Goal: Transaction & Acquisition: Subscribe to service/newsletter

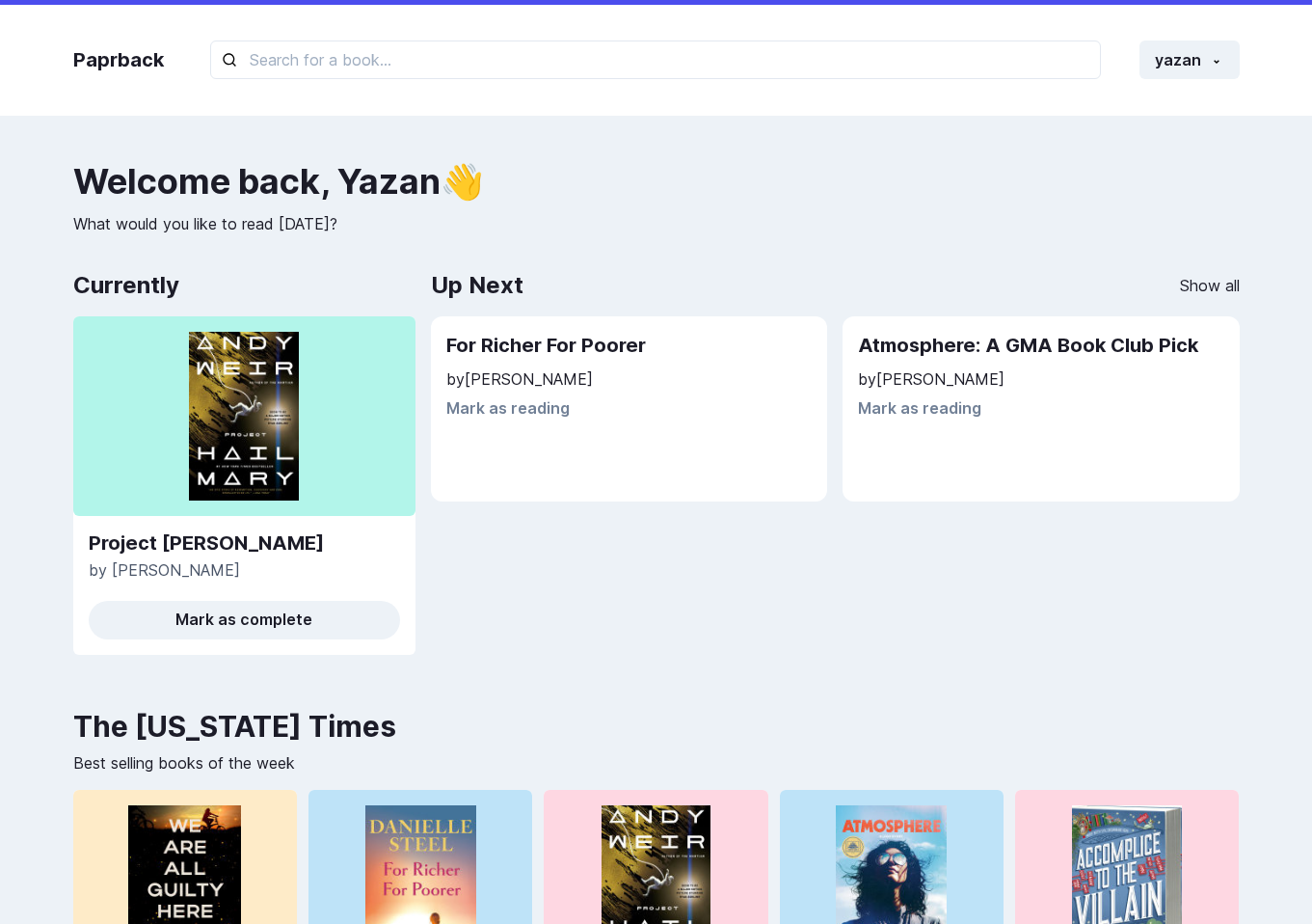
click at [575, 342] on h2 "For Richer For Poorer" at bounding box center [629, 346] width 366 height 28
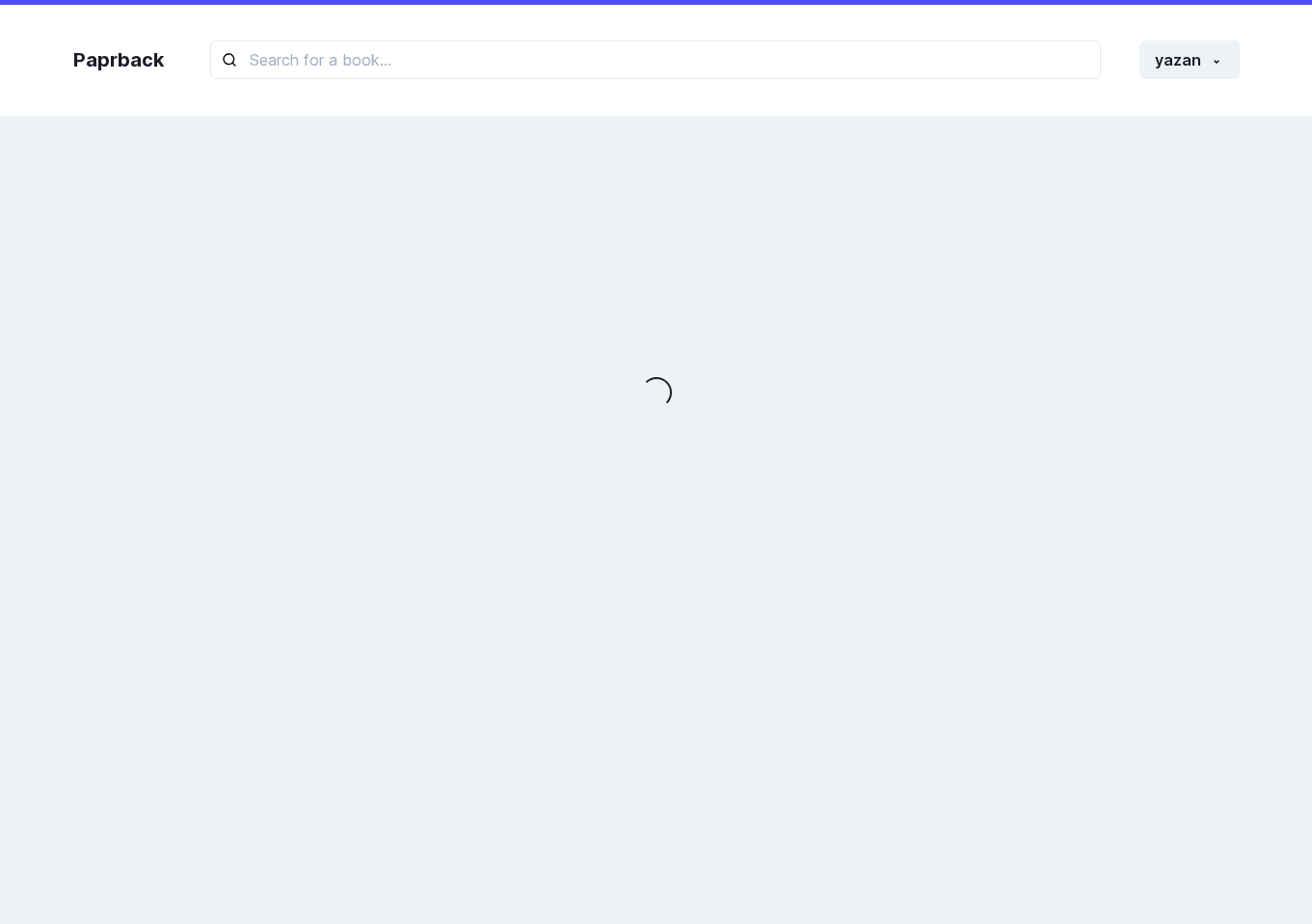
click at [575, 342] on div "Loading..." at bounding box center [656, 393] width 1205 height 462
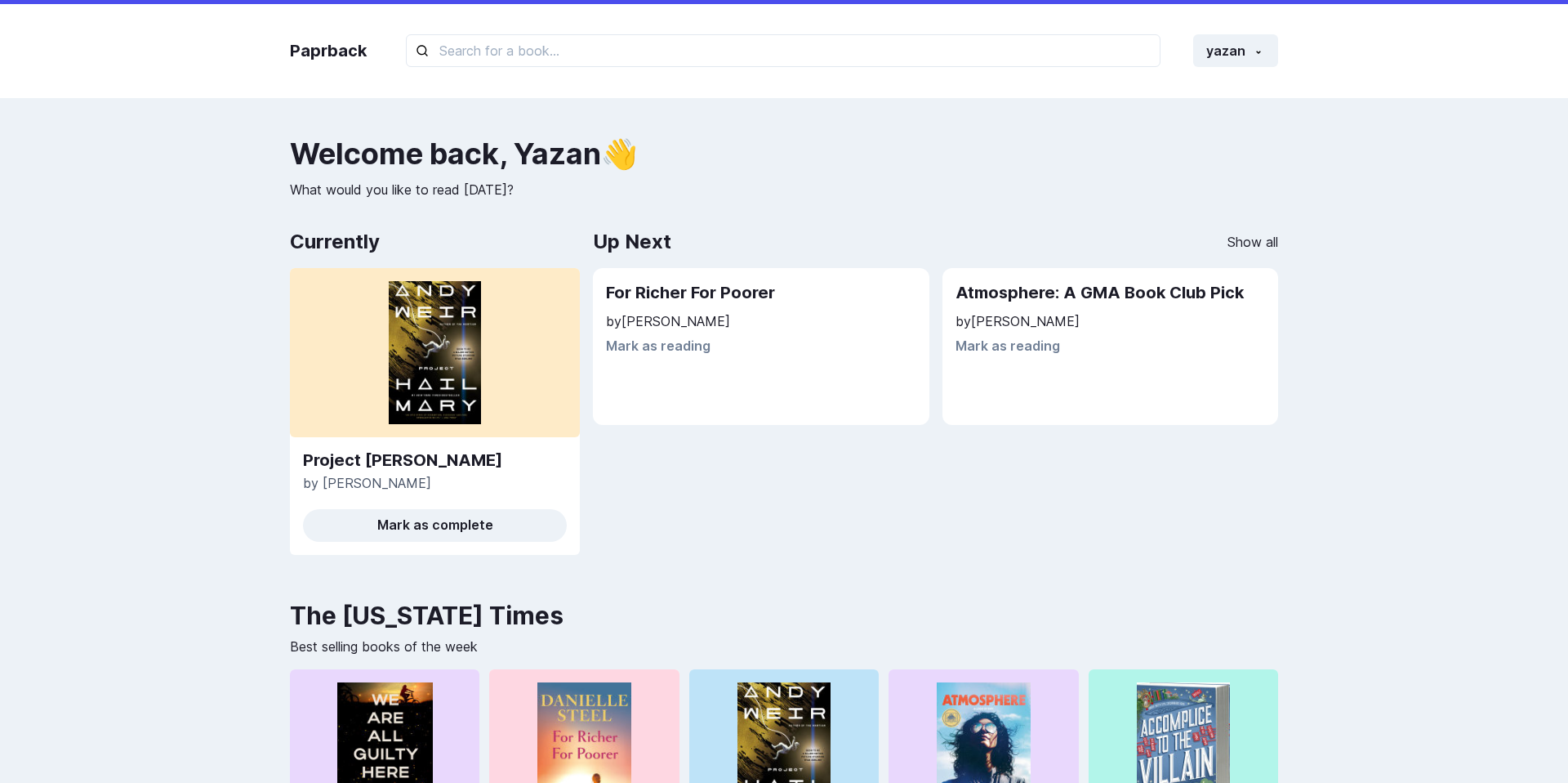
click at [666, 322] on p "by Danielle Steel" at bounding box center [761, 321] width 310 height 19
click at [752, 326] on p "by Danielle Steel" at bounding box center [761, 321] width 310 height 19
drag, startPoint x: 716, startPoint y: 317, endPoint x: 614, endPoint y: 318, distance: 102.0
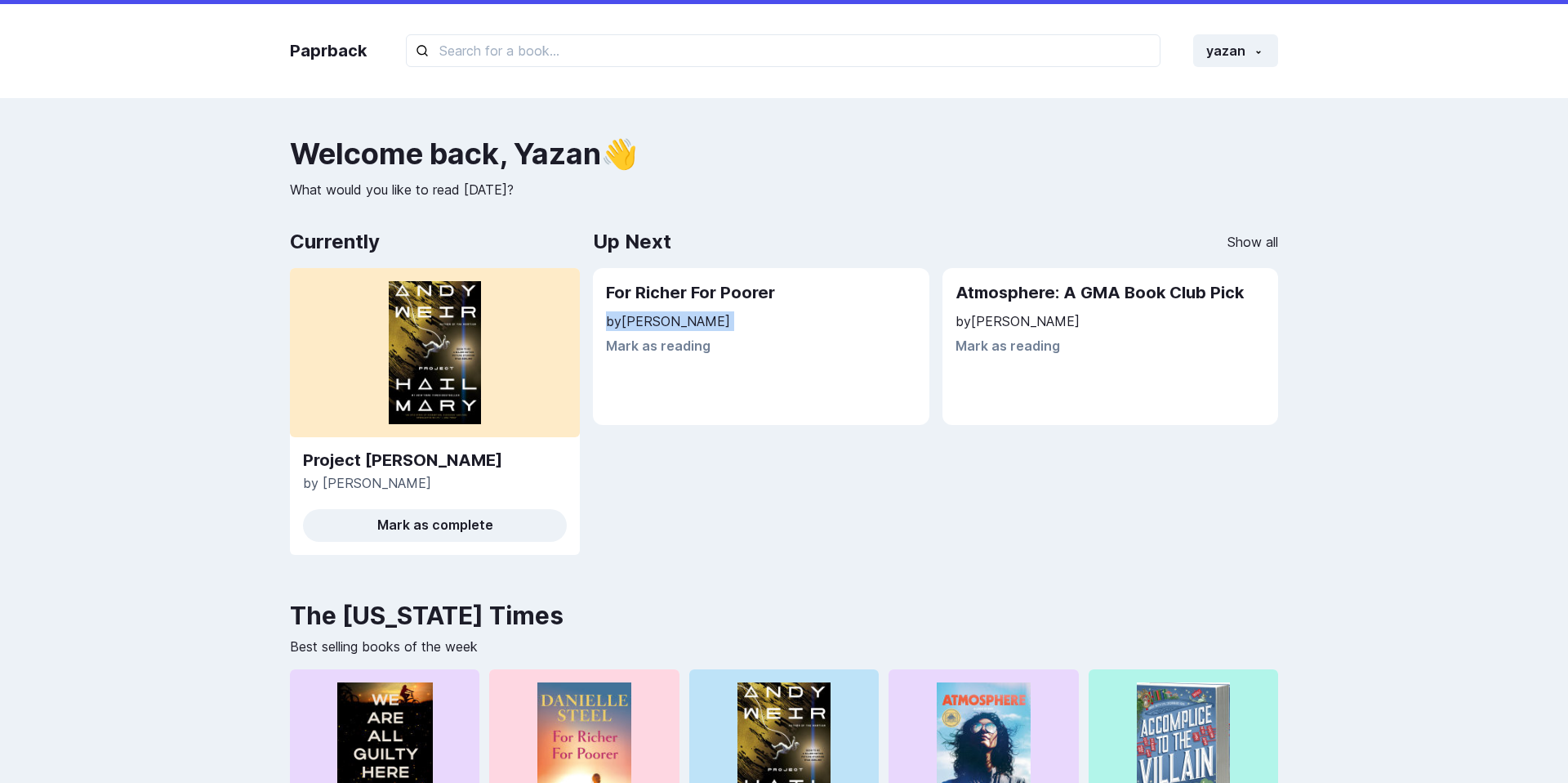
click at [614, 318] on p "by Danielle Steel" at bounding box center [761, 321] width 310 height 19
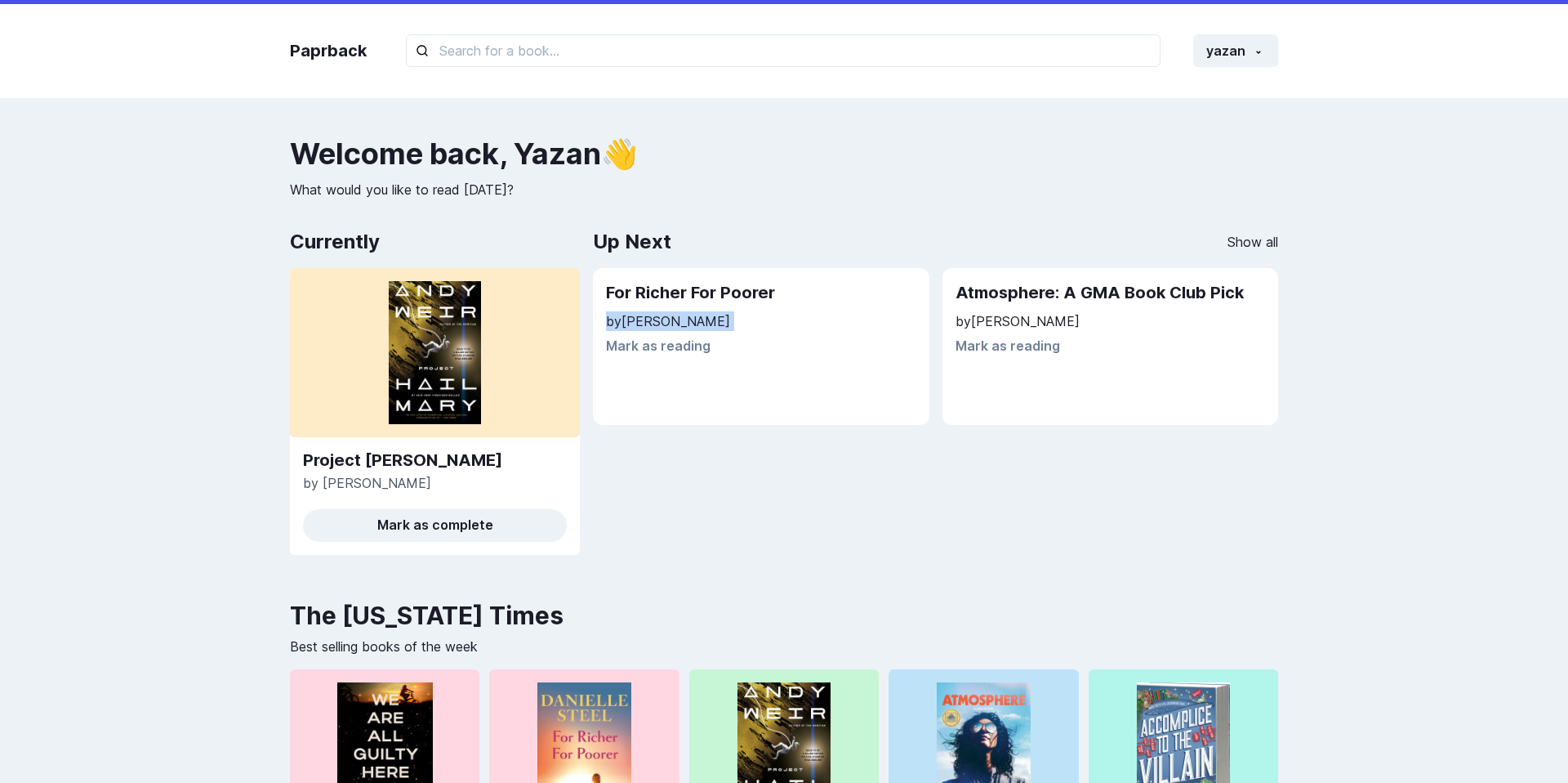
click at [614, 318] on p "by Danielle Steel" at bounding box center [761, 321] width 310 height 19
click at [651, 286] on h2 "For Richer For Poorer" at bounding box center [761, 293] width 310 height 24
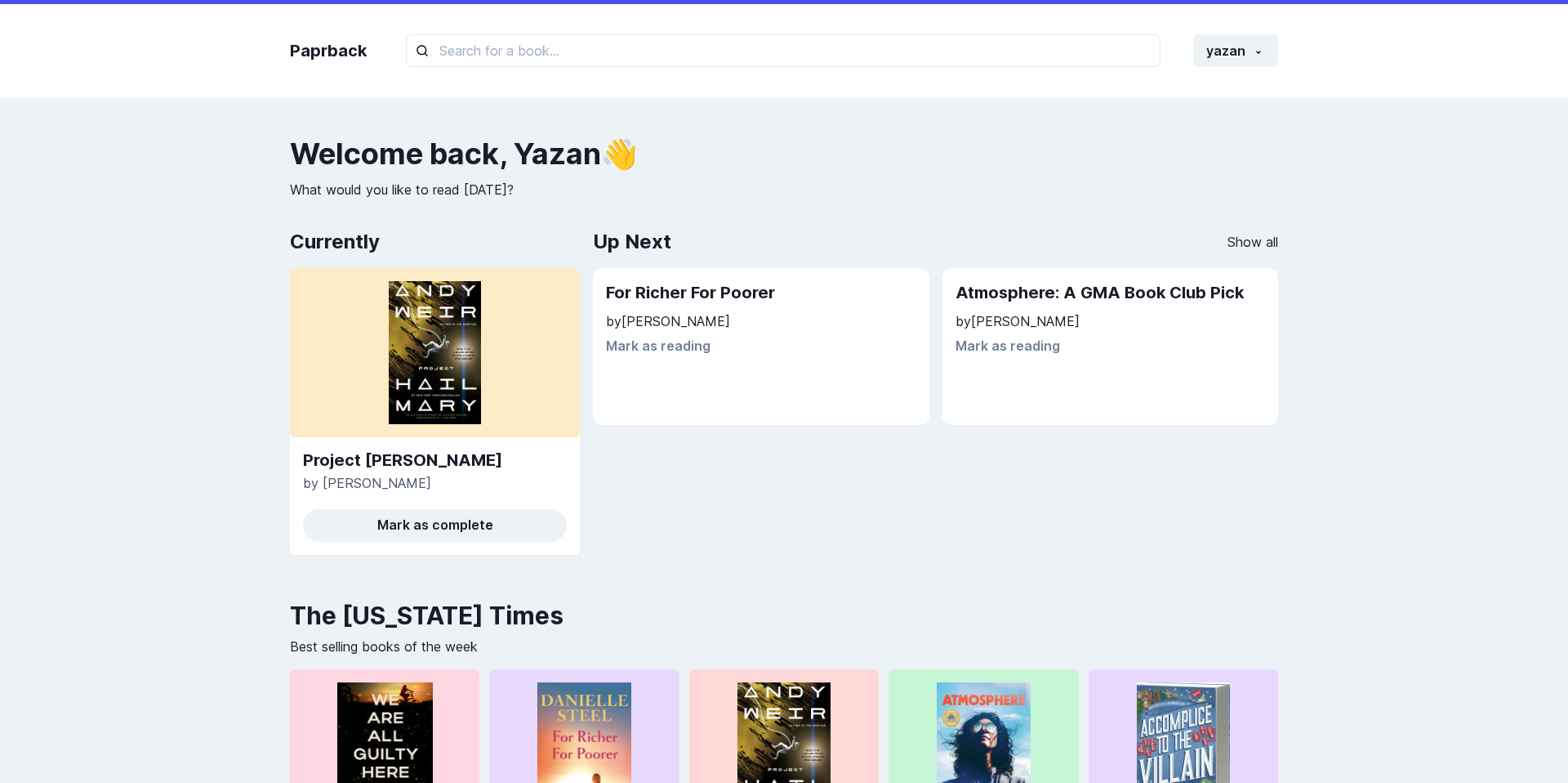
click at [484, 336] on div at bounding box center [434, 352] width 290 height 169
click at [382, 459] on link "Project [PERSON_NAME]" at bounding box center [435, 459] width 263 height 19
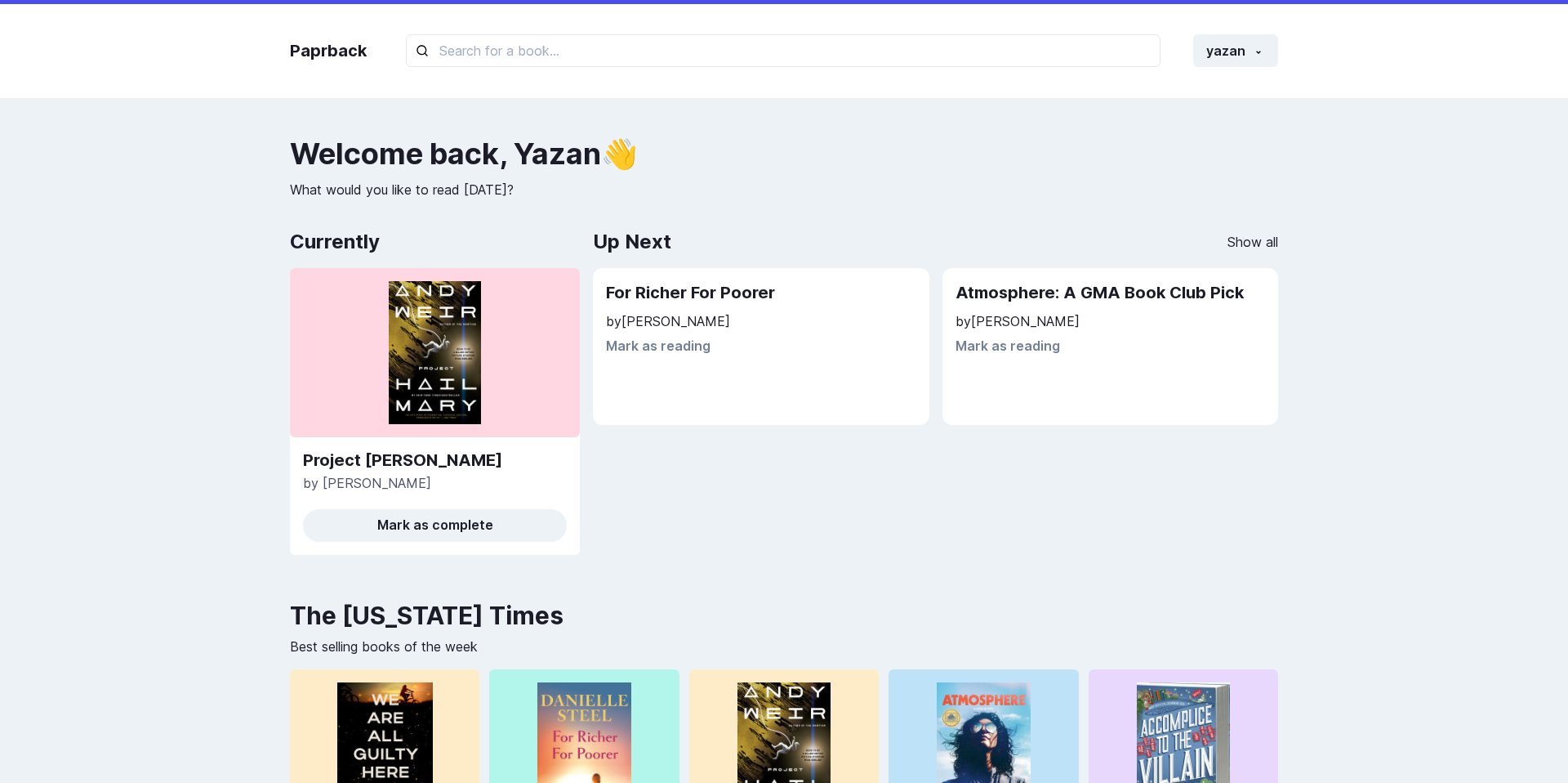
click at [636, 331] on div "For Richer For Poorer by Danielle Steel Mark as reading" at bounding box center [761, 318] width 310 height 73
click at [649, 323] on p "by Danielle Steel" at bounding box center [761, 321] width 310 height 19
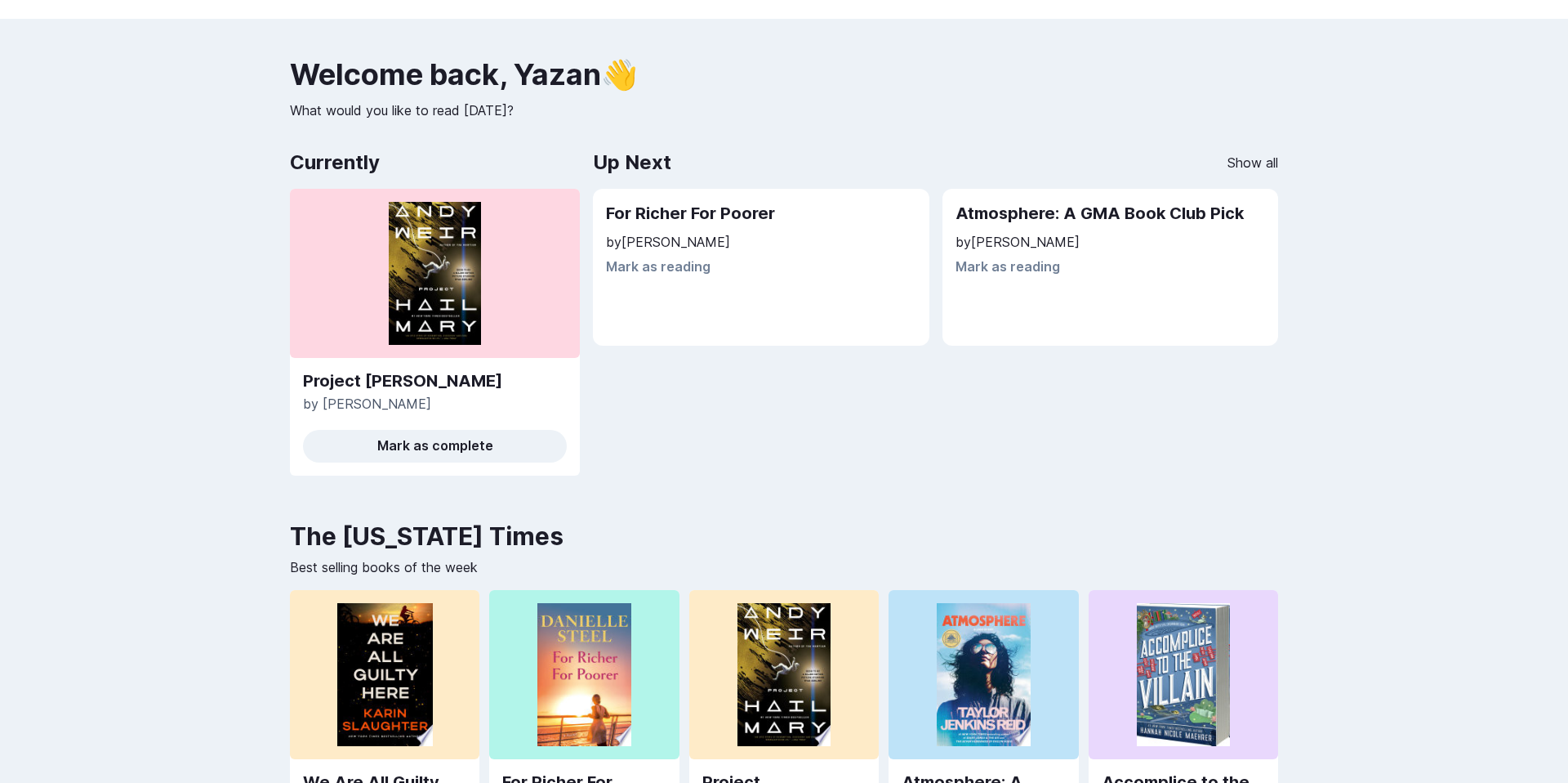
scroll to position [68, 0]
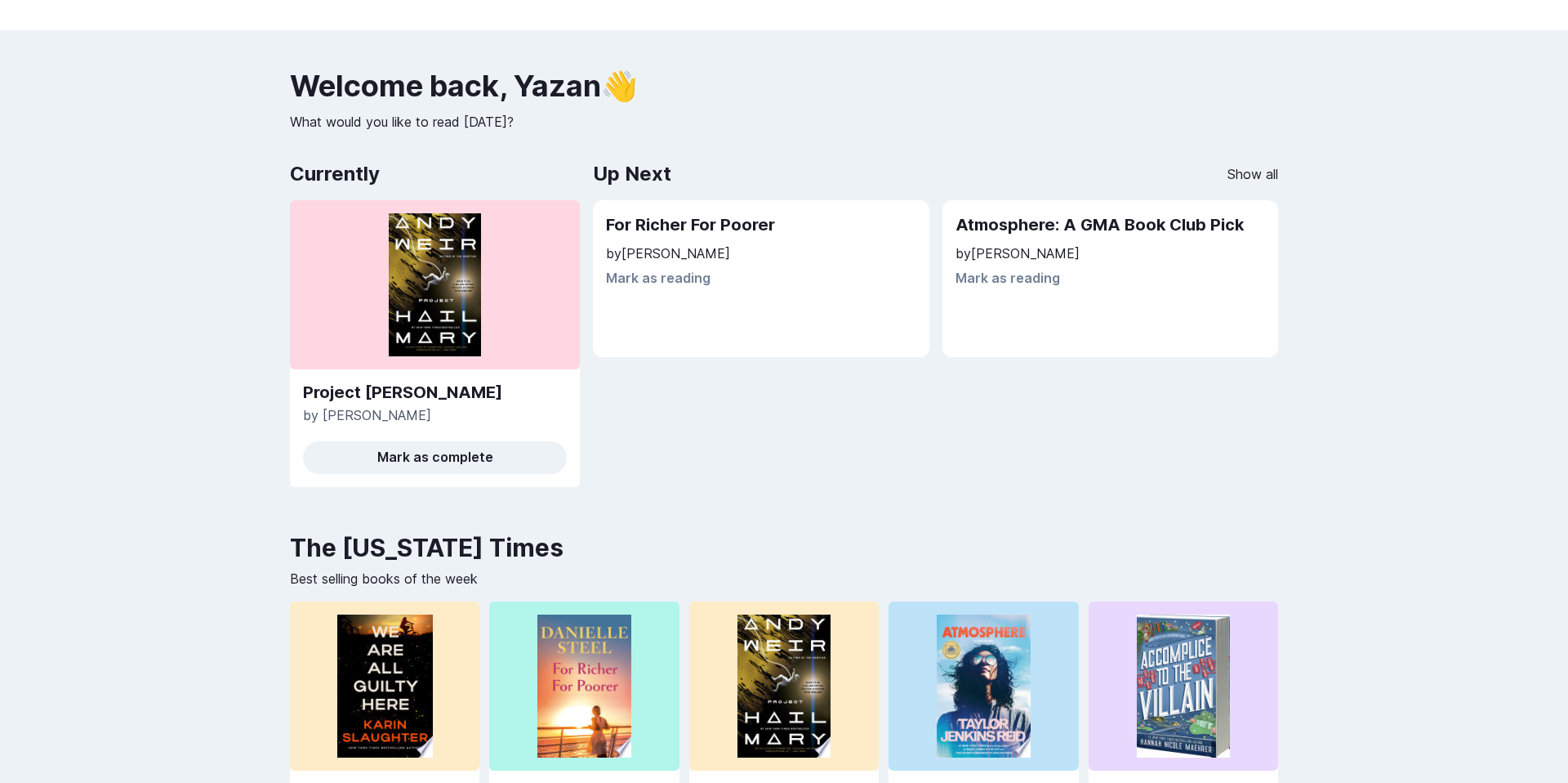
click at [686, 257] on p "by Danielle Steel" at bounding box center [761, 253] width 310 height 19
click at [670, 356] on div "For Richer For Poorer by Danielle Steel Mark as reading" at bounding box center [761, 279] width 336 height 157
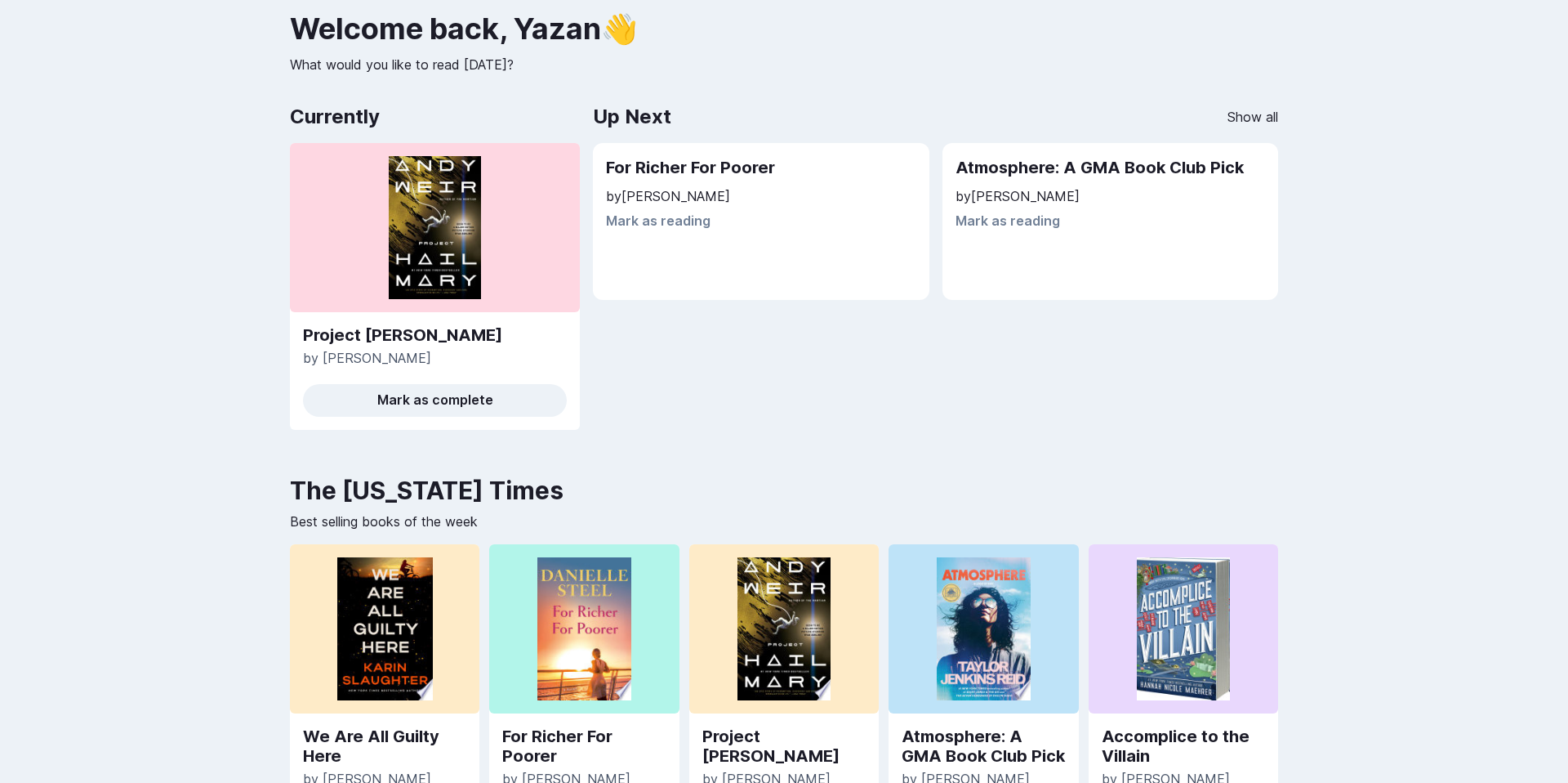
scroll to position [0, 0]
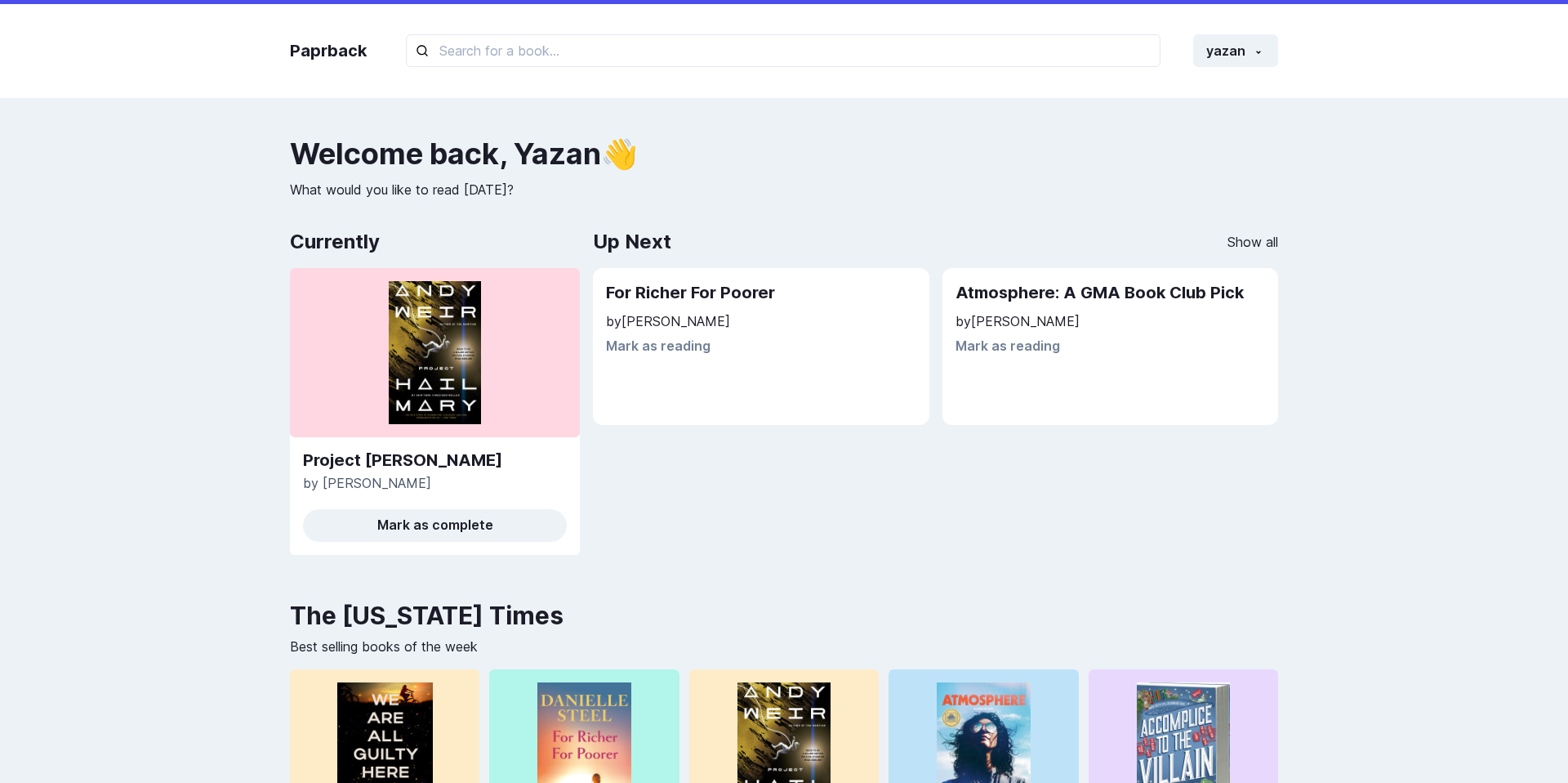
click at [662, 237] on h2 "Up Next" at bounding box center [632, 242] width 79 height 33
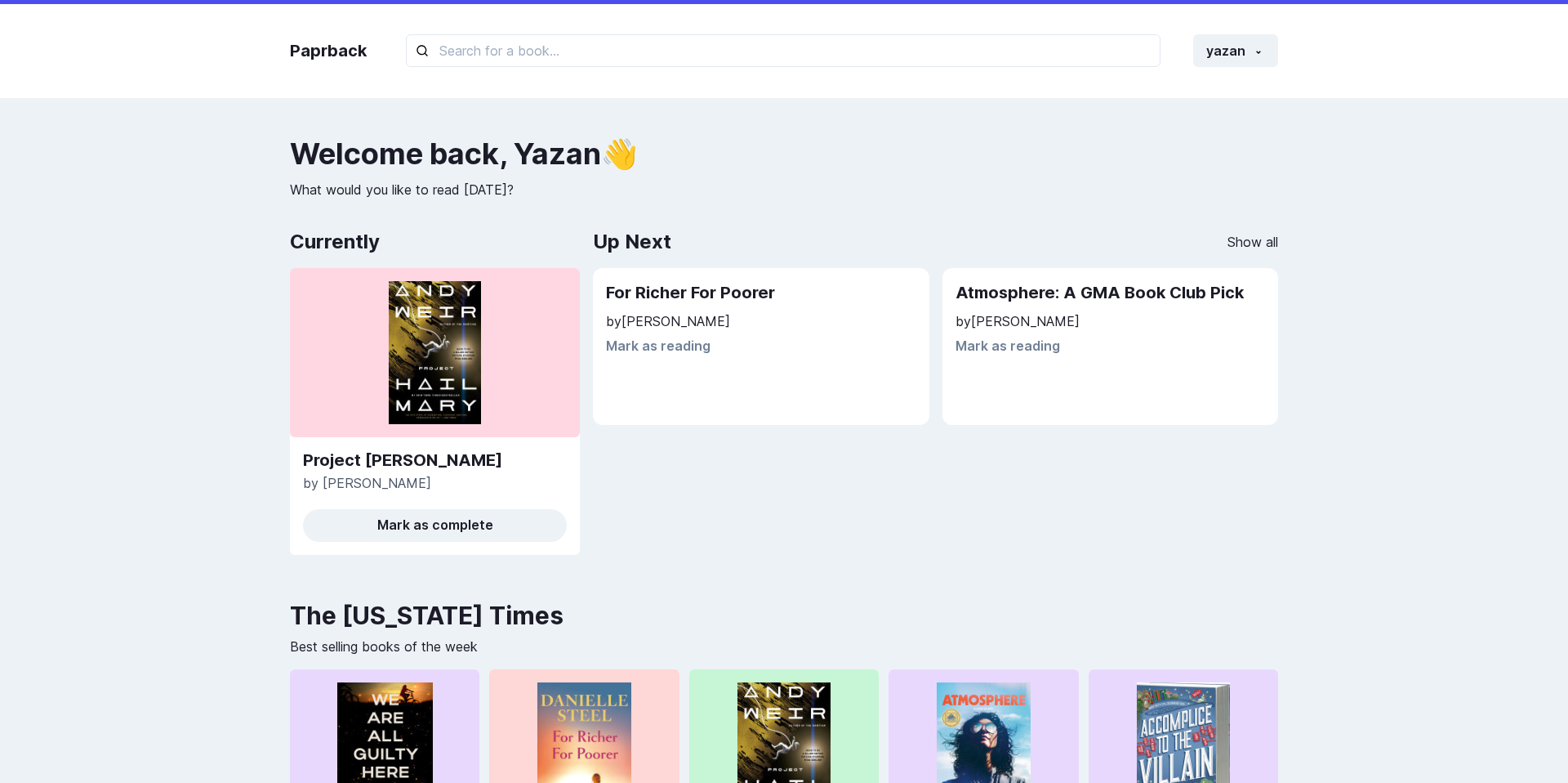
click at [585, 323] on div "Currently Project Hail Mary by Andy Weir Mark as complete Up Next Show all For …" at bounding box center [784, 396] width 988 height 342
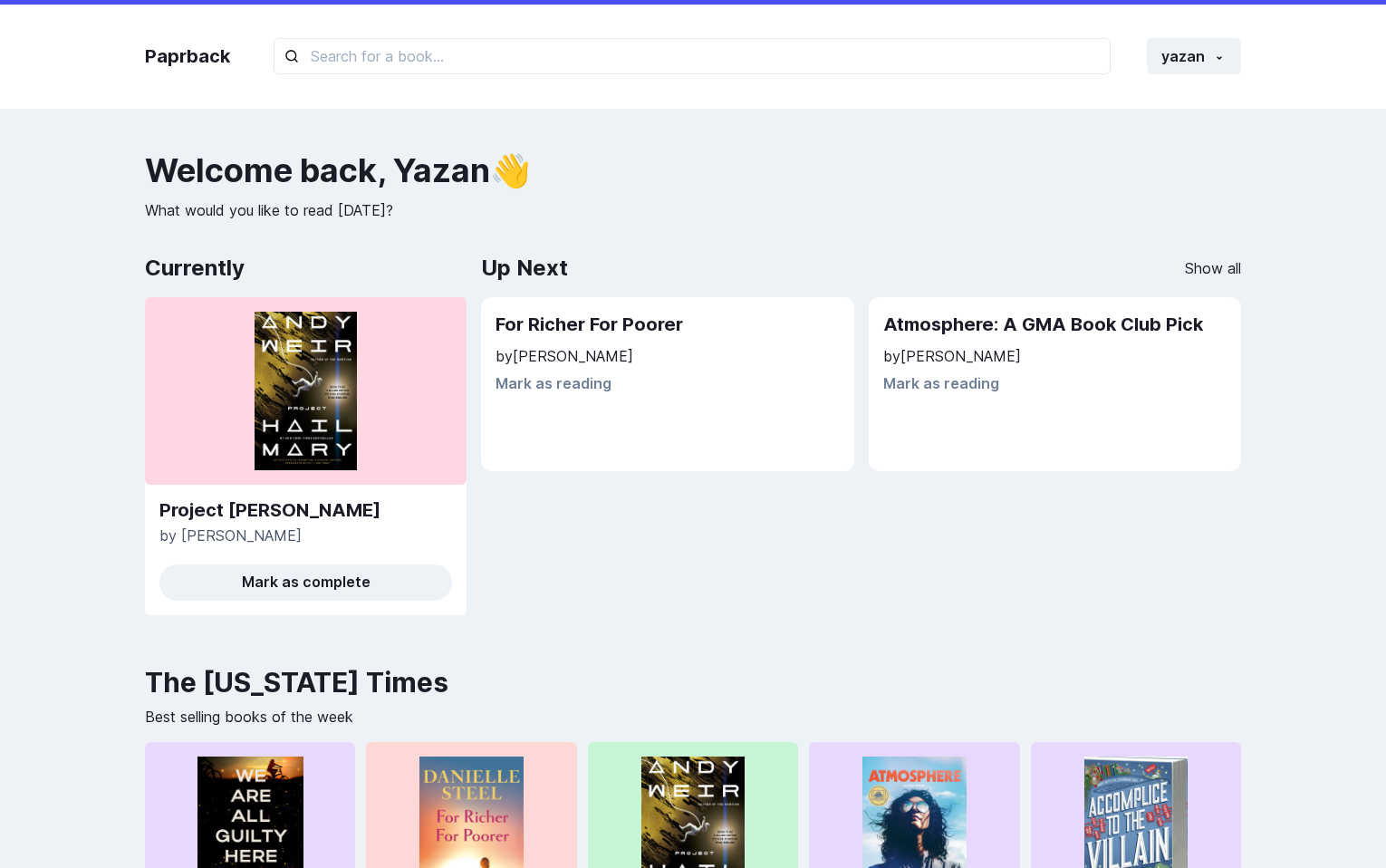
click at [349, 153] on h2 "Welcome back , Yazan 👋" at bounding box center [693, 170] width 1096 height 37
click at [611, 402] on div "For Richer For Poorer by Danielle Steel Mark as reading" at bounding box center [668, 384] width 373 height 174
click at [700, 465] on div "For Richer For Poorer by Danielle Steel Mark as reading" at bounding box center [668, 384] width 373 height 174
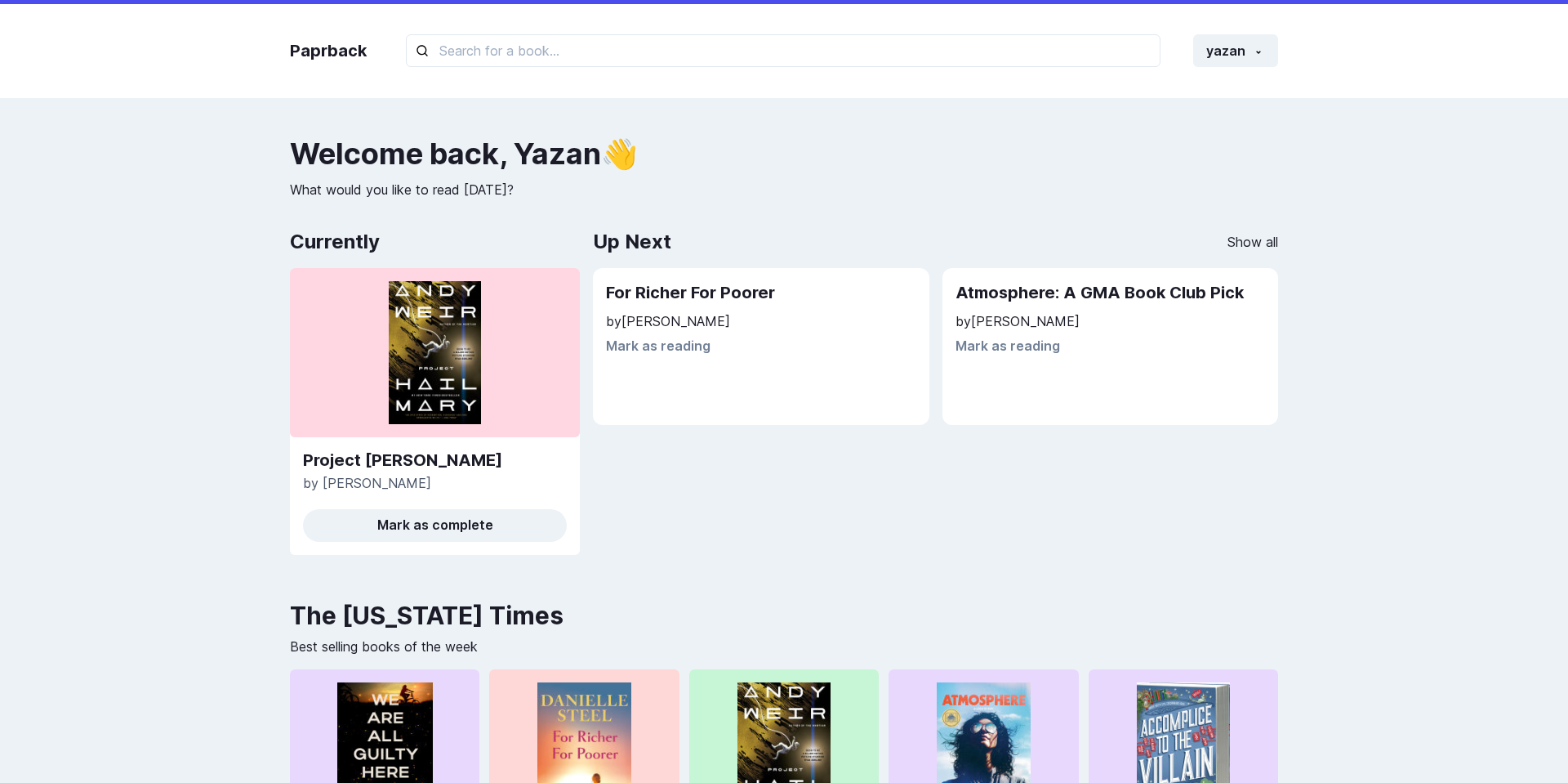
click at [990, 305] on div "Atmosphere: A GMA Book Club Pick by Taylor Jenkins Reid Mark as reading" at bounding box center [1111, 318] width 311 height 73
click at [1009, 300] on h2 "Atmosphere: A GMA Book Club Pick" at bounding box center [1111, 293] width 311 height 24
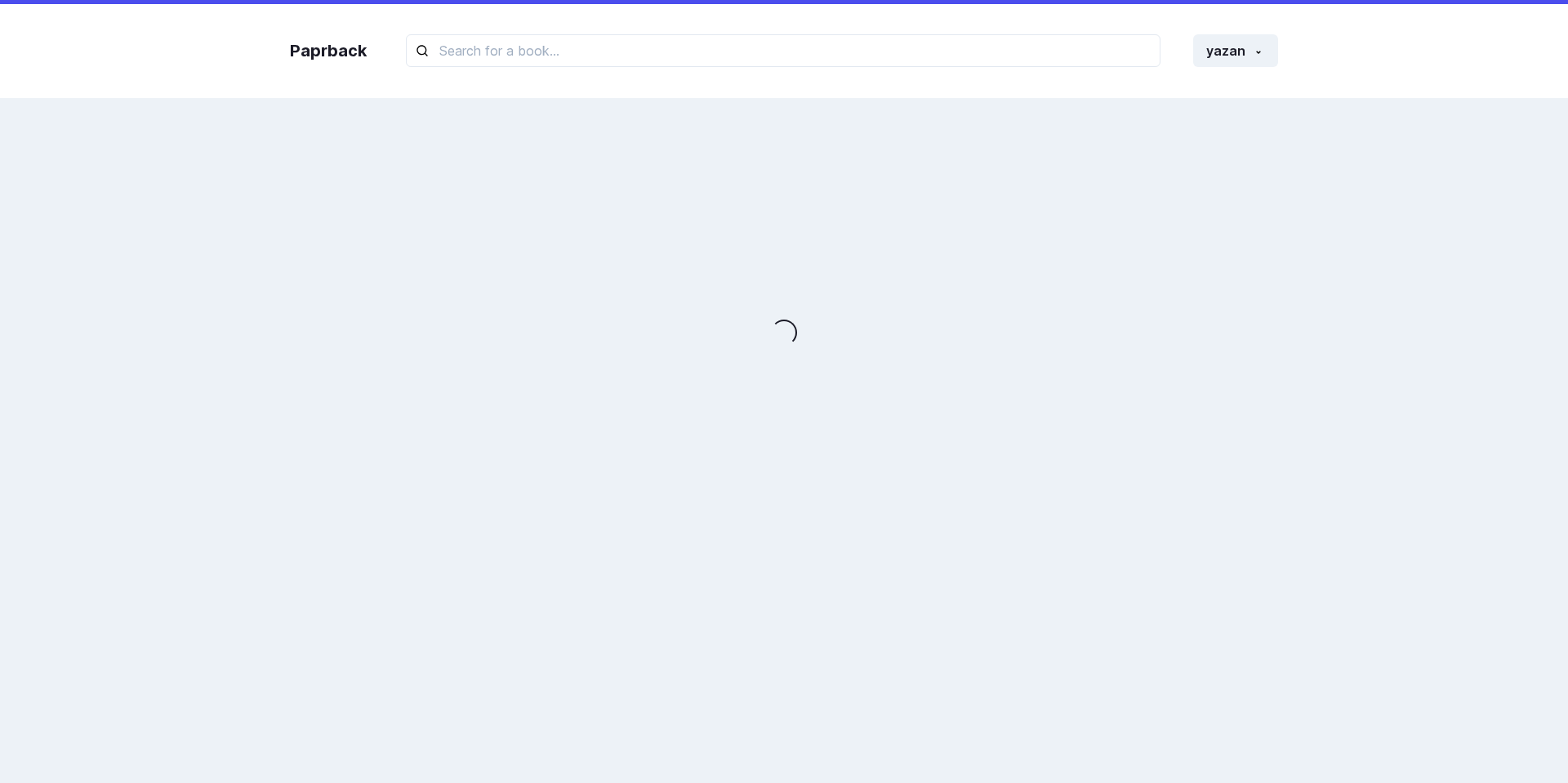
click at [1009, 300] on div "Loading..." at bounding box center [784, 333] width 1021 height 391
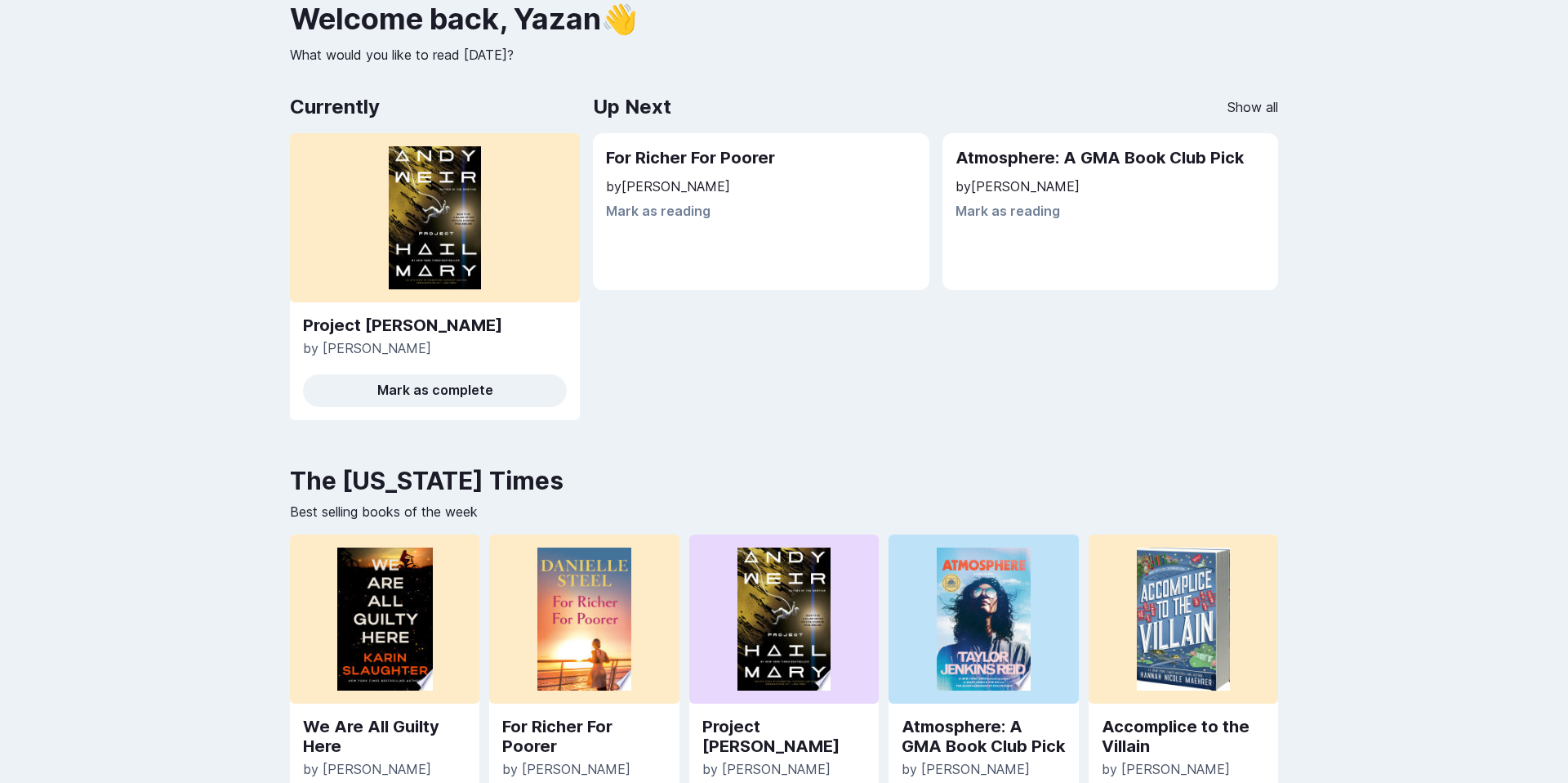
scroll to position [145, 0]
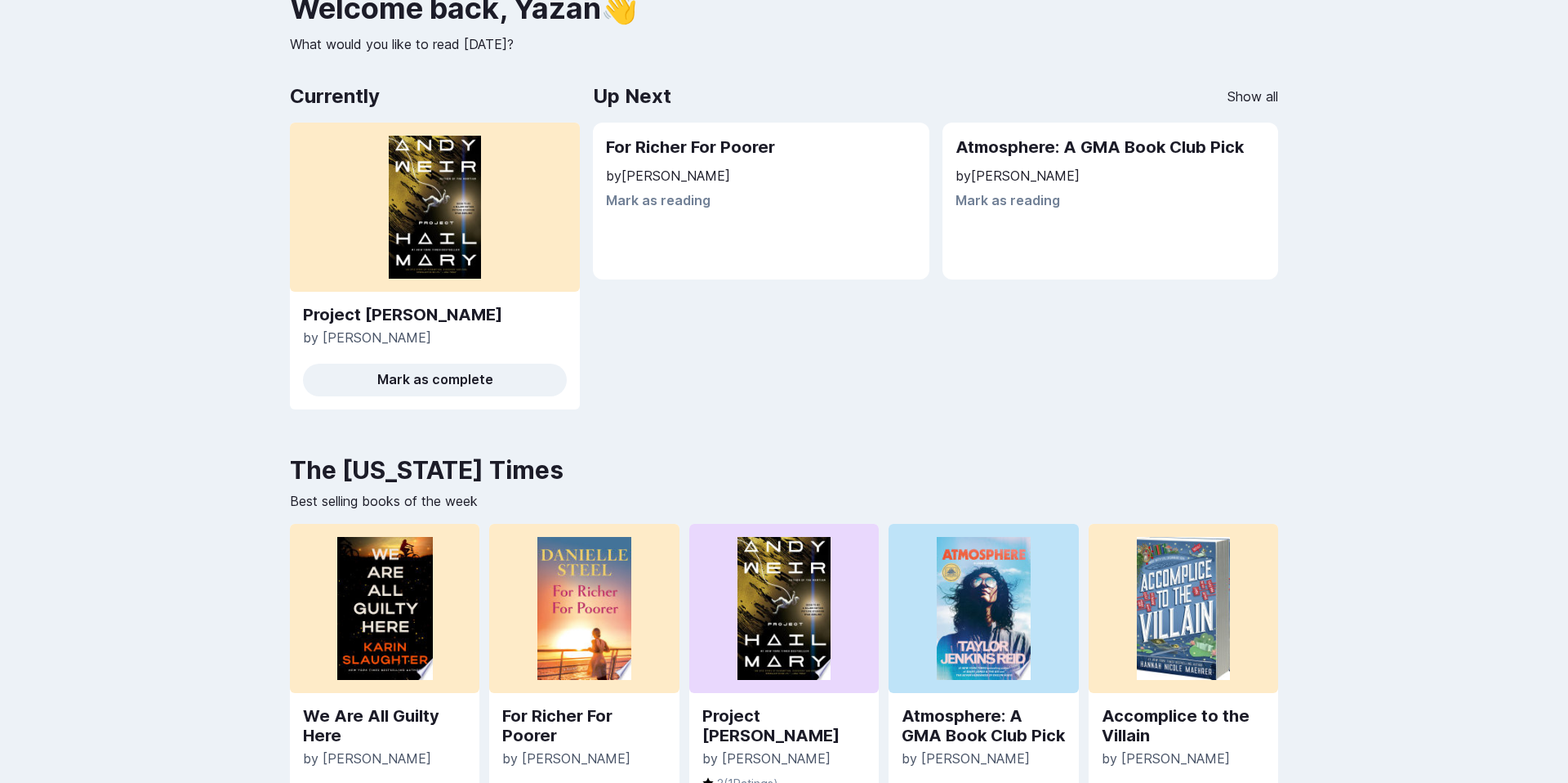
click at [470, 462] on h2 "The [US_STATE] Times" at bounding box center [784, 470] width 988 height 30
click at [419, 494] on p "Best selling books of the week" at bounding box center [784, 500] width 988 height 19
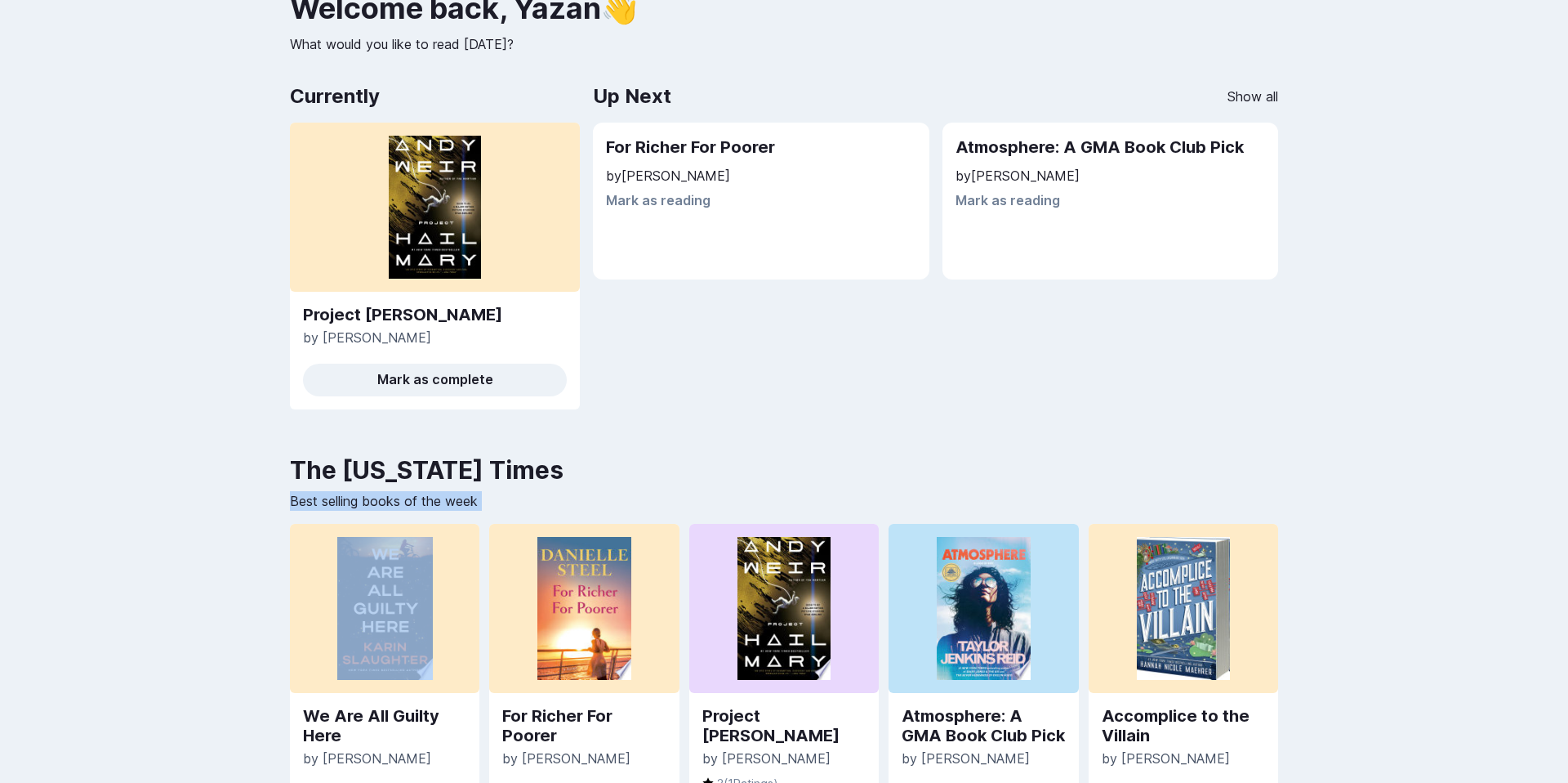
click at [419, 494] on p "Best selling books of the week" at bounding box center [784, 500] width 988 height 19
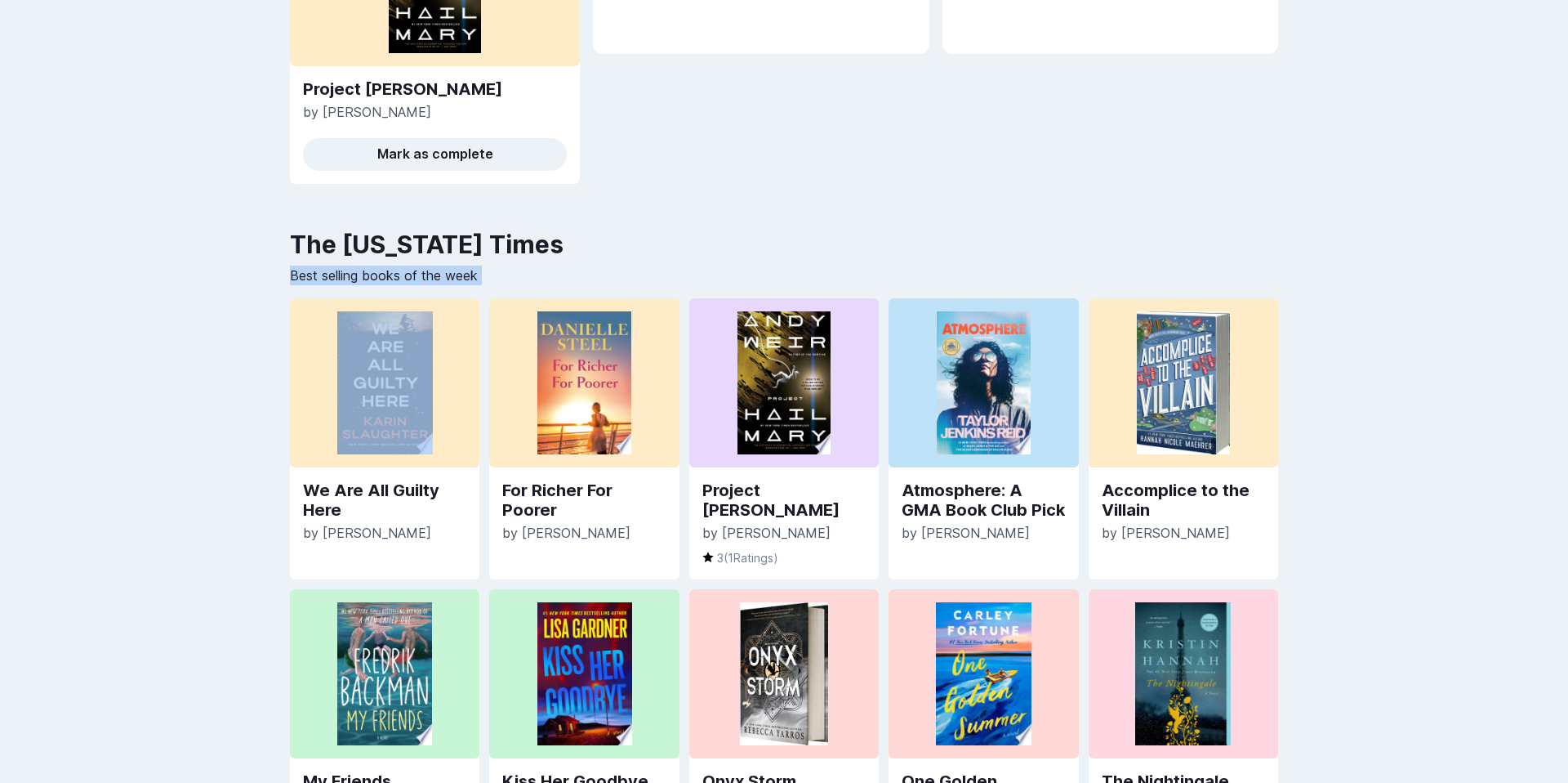
scroll to position [394, 0]
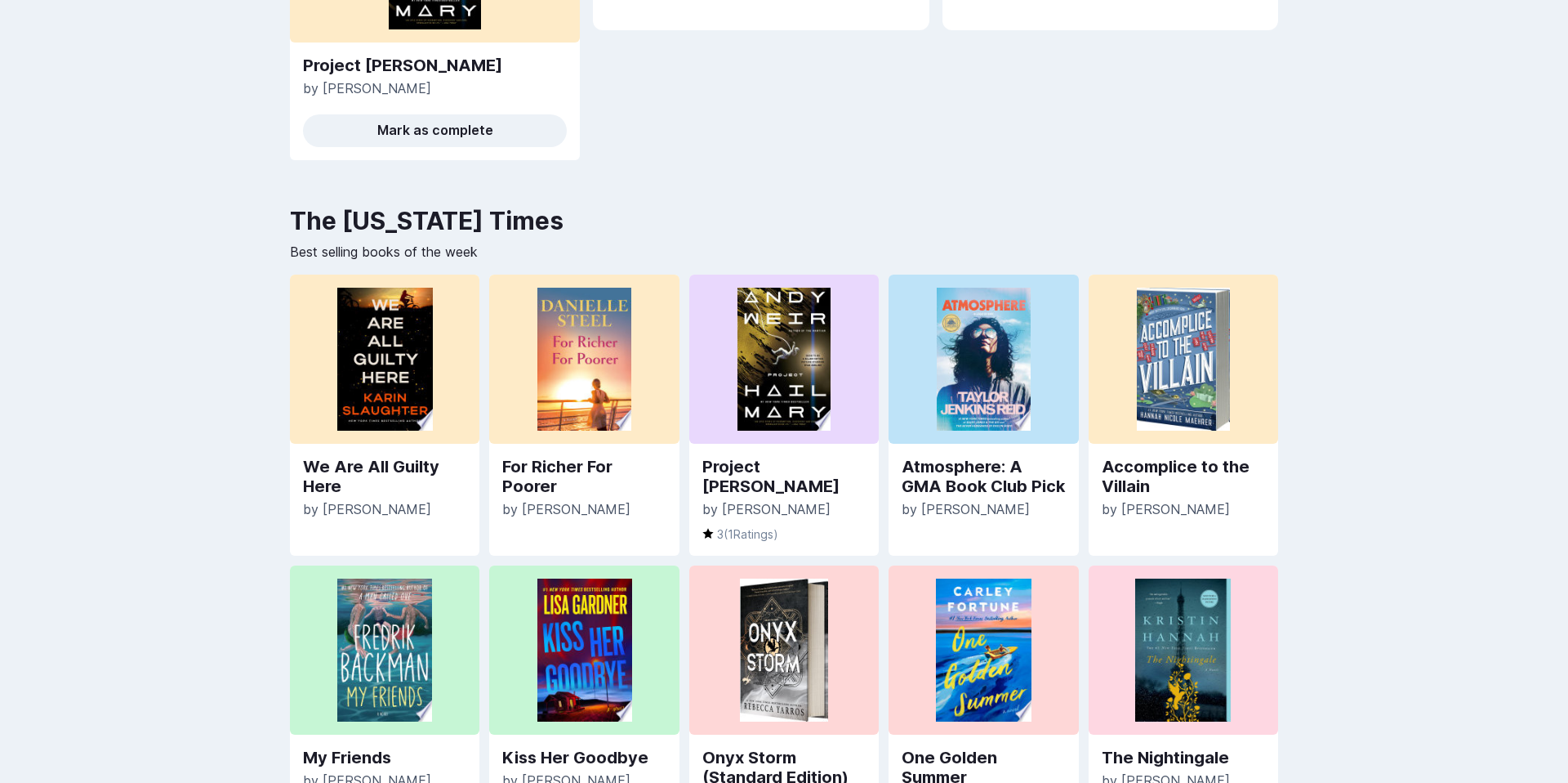
click at [589, 231] on h2 "The [US_STATE] Times" at bounding box center [784, 220] width 988 height 30
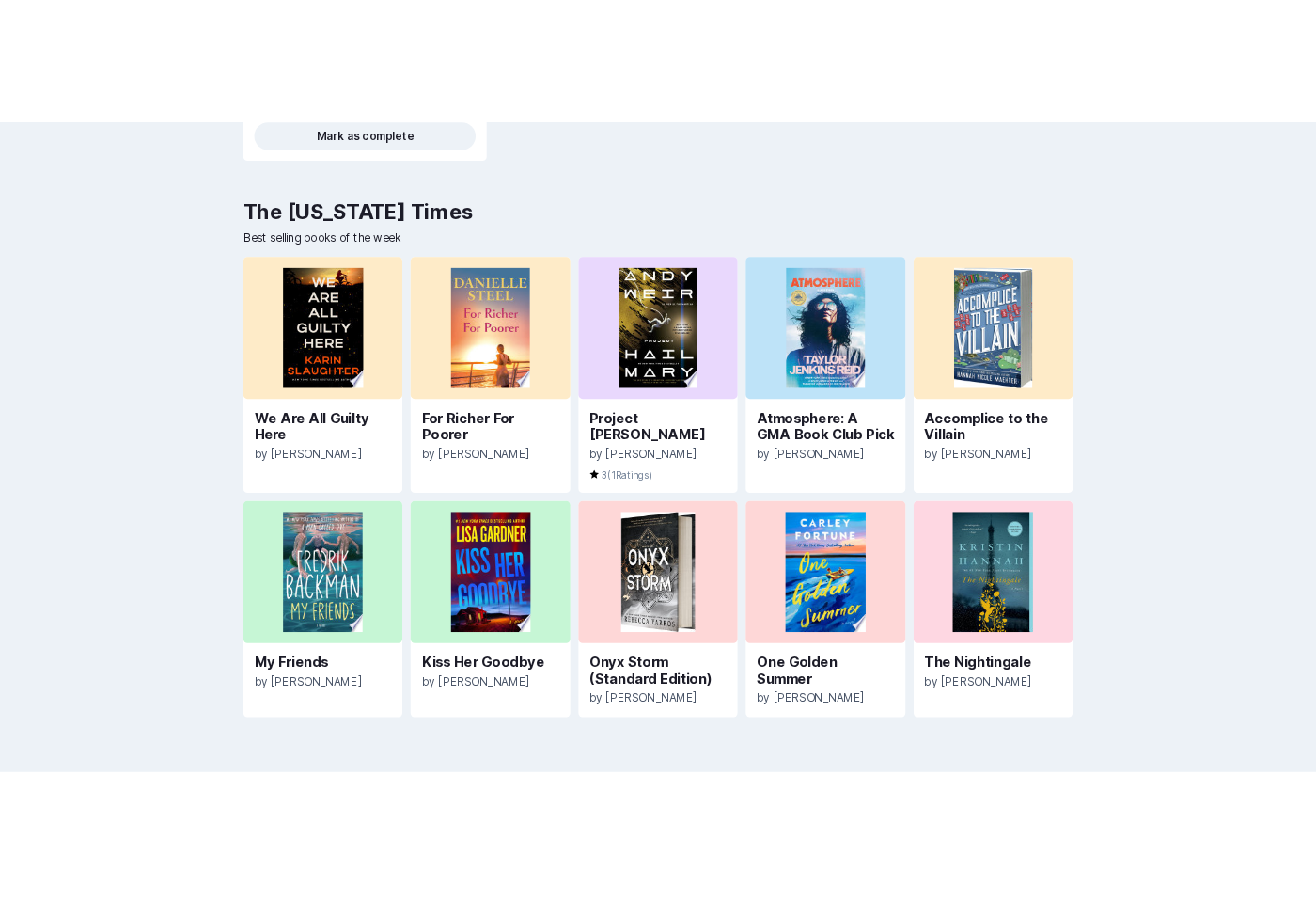
scroll to position [602, 0]
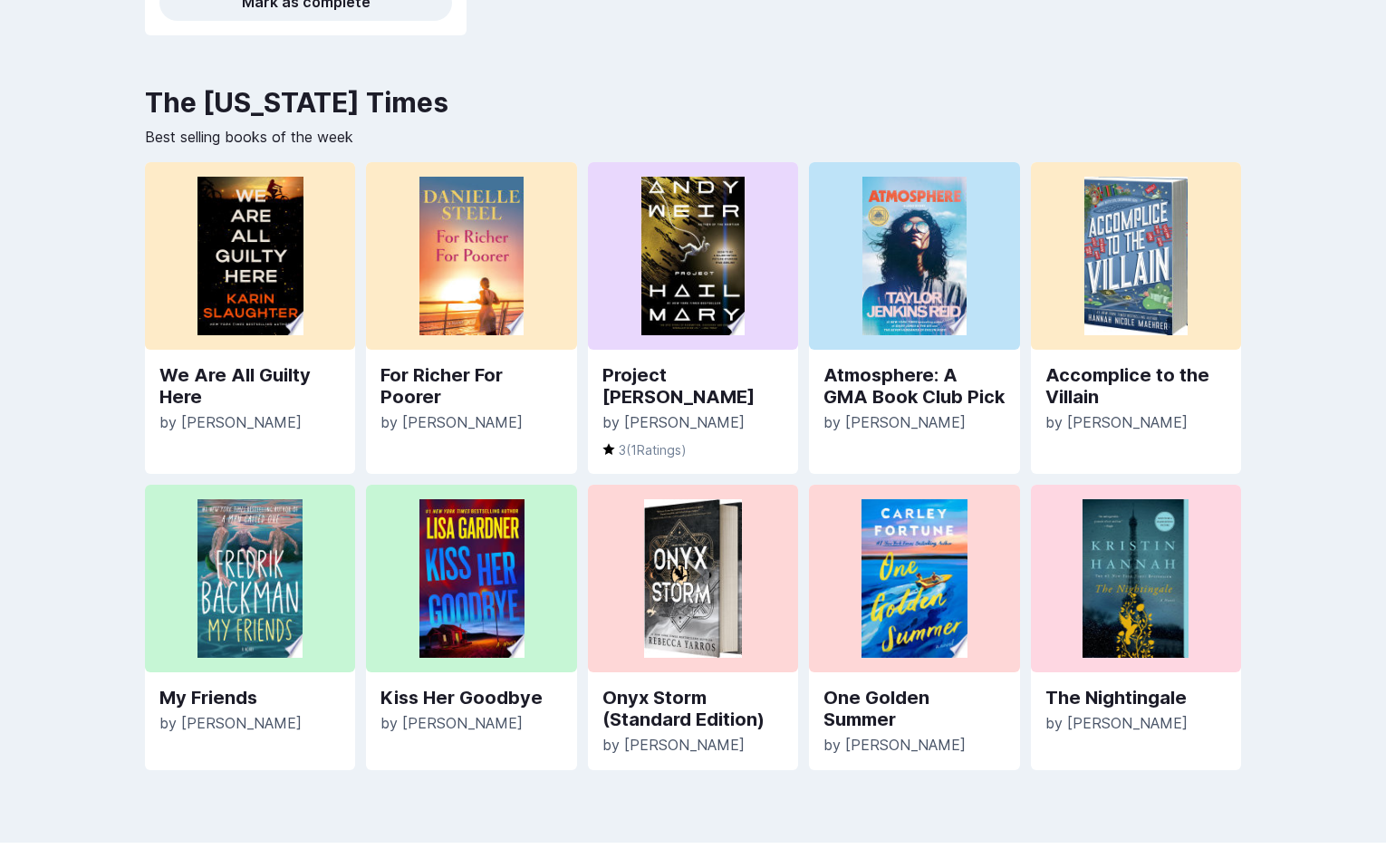
click at [1384, 29] on div "Paprback yazan Home Profile Settings Log out Welcome back , [PERSON_NAME] 👋 Wha…" at bounding box center [693, 174] width 1386 height 1508
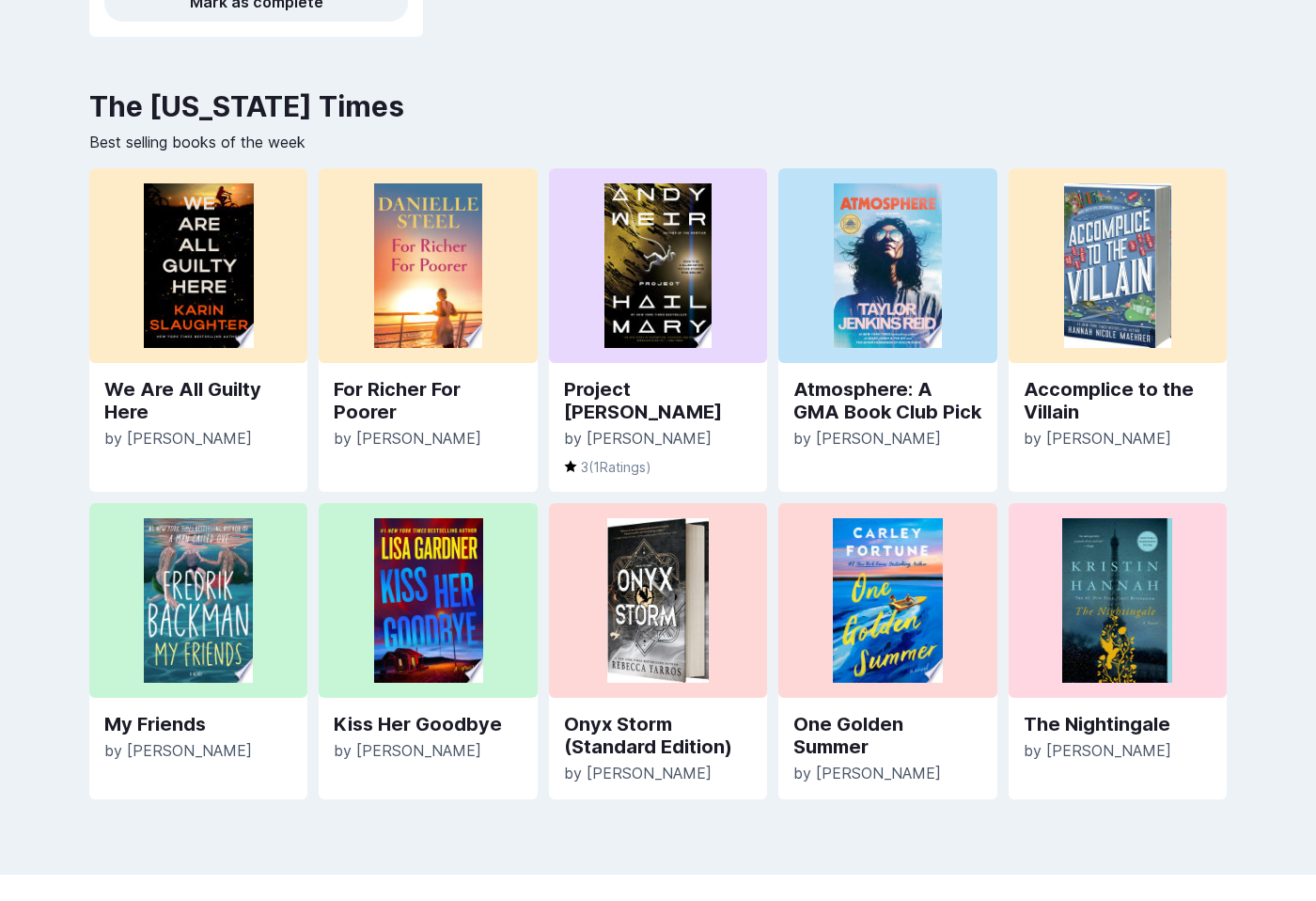
click at [1250, 187] on div "Paprback yazan Home Profile Settings Log out Welcome back , Yazan 👋 What would …" at bounding box center [658, 181] width 1316 height 1566
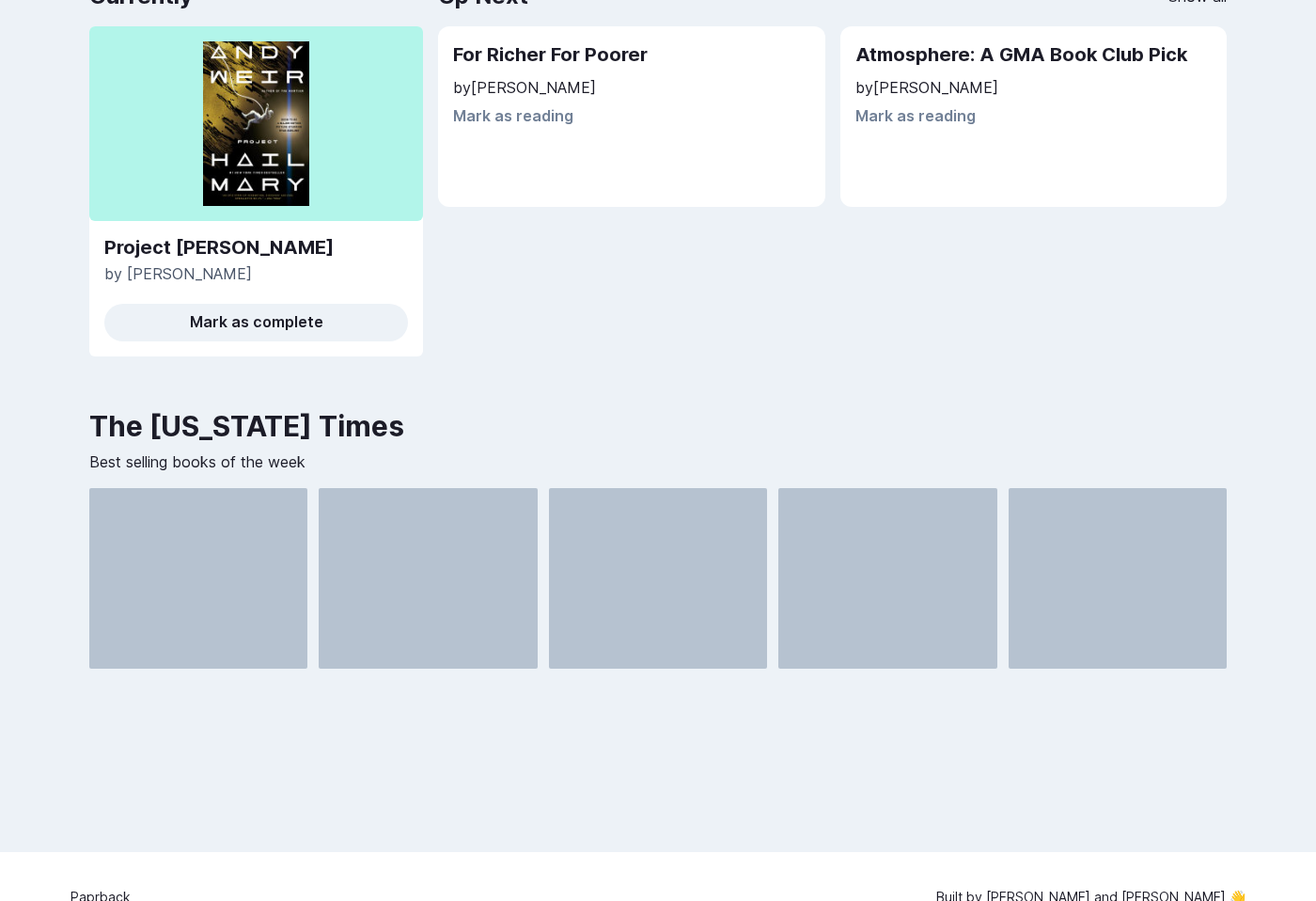
scroll to position [268, 0]
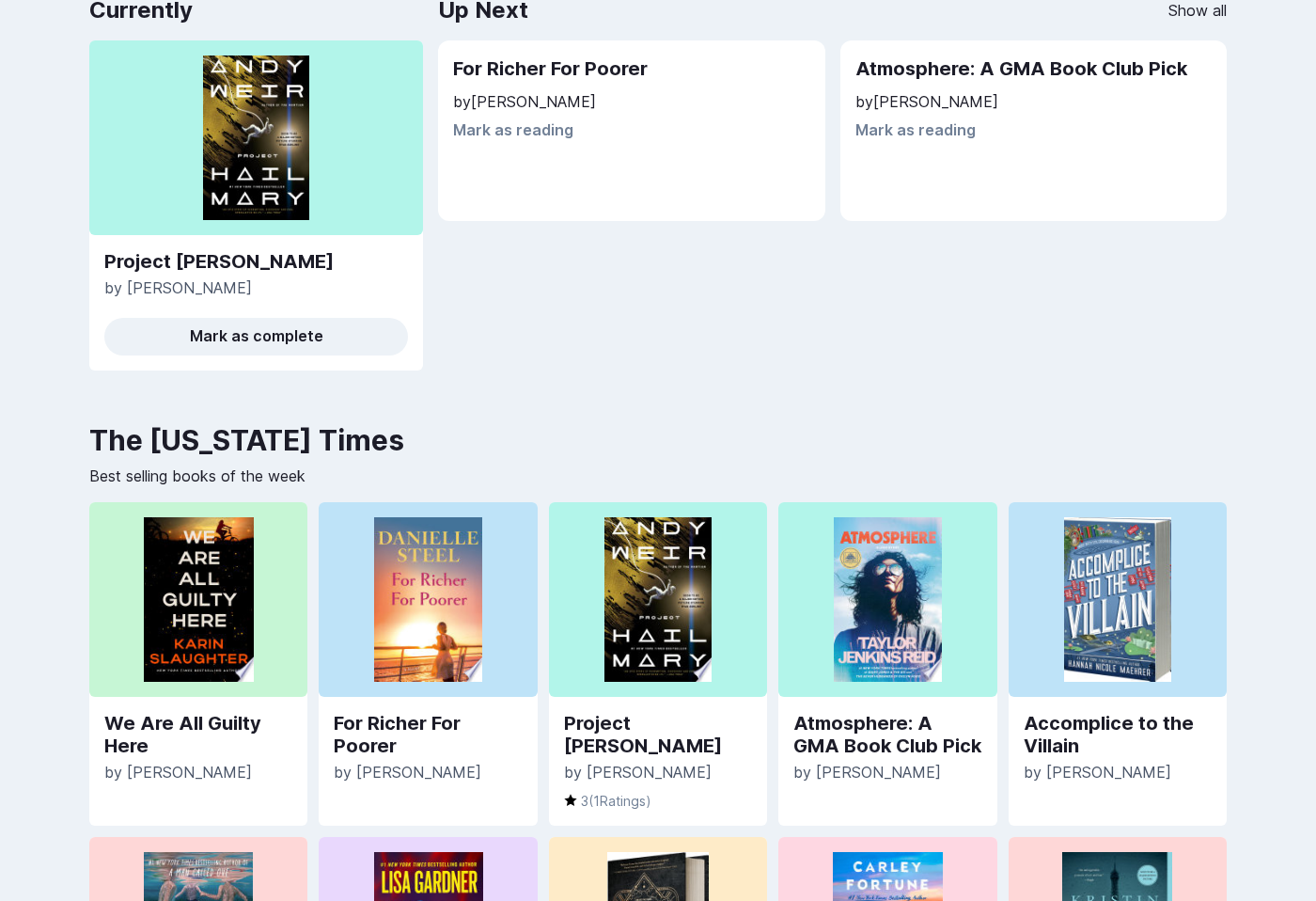
click at [913, 360] on div "Up Next Show all For Richer For Poorer by Danielle Steel Mark as reading Atmosp…" at bounding box center [833, 188] width 789 height 394
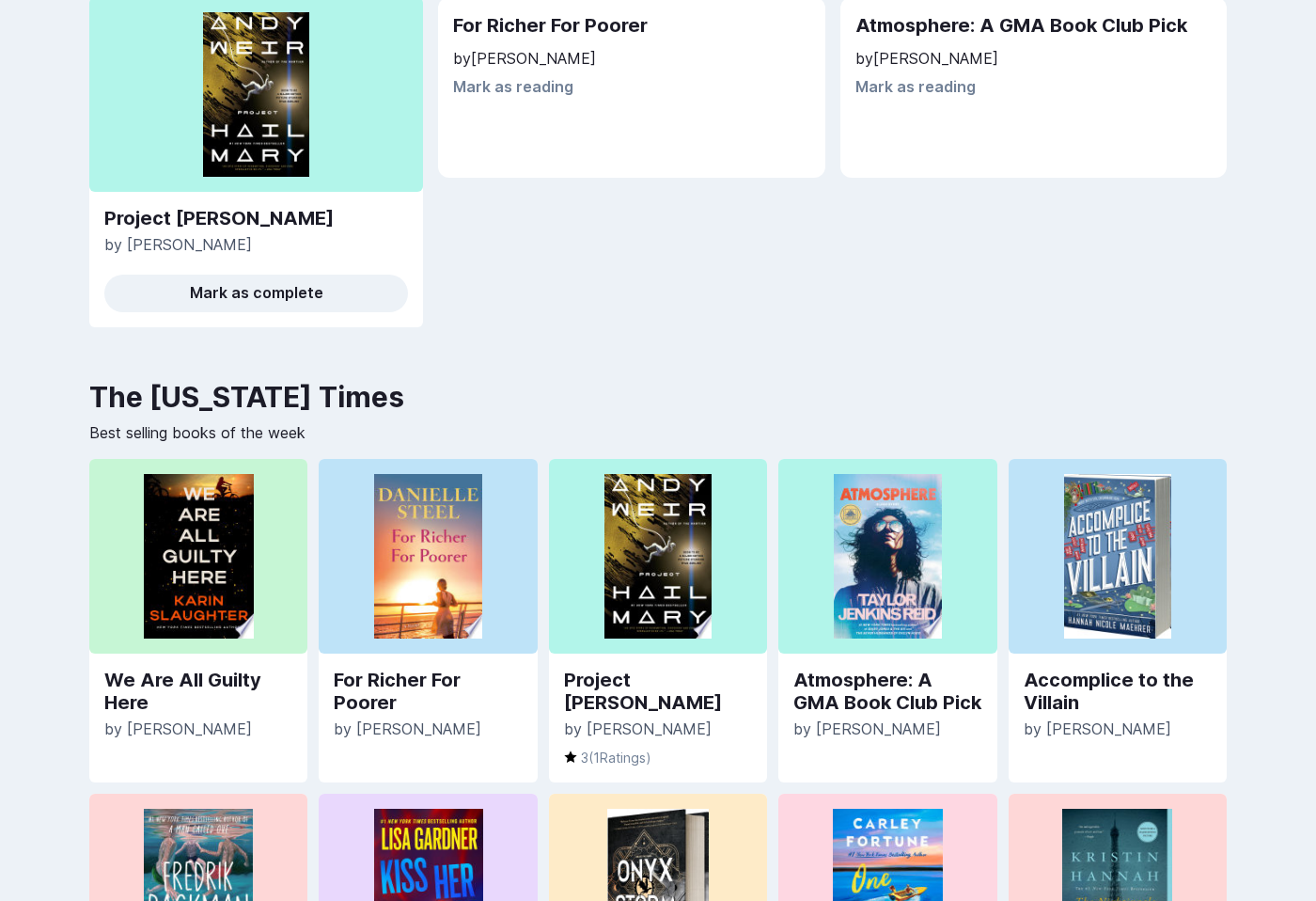
scroll to position [312, 0]
click at [463, 549] on img at bounding box center [428, 555] width 108 height 164
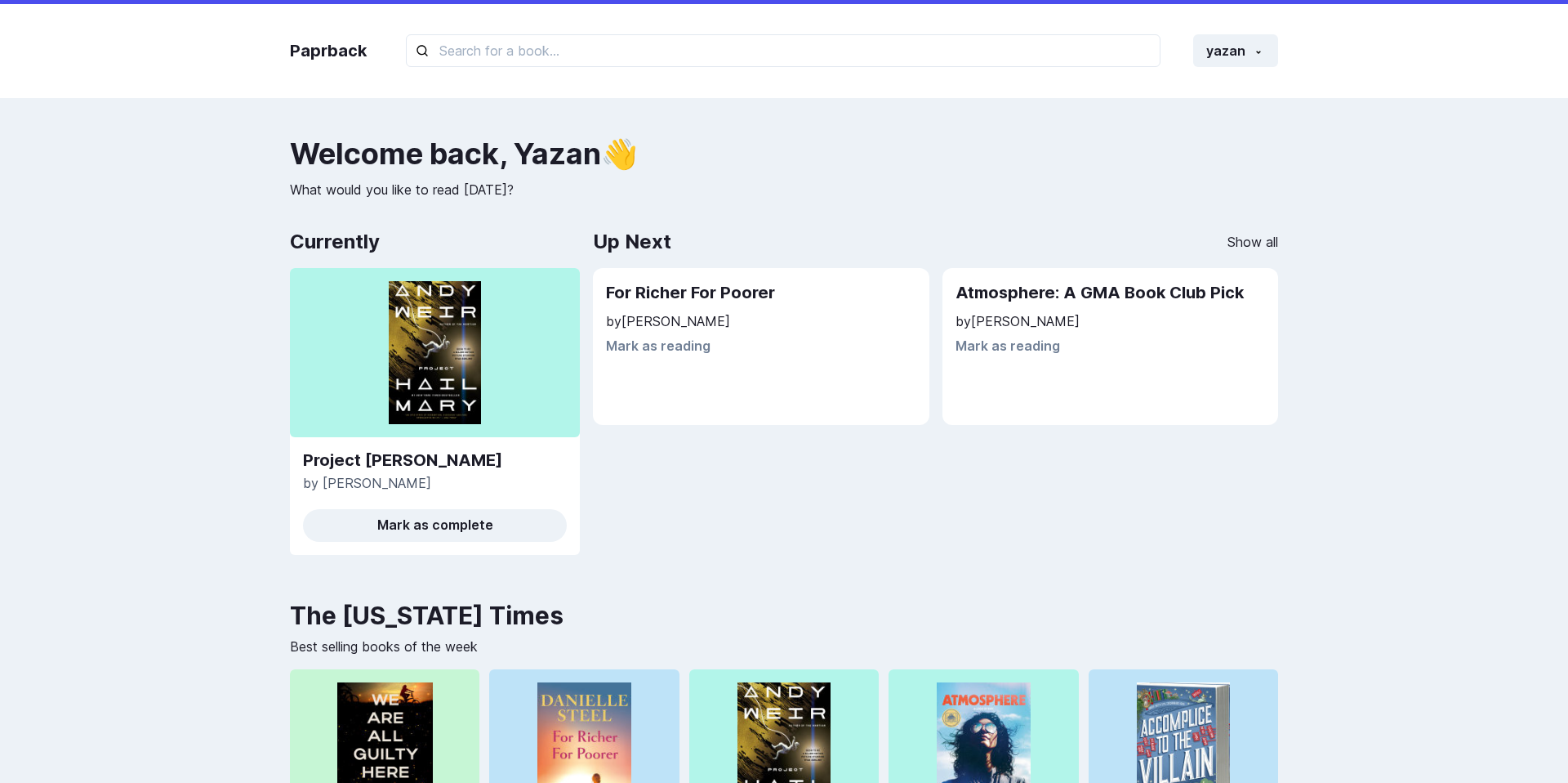
scroll to position [576, 0]
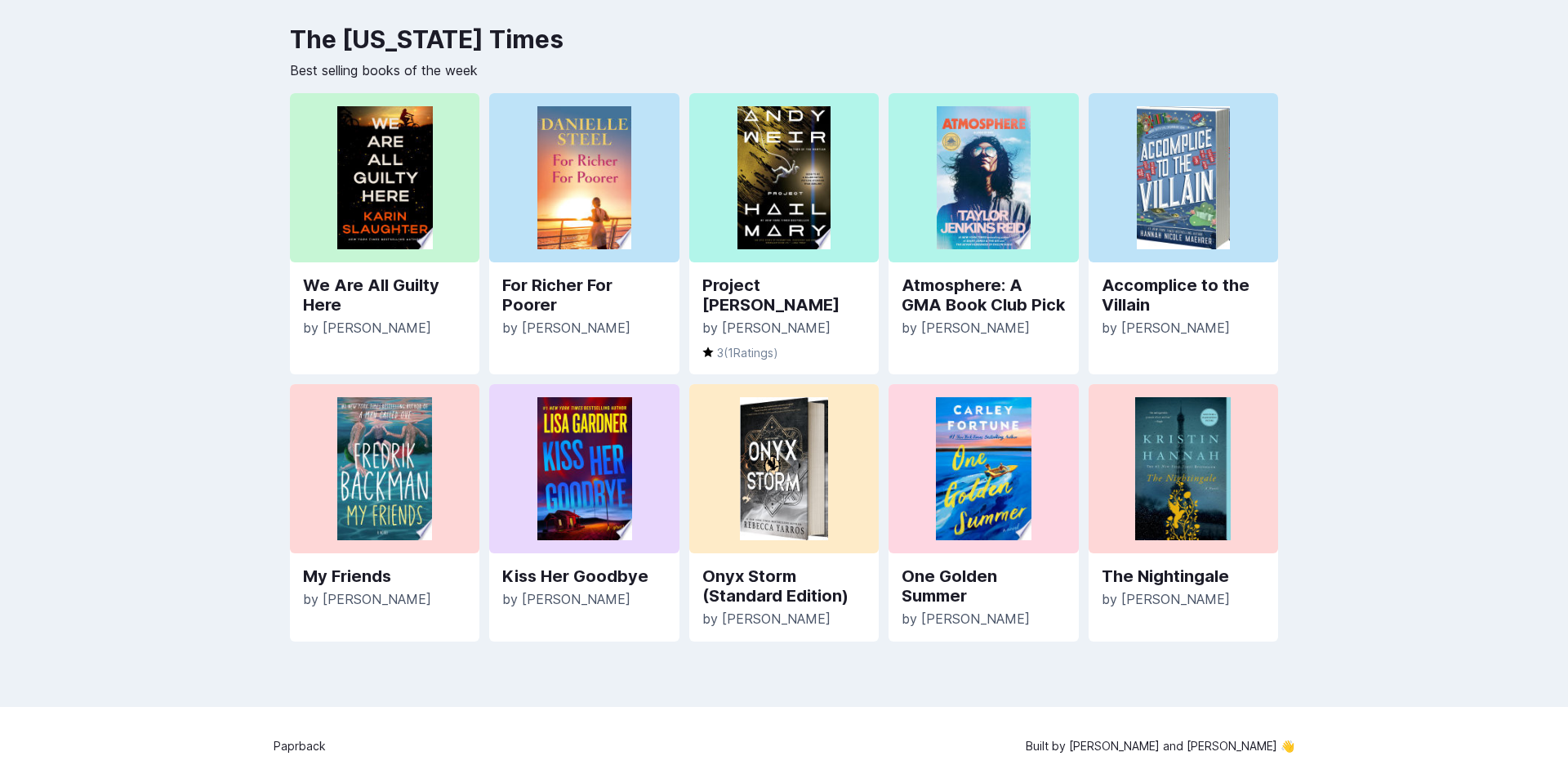
click at [286, 746] on p "Paprback" at bounding box center [300, 745] width 52 height 17
click at [605, 695] on div "Paprback yazan Home Profile Settings Log out Welcome back , [PERSON_NAME] 👋 Wha…" at bounding box center [784, 104] width 1568 height 1361
click at [291, 737] on p "Paprback" at bounding box center [300, 745] width 52 height 17
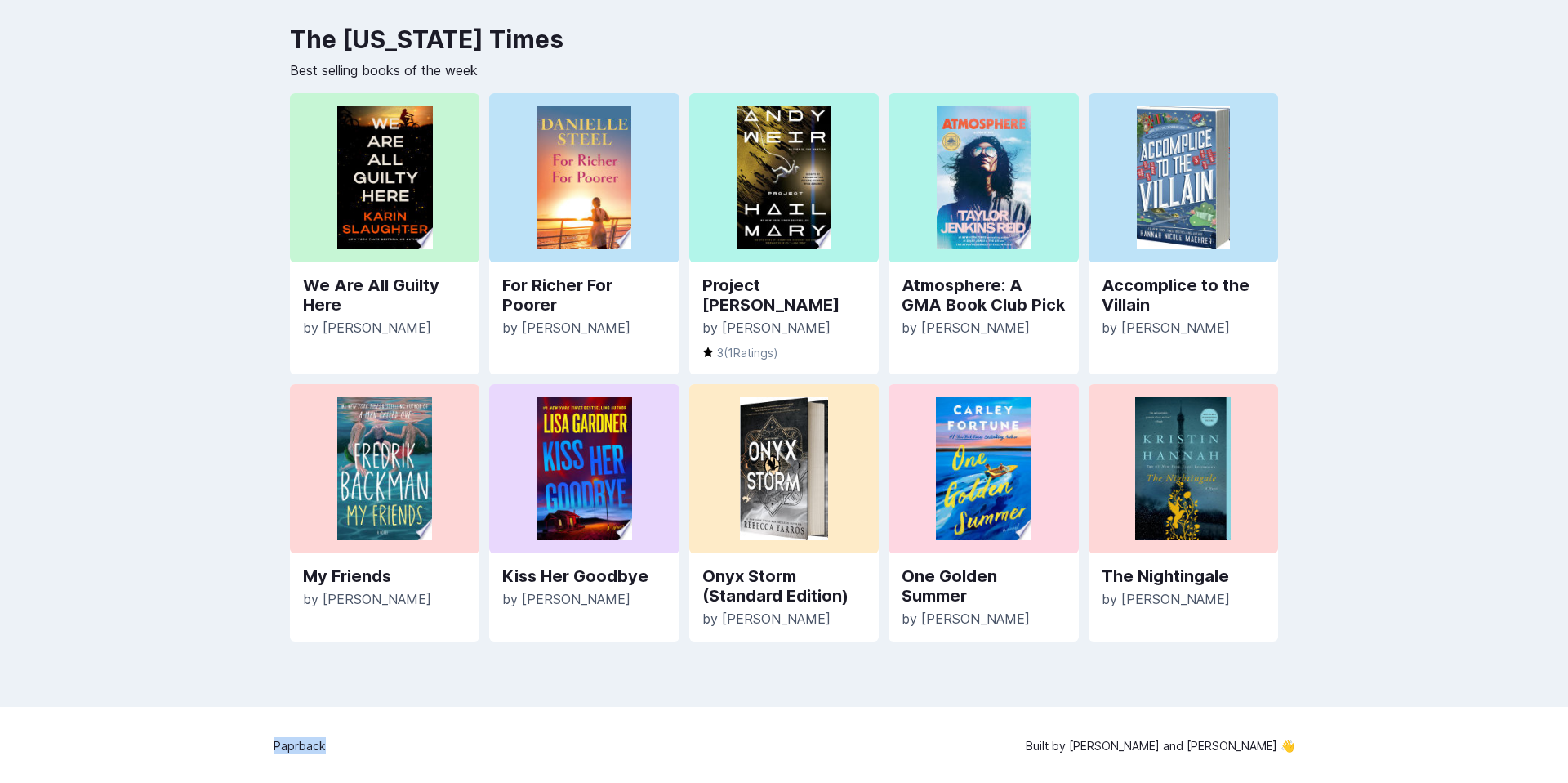
copy p "Paprback"
click at [1142, 744] on link "[PERSON_NAME]" at bounding box center [1231, 745] width 90 height 14
click at [0, 0] on div "Paprback yazan Home Profile Settings Log out Welcome back , [PERSON_NAME] 👋 Wha…" at bounding box center [784, 104] width 1568 height 1361
click at [1013, 748] on div "Paprback Built by Mitul Shah and Peej Montero 👋" at bounding box center [784, 746] width 1021 height 79
click at [1102, 747] on p "Built by Mitul Shah and Peej Montero 👋" at bounding box center [1160, 745] width 269 height 17
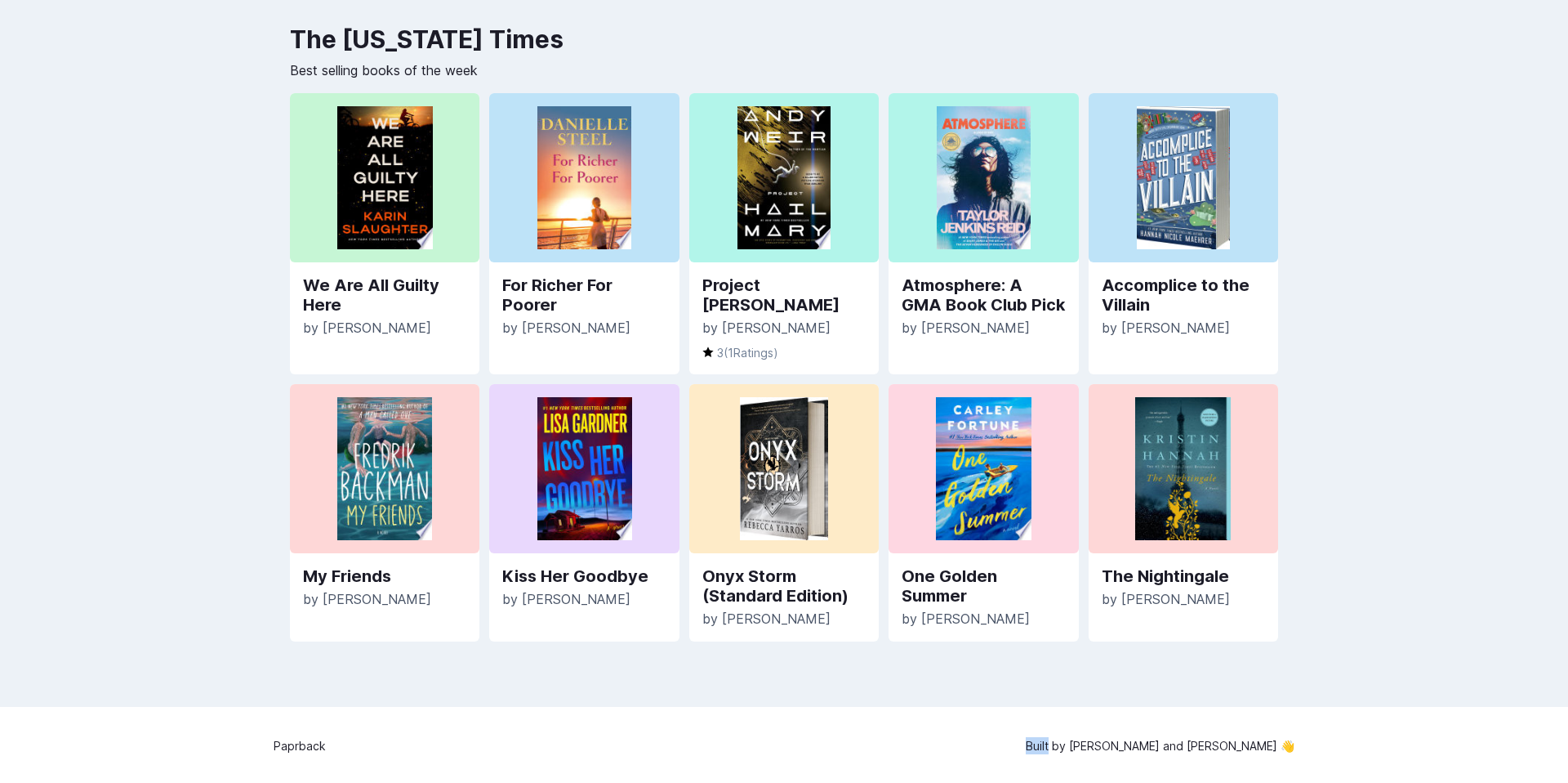
click at [1102, 747] on p "Built by Mitul Shah and Peej Montero 👋" at bounding box center [1160, 745] width 269 height 17
click at [1077, 753] on div "Paprback Built by Mitul Shah and Peej Montero 👋" at bounding box center [784, 746] width 1021 height 79
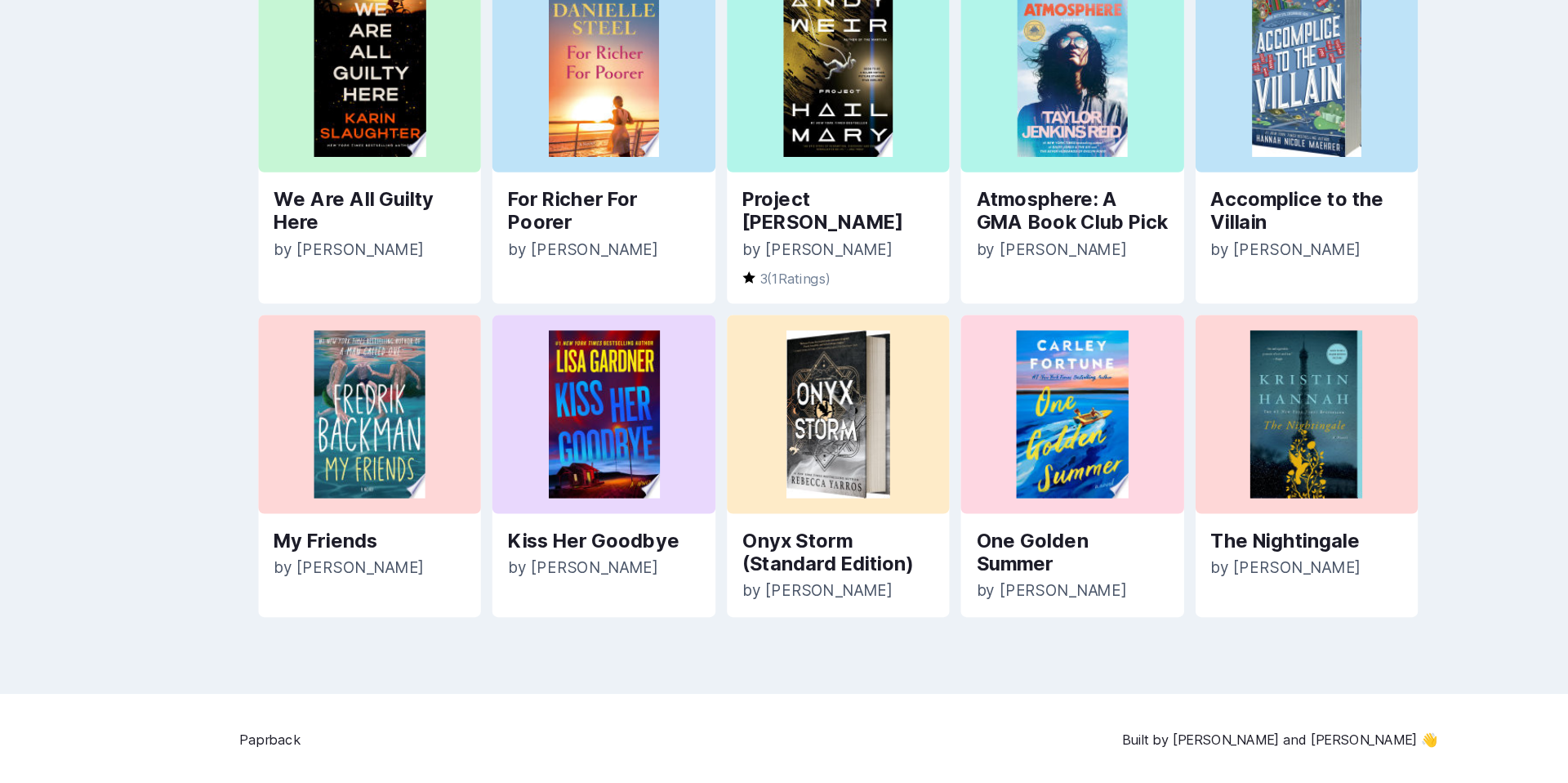
scroll to position [0, 0]
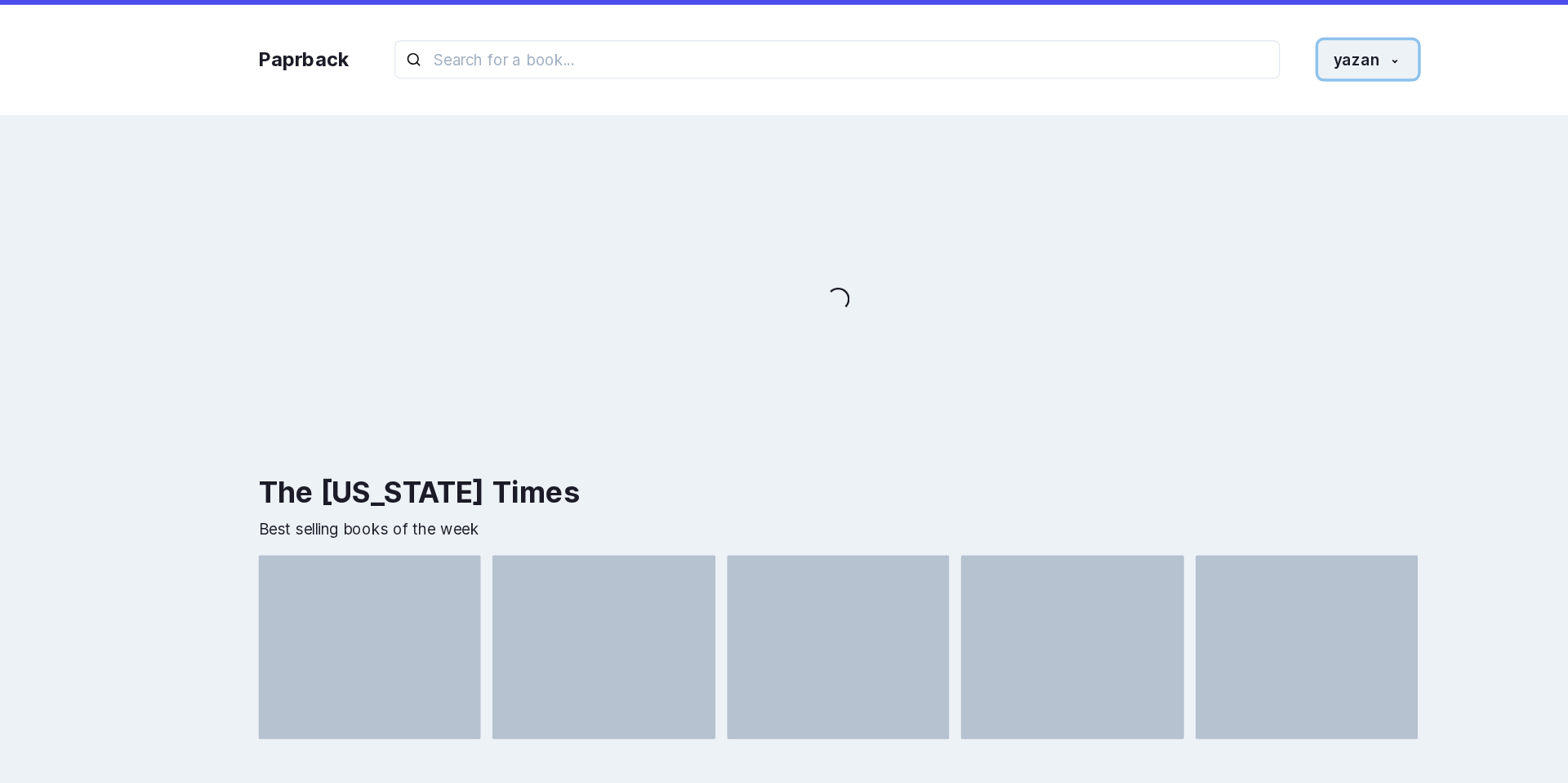
click at [1244, 57] on button "yazan" at bounding box center [1235, 51] width 85 height 33
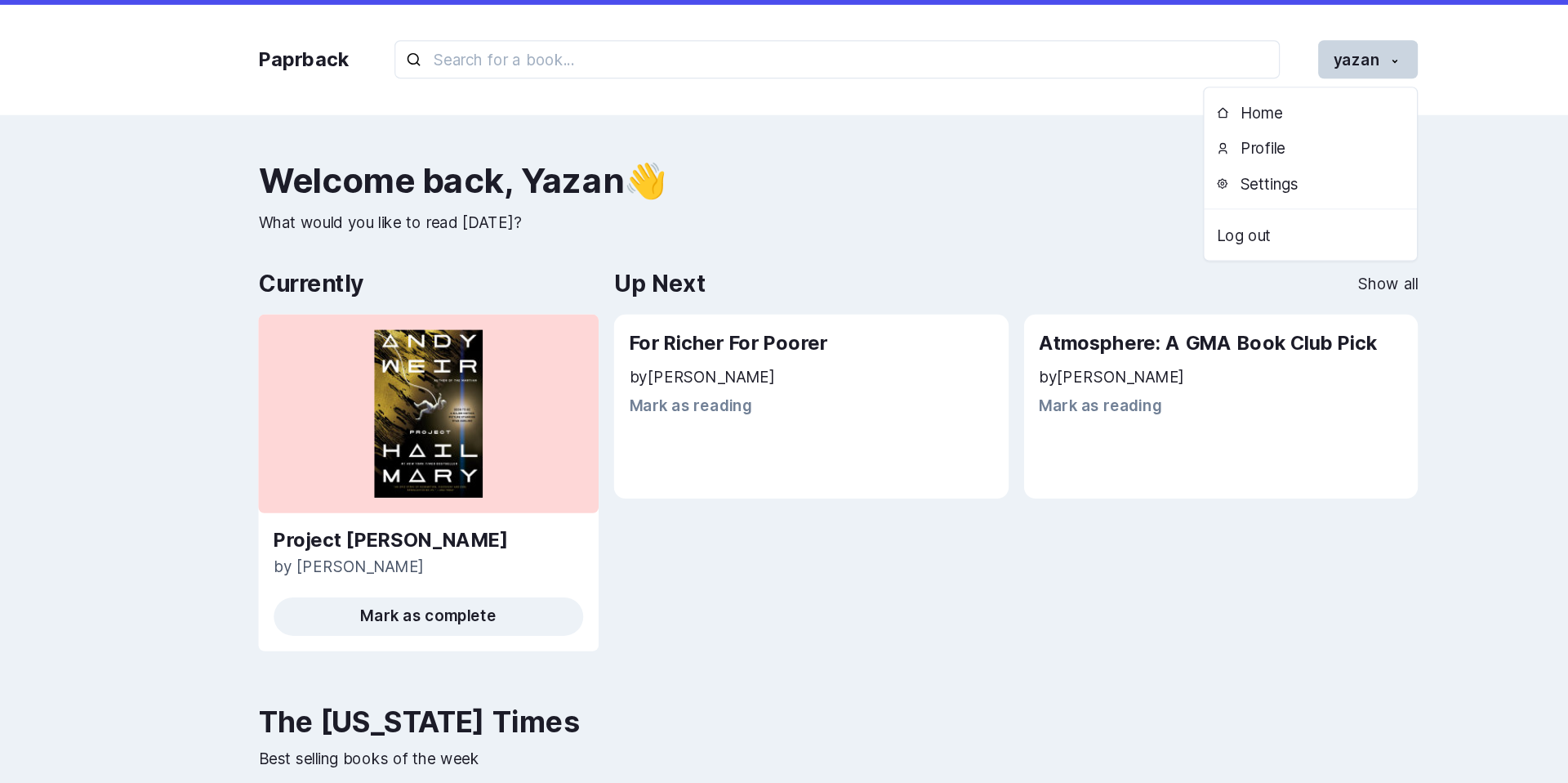
click at [1061, 133] on div "Paprback yazan Home Profile Settings Log out Welcome back , [PERSON_NAME] 👋 Wha…" at bounding box center [784, 531] width 1568 height 1063
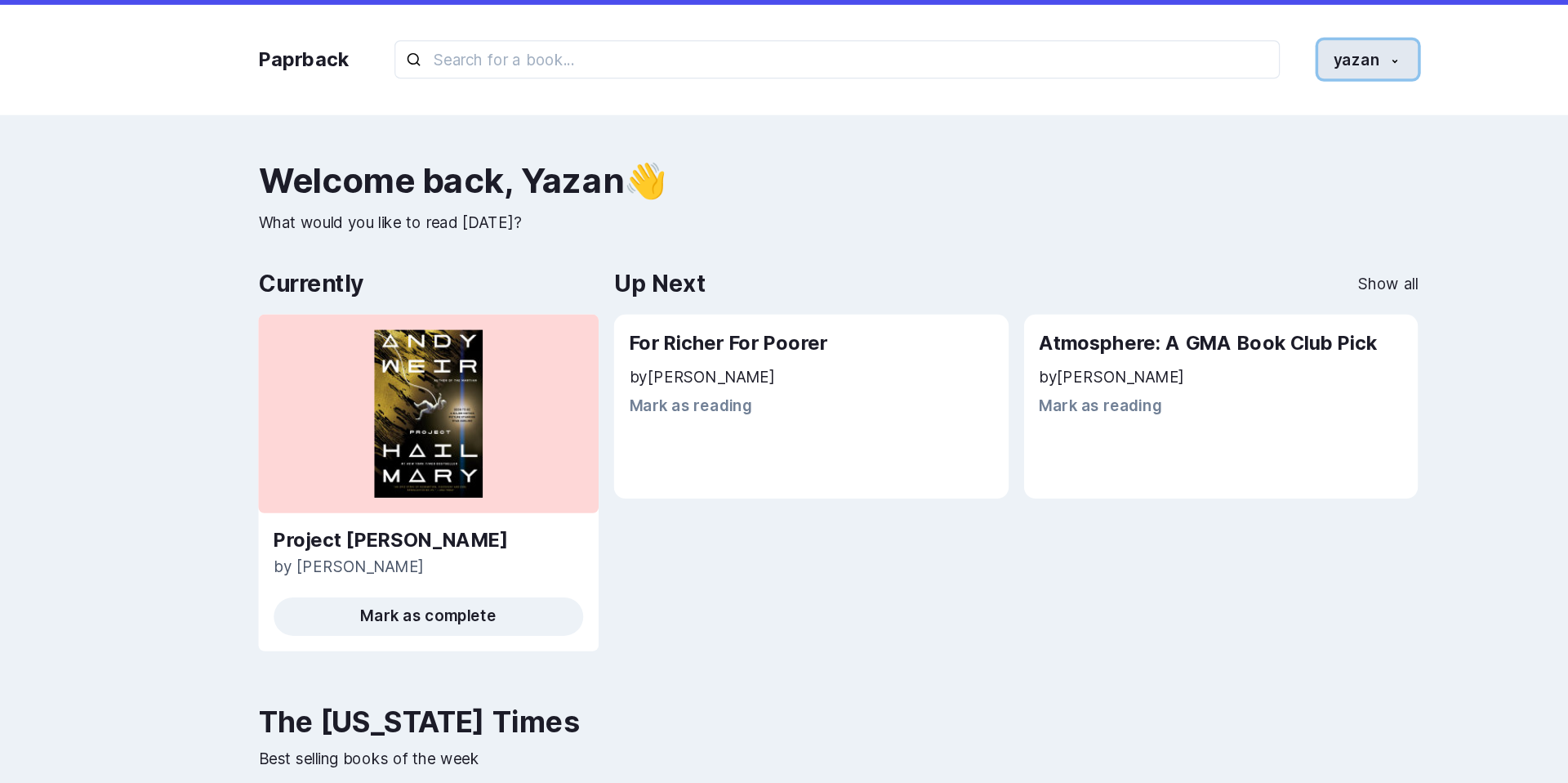
click at [1233, 63] on button "yazan" at bounding box center [1235, 51] width 85 height 33
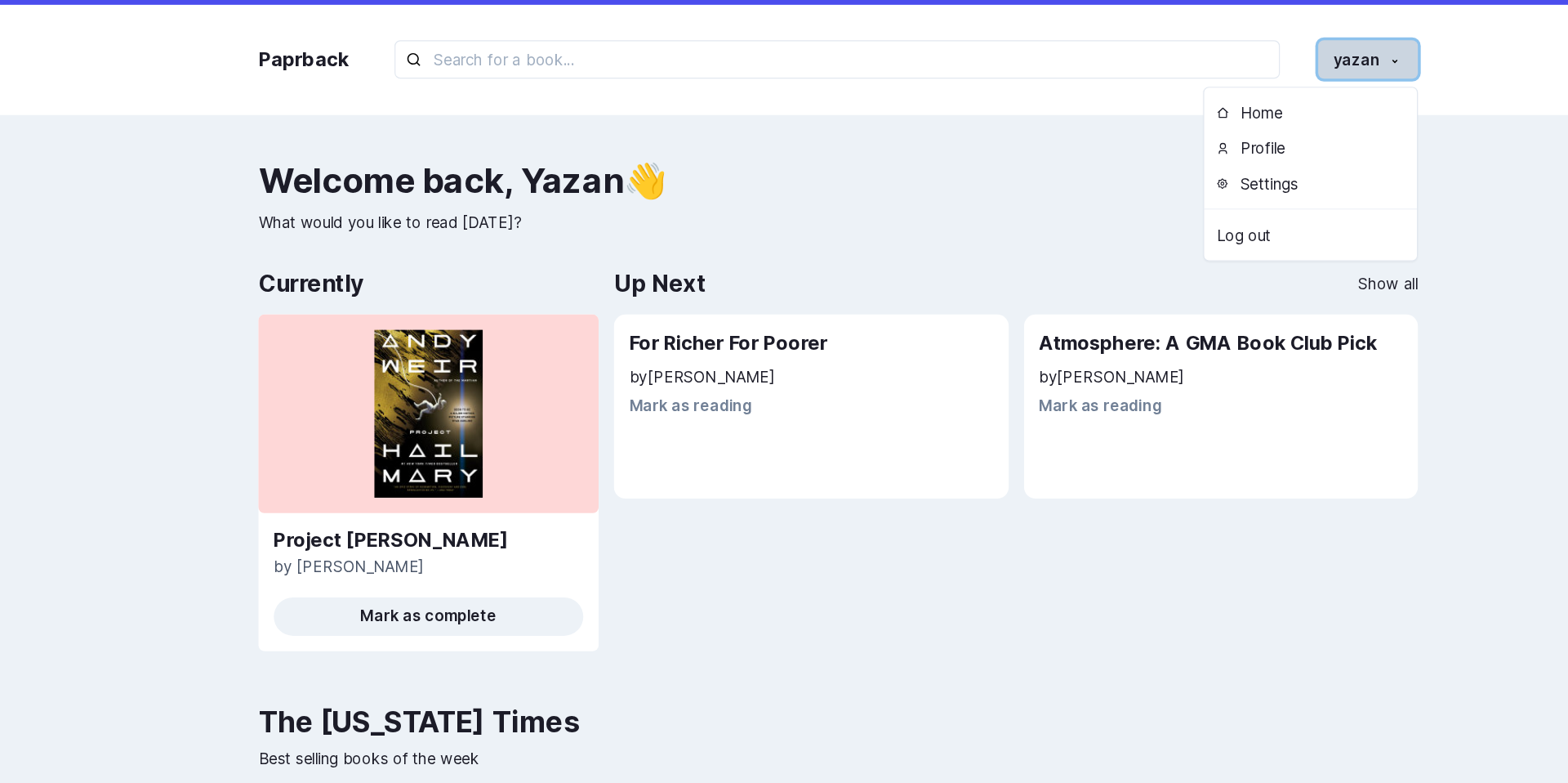
click at [1233, 63] on button "yazan" at bounding box center [1235, 51] width 85 height 33
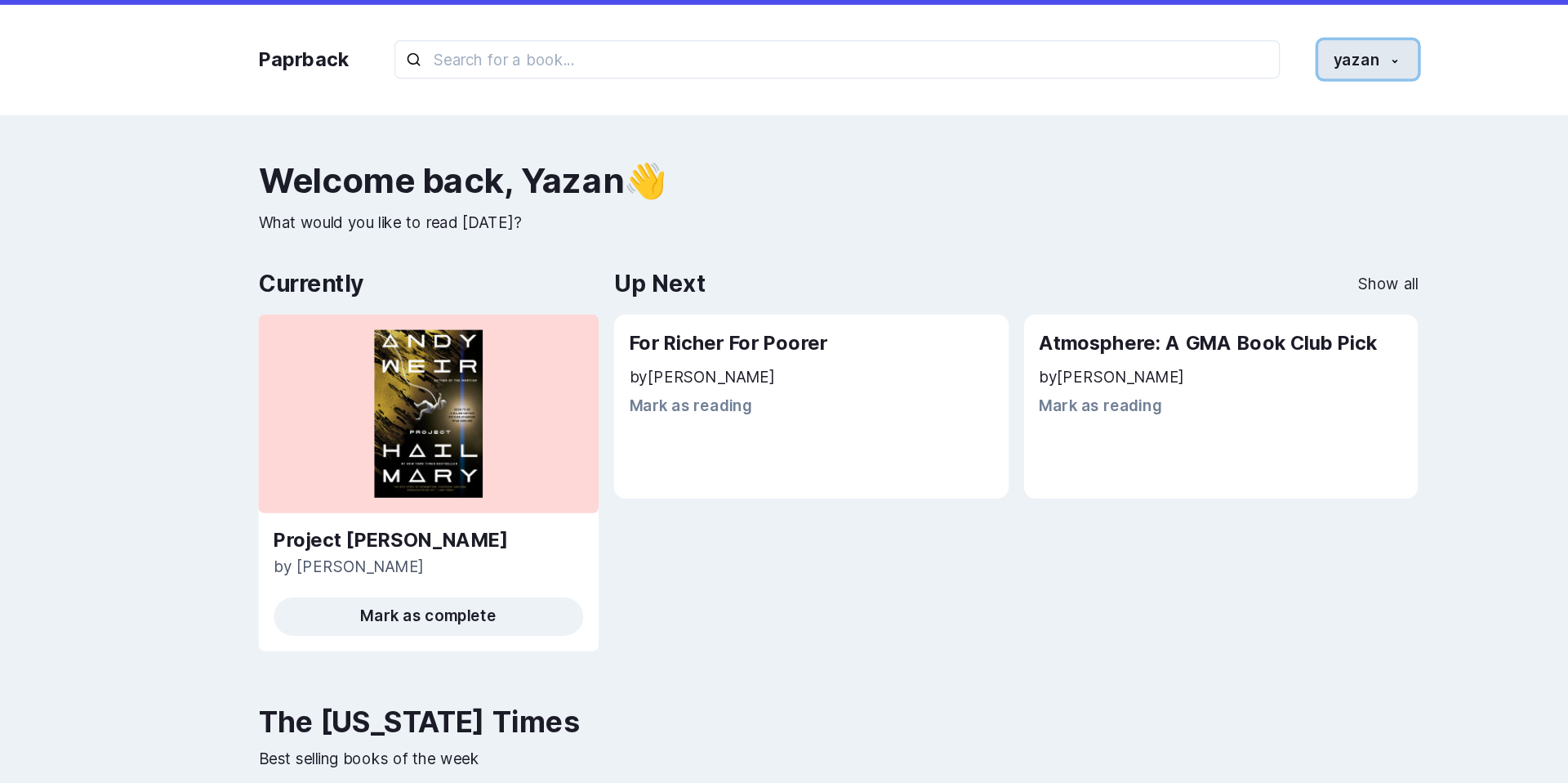
click at [1233, 63] on button "yazan" at bounding box center [1235, 51] width 85 height 33
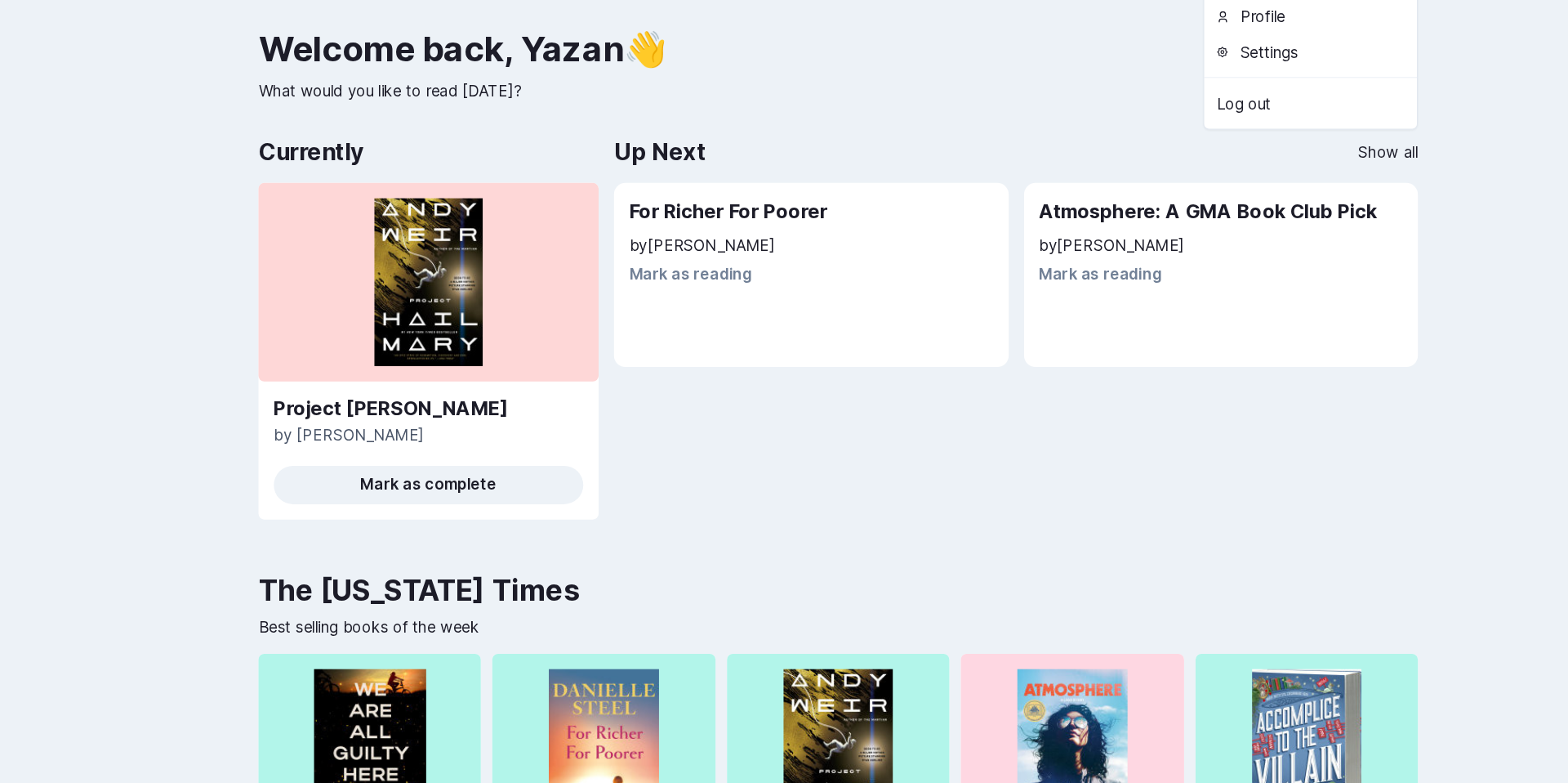
scroll to position [8, 0]
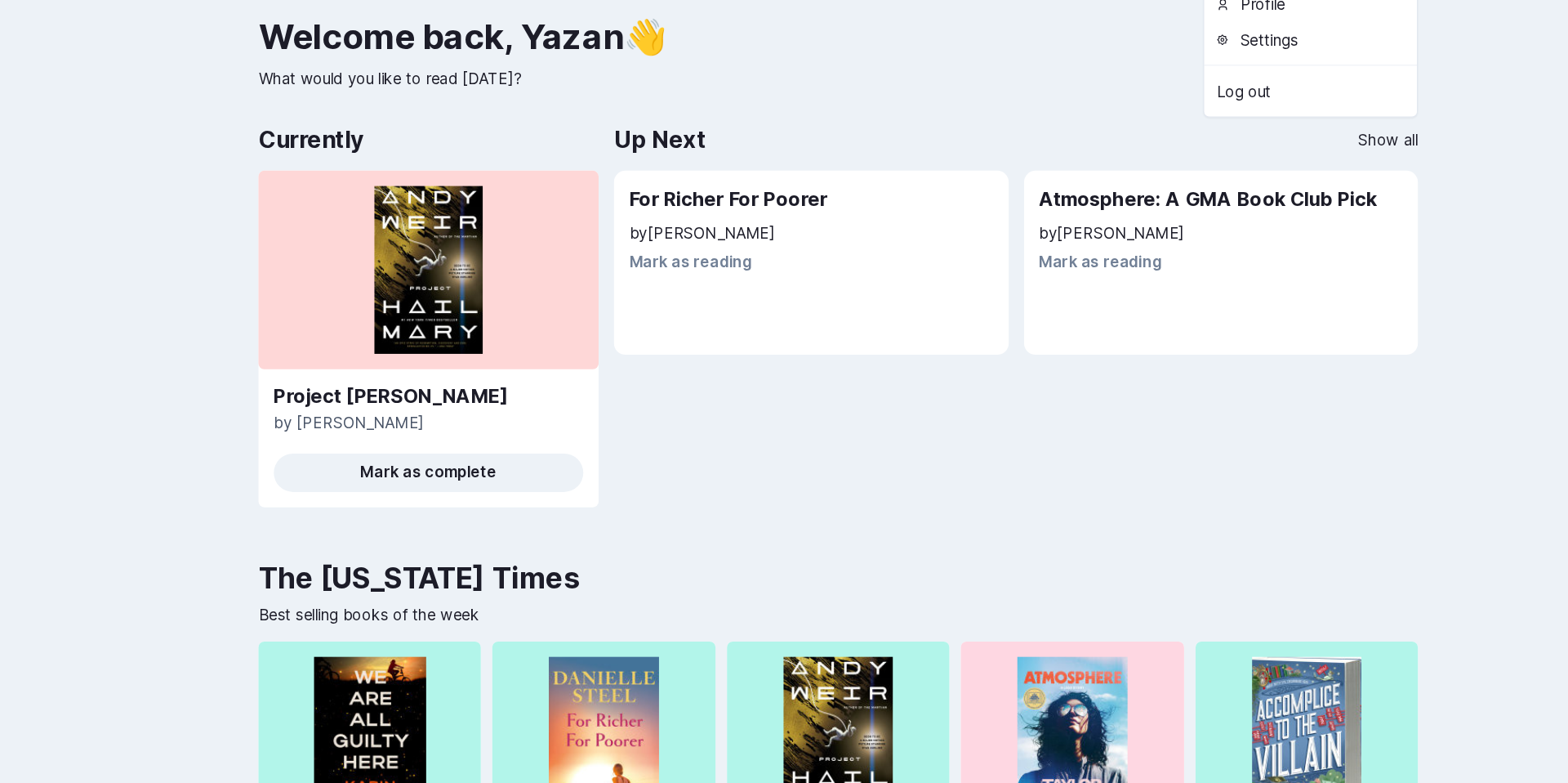
click at [574, 341] on div at bounding box center [434, 345] width 290 height 169
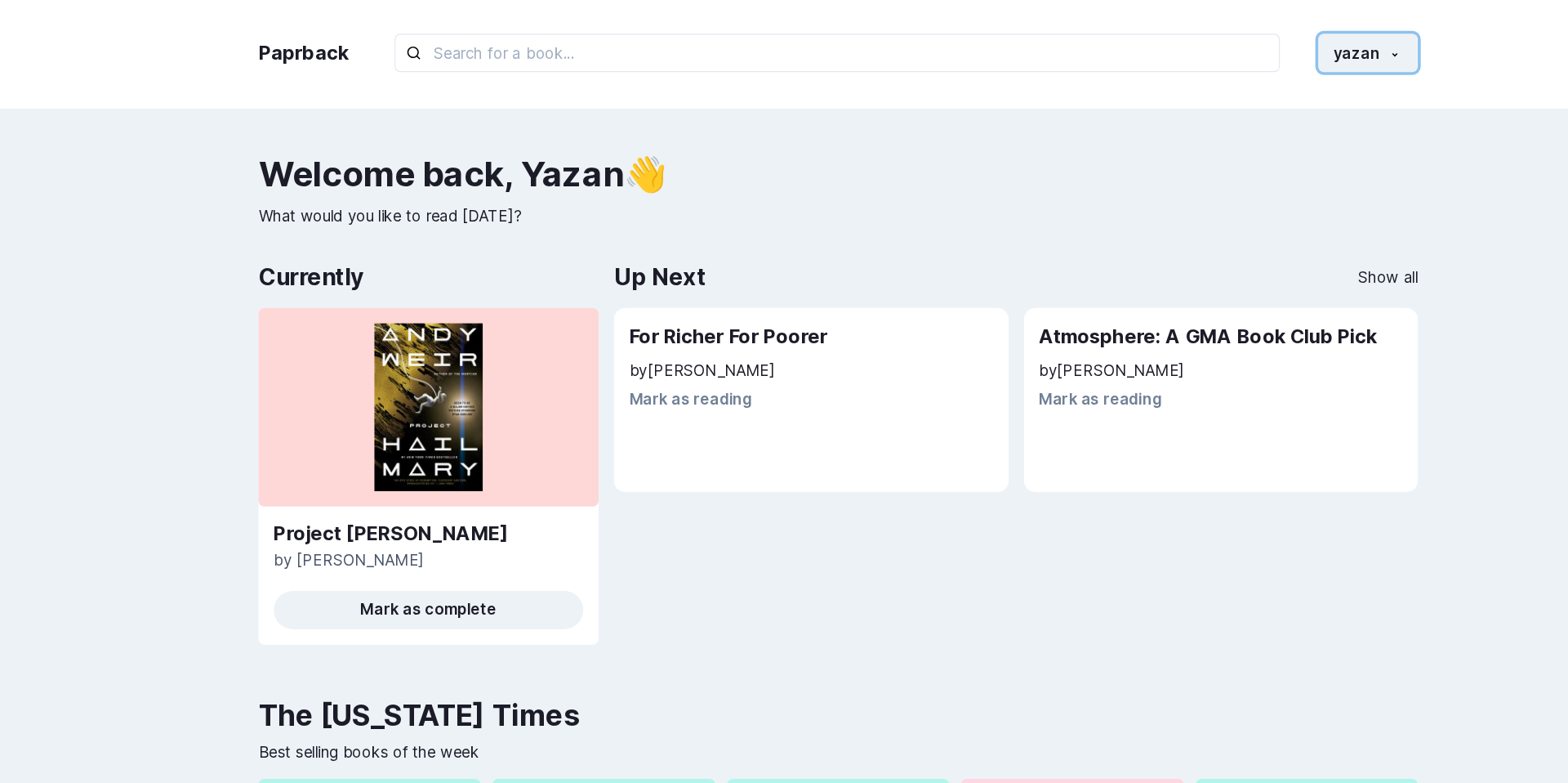
scroll to position [0, 0]
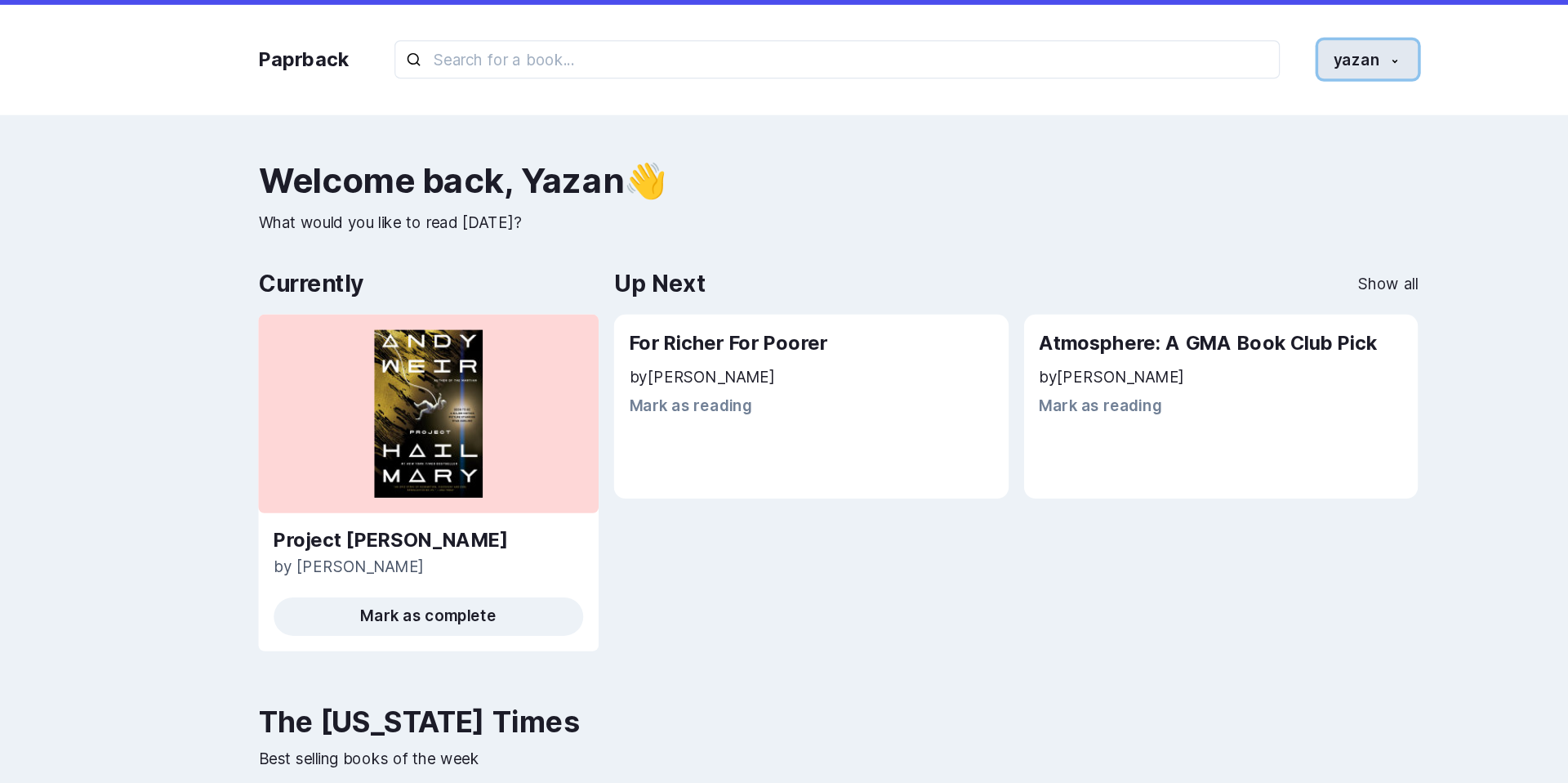
click at [1219, 62] on button "yazan" at bounding box center [1235, 51] width 85 height 33
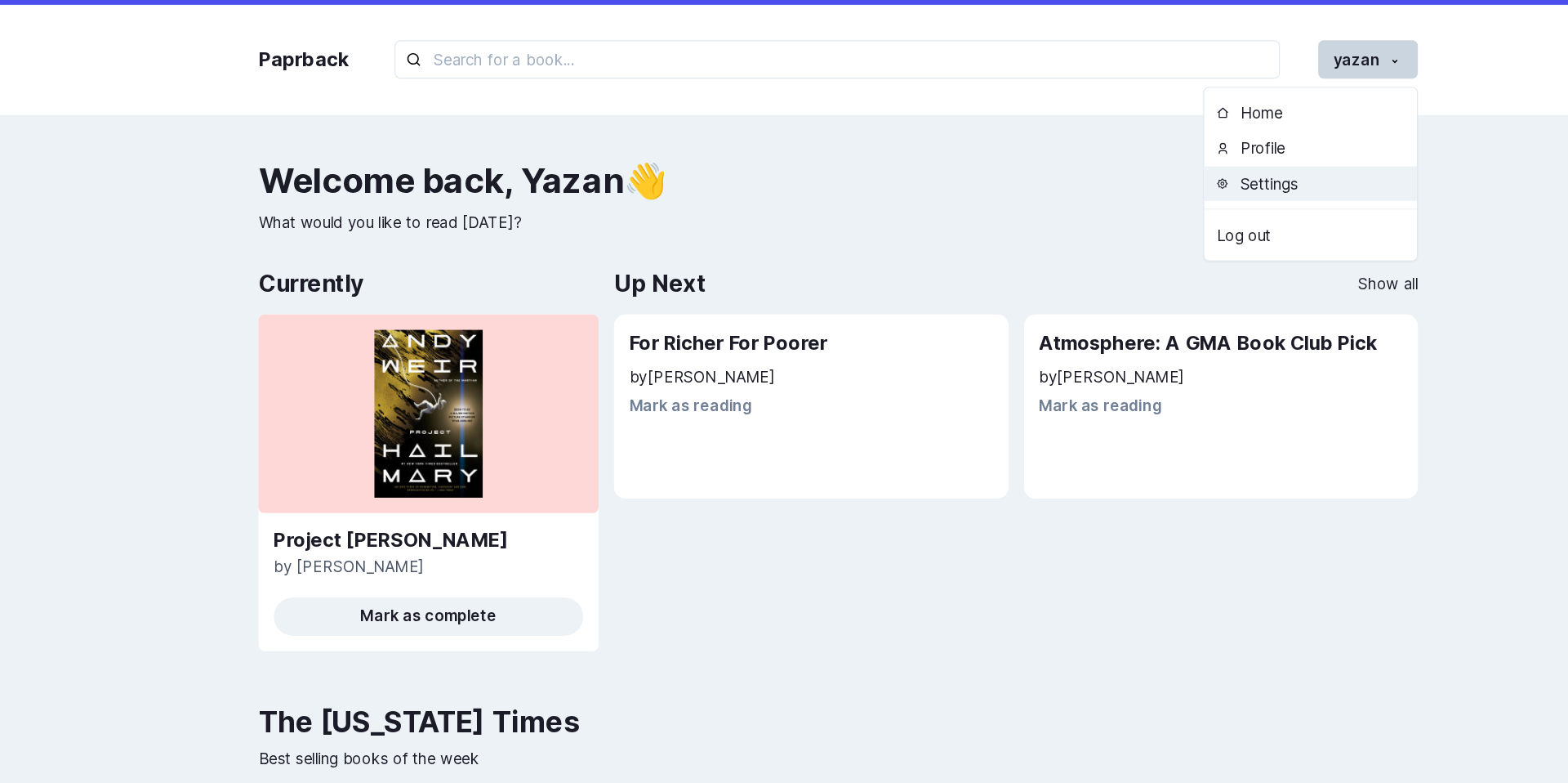
click at [1169, 161] on button "Settings" at bounding box center [1186, 156] width 182 height 30
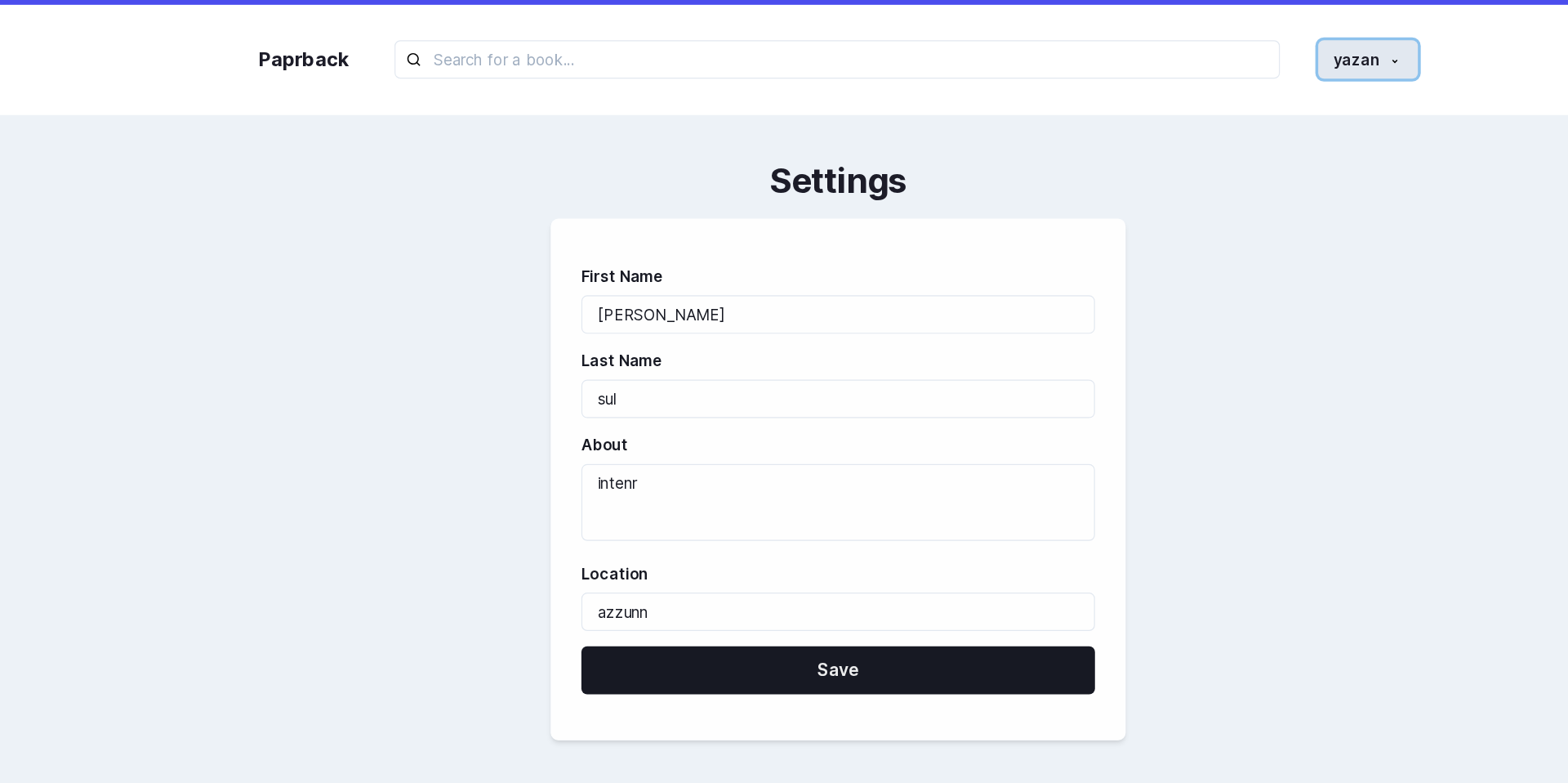
click at [1240, 61] on button "yazan" at bounding box center [1235, 51] width 85 height 33
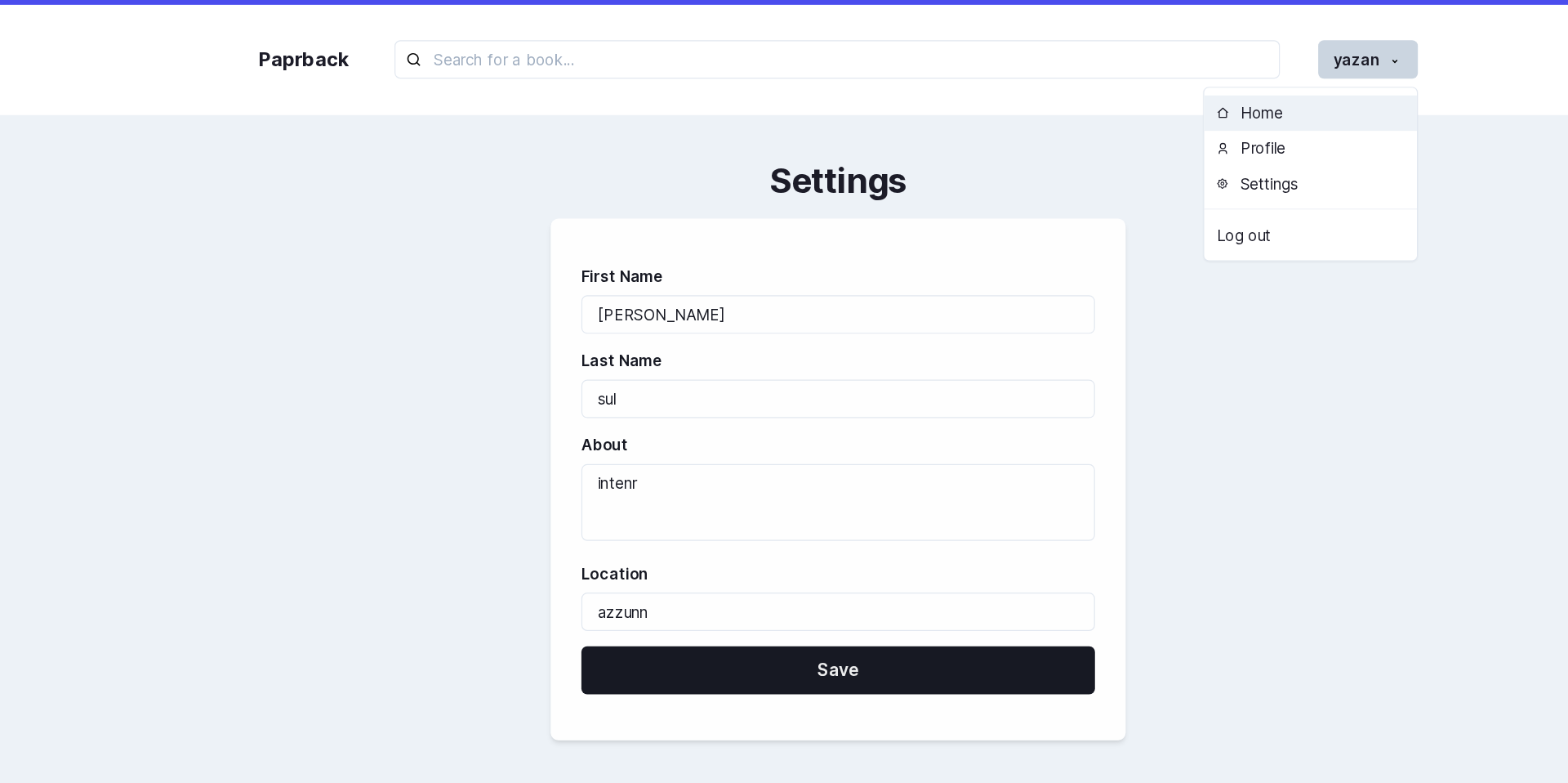
click at [1158, 104] on button "Home" at bounding box center [1186, 97] width 182 height 30
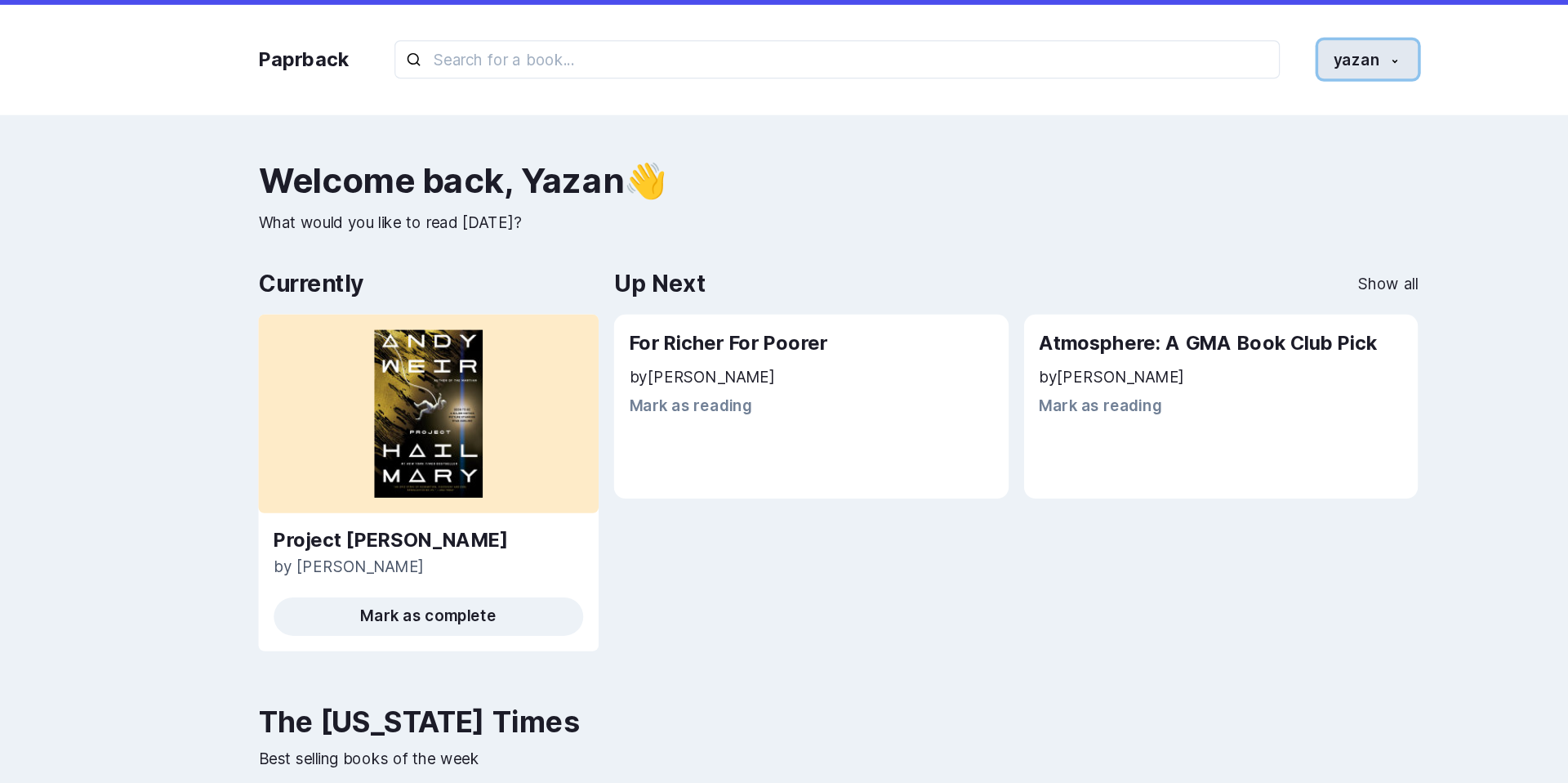
click at [1240, 41] on button "yazan" at bounding box center [1235, 51] width 85 height 33
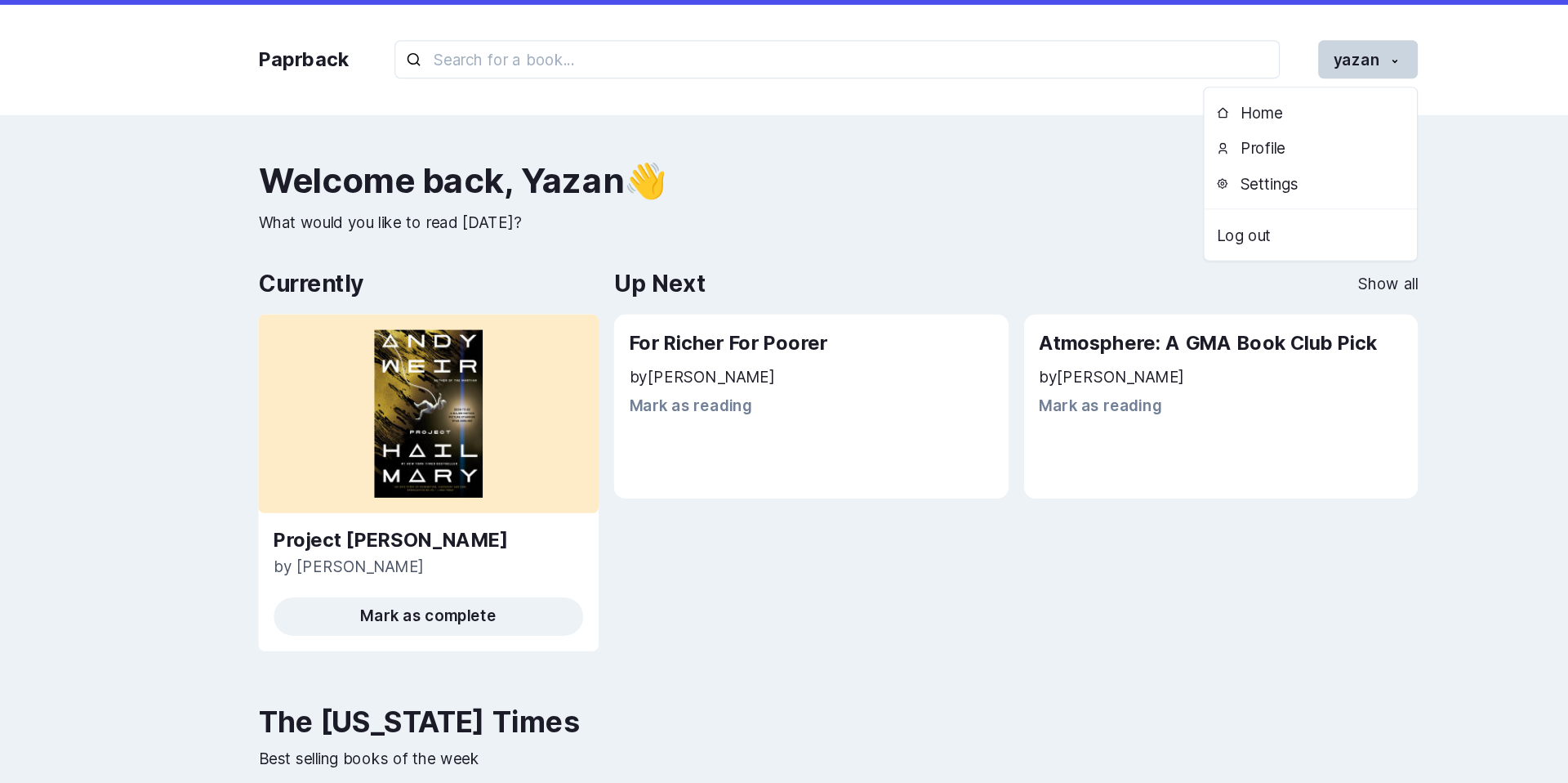
click at [1046, 130] on div "Paprback yazan Home Profile Settings Log out Welcome back , Yazan 👋 What would …" at bounding box center [784, 680] width 1568 height 1361
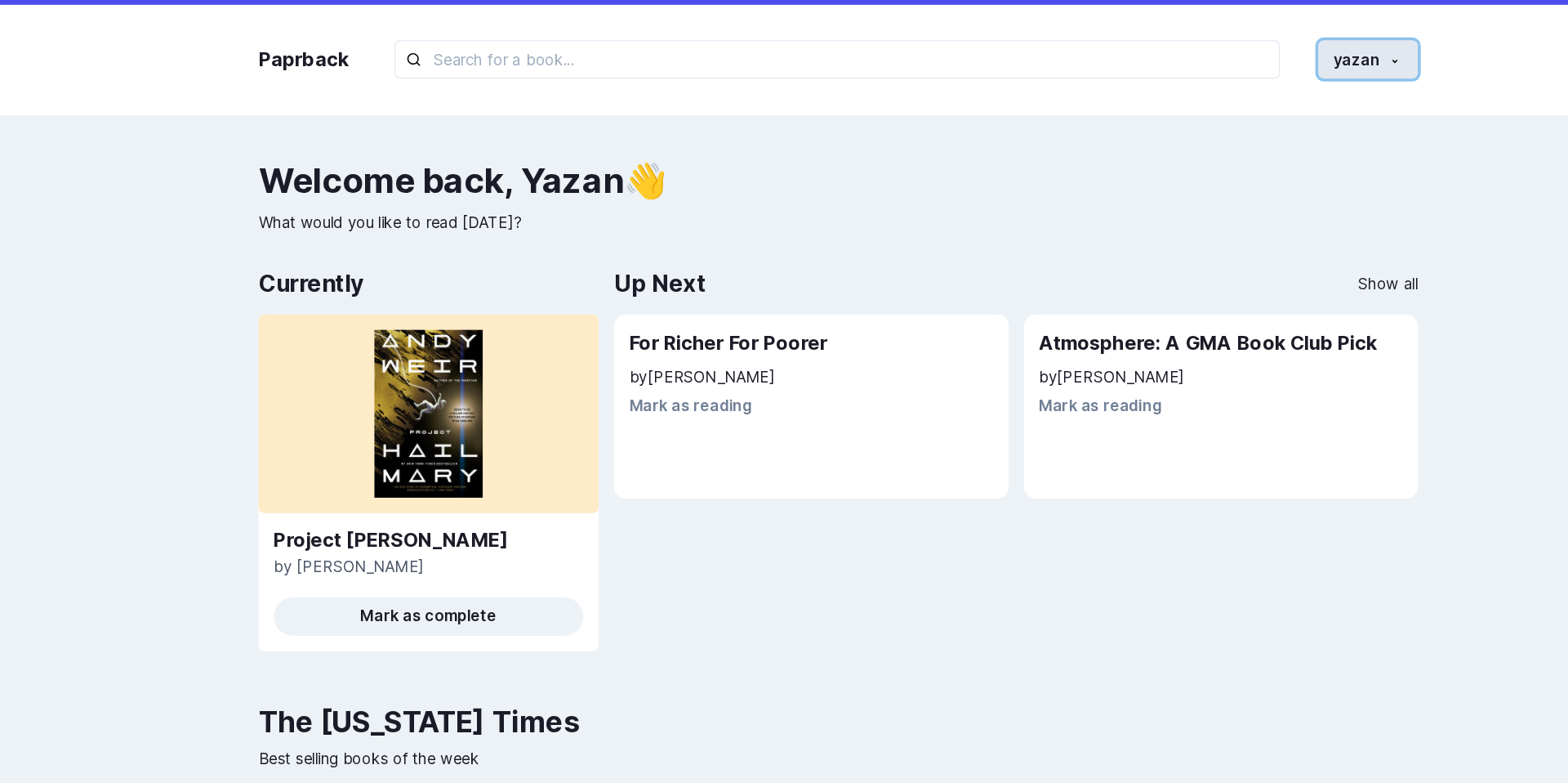
click at [1210, 45] on button "yazan" at bounding box center [1235, 51] width 85 height 33
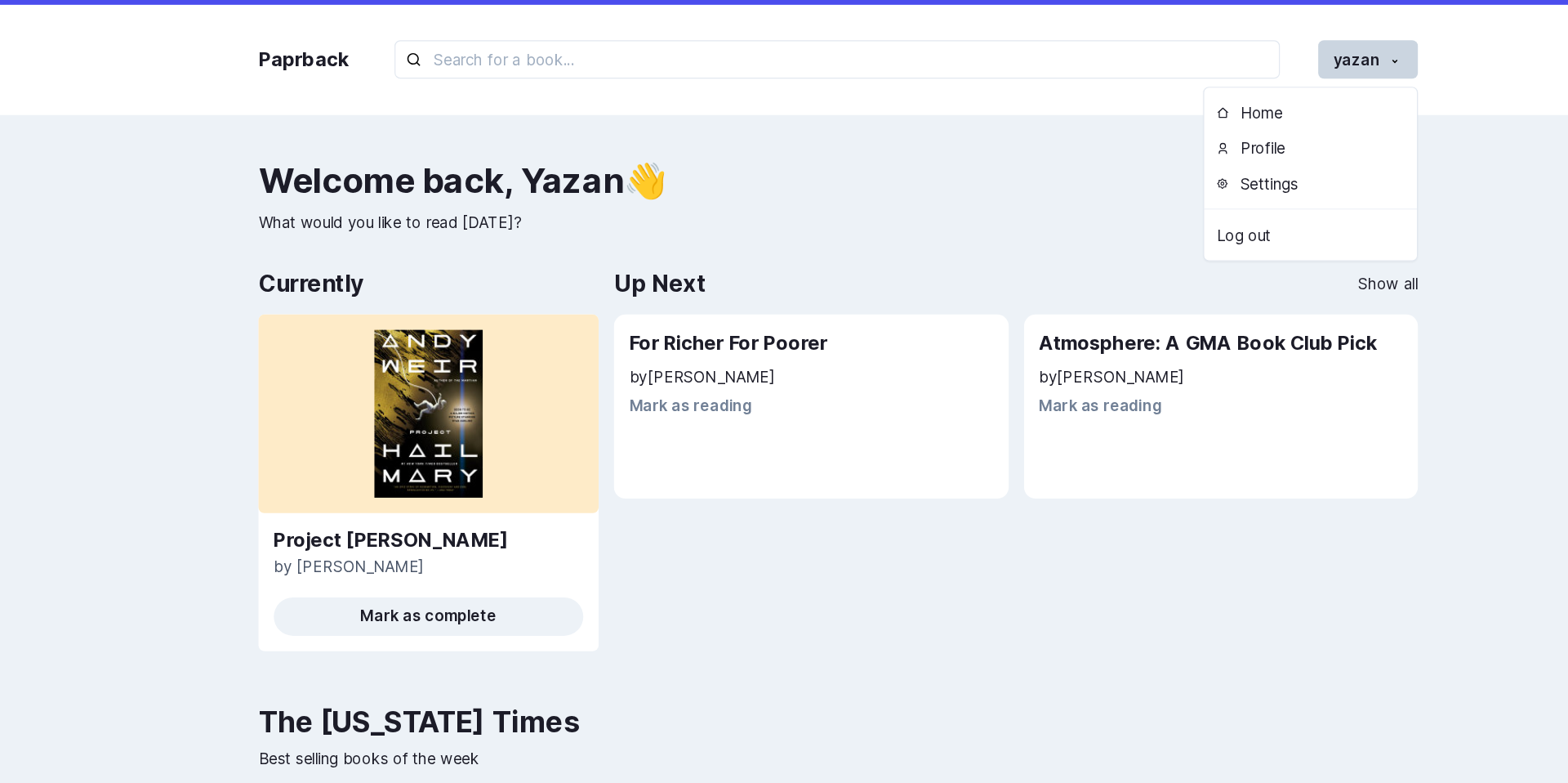
click at [968, 176] on div "Welcome back , Yazan 👋 What would you like to read today?" at bounding box center [784, 169] width 988 height 63
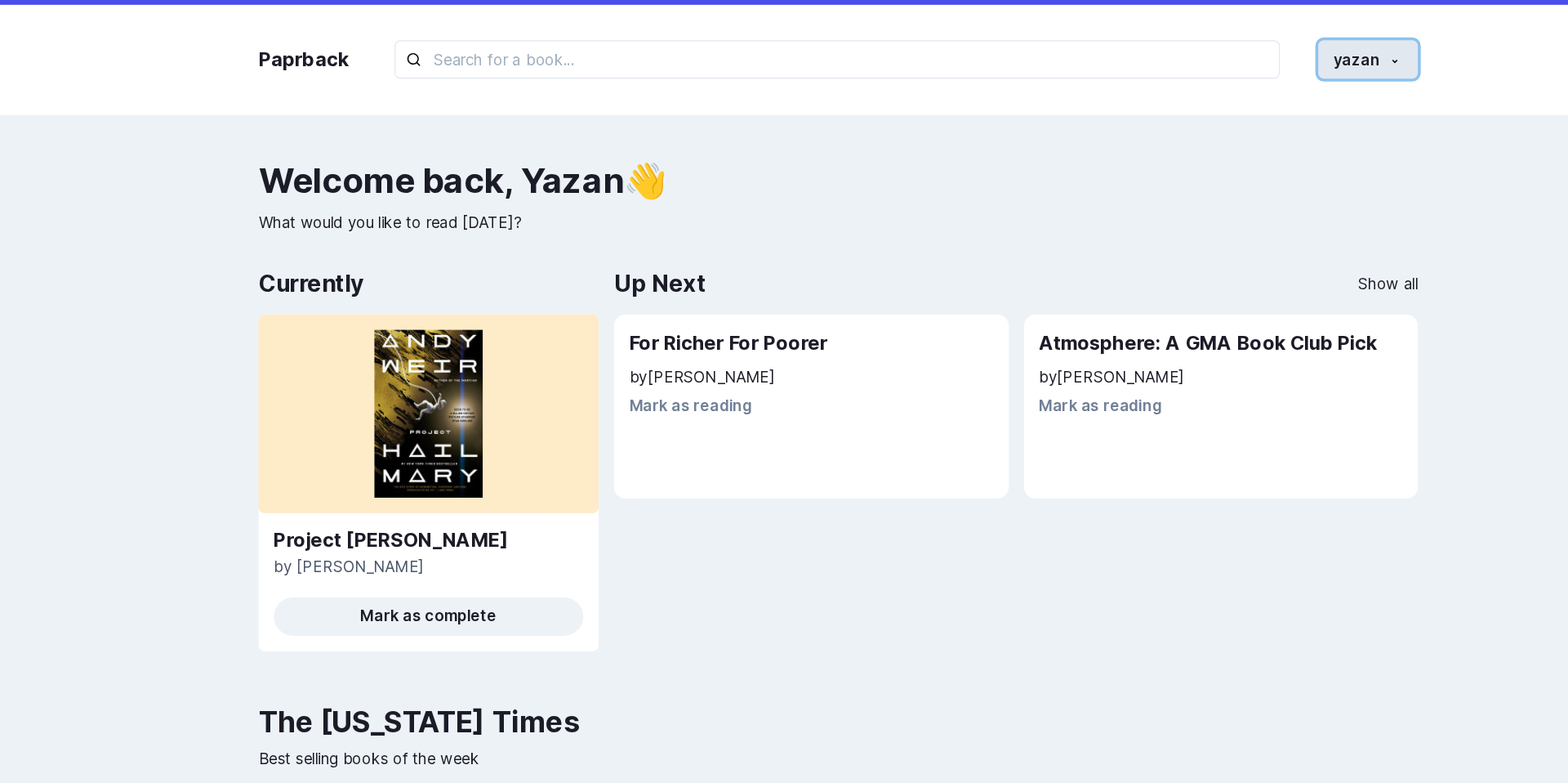
click at [1225, 66] on button "yazan" at bounding box center [1235, 51] width 85 height 33
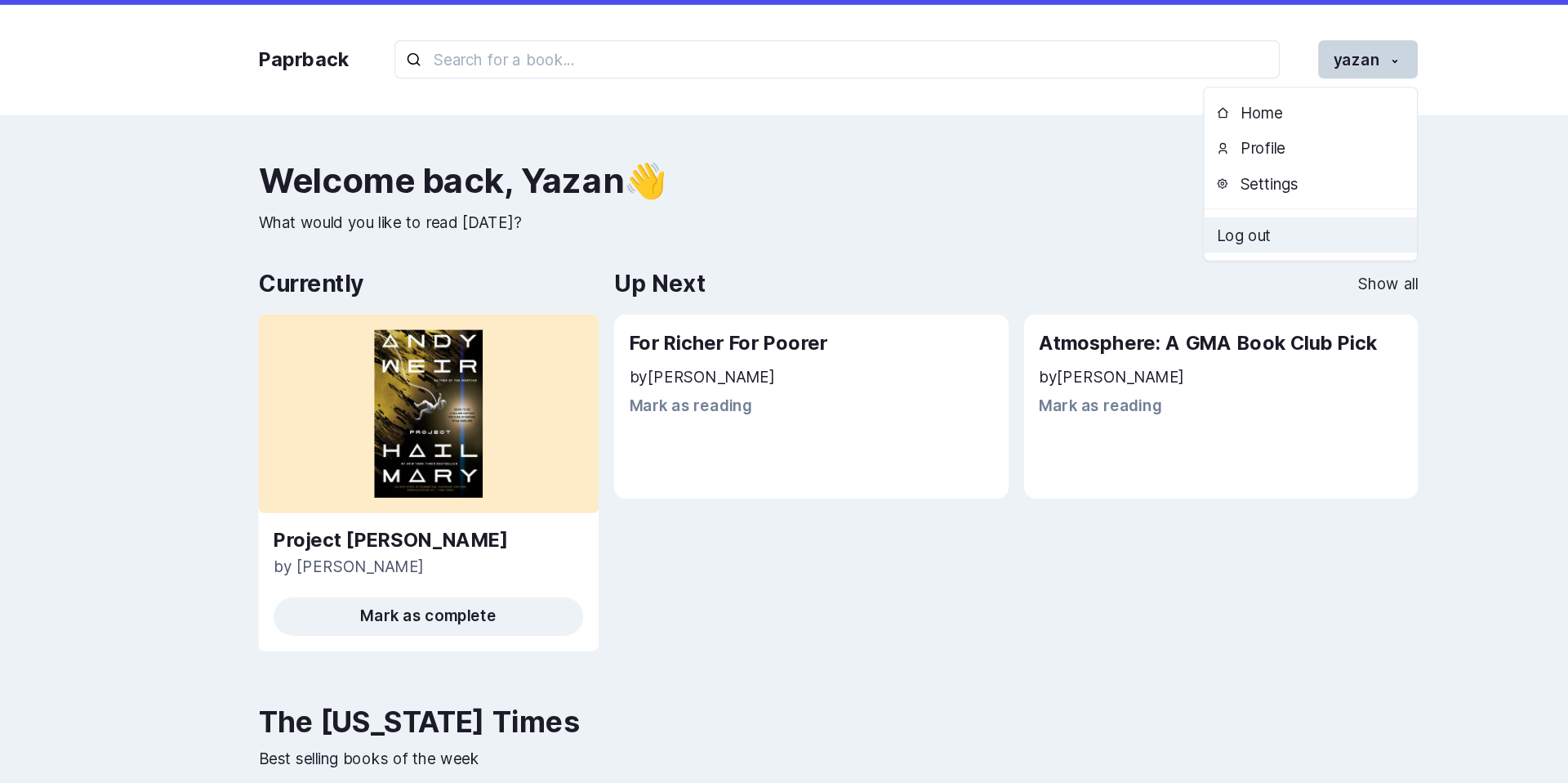
click at [1150, 195] on link "Log out" at bounding box center [1186, 201] width 182 height 30
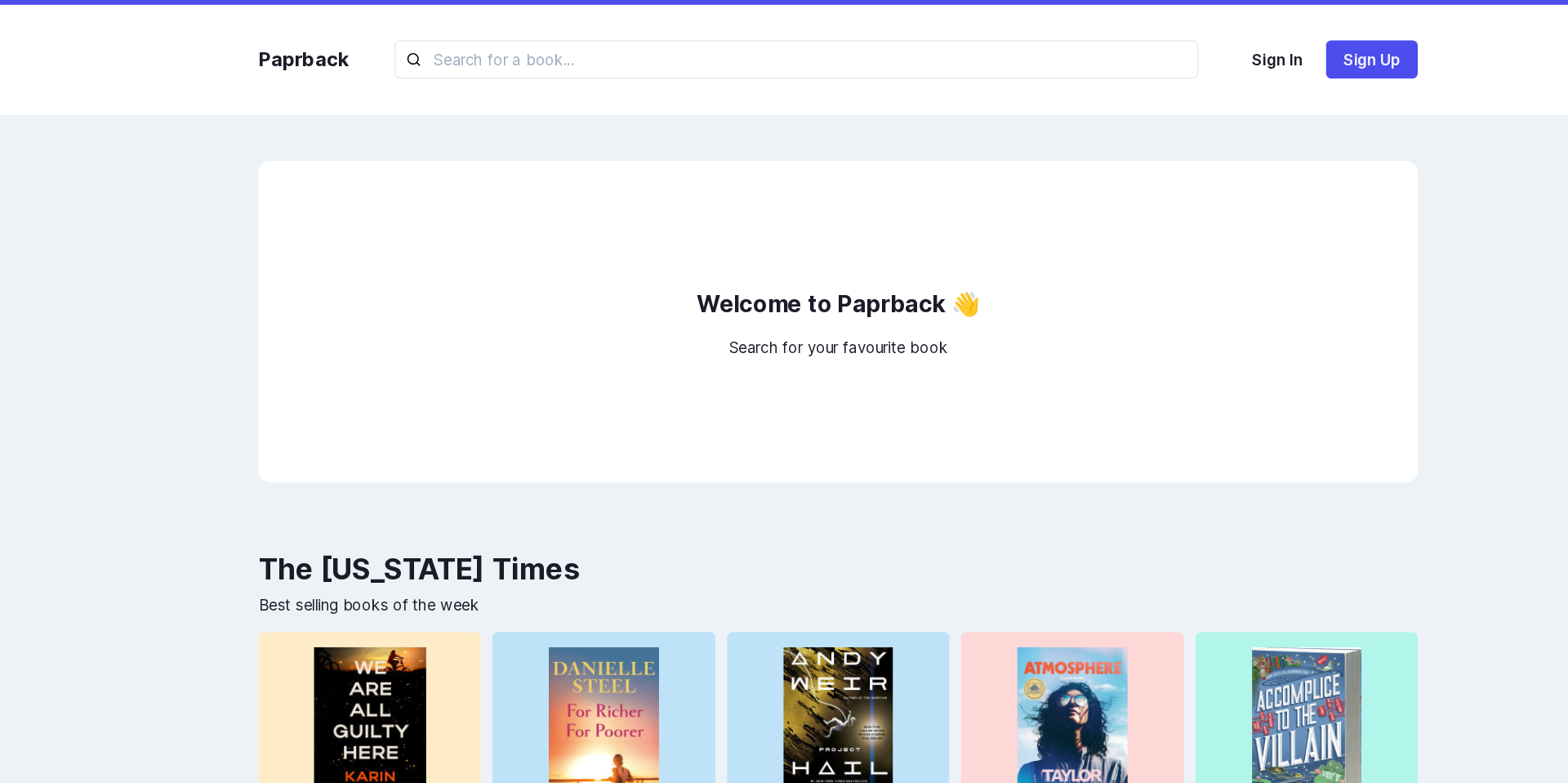
click at [1132, 92] on div "Paprback Sign In Sign Up" at bounding box center [784, 51] width 1021 height 94
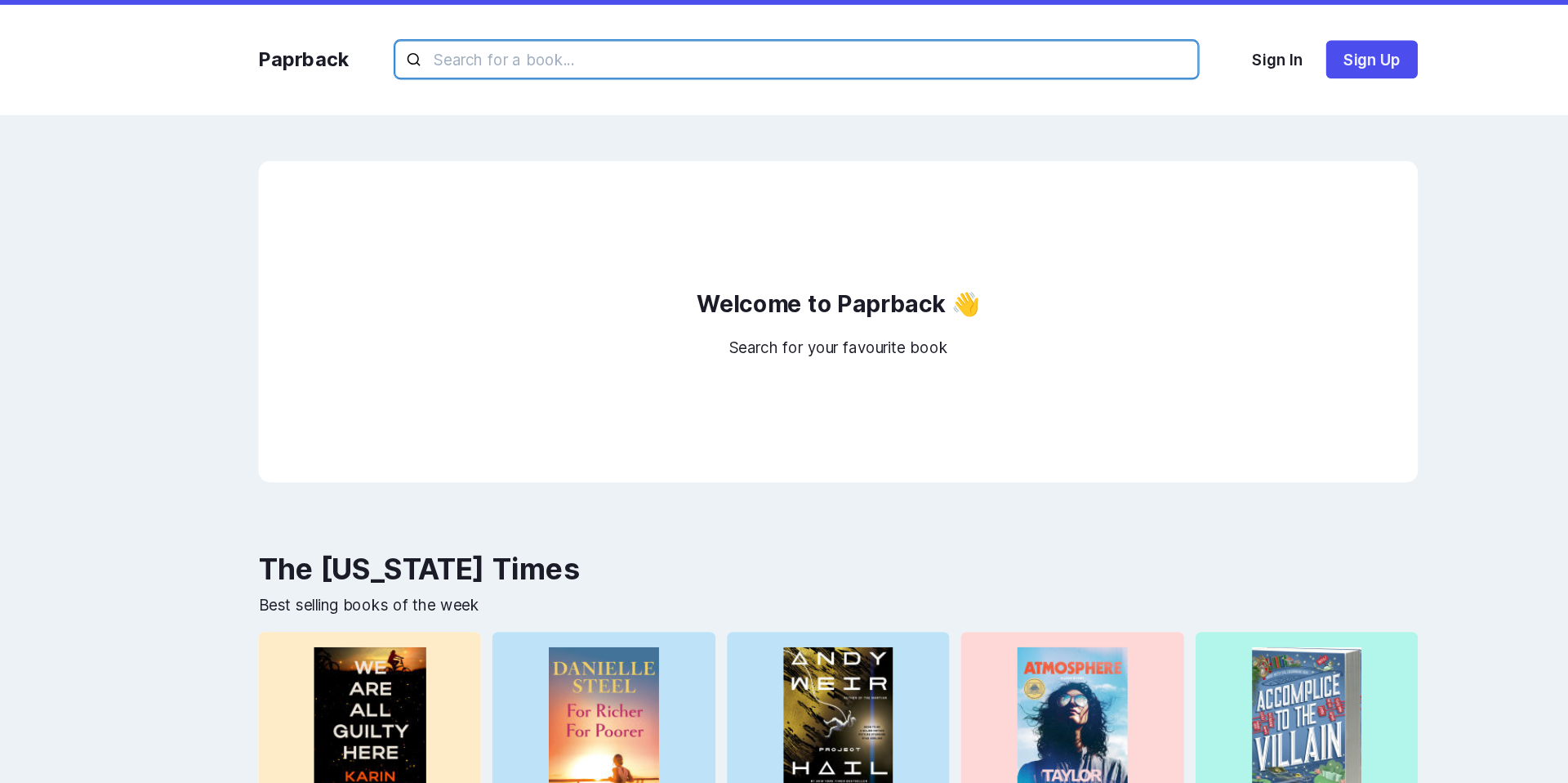
click at [711, 63] on input "text" at bounding box center [749, 51] width 686 height 33
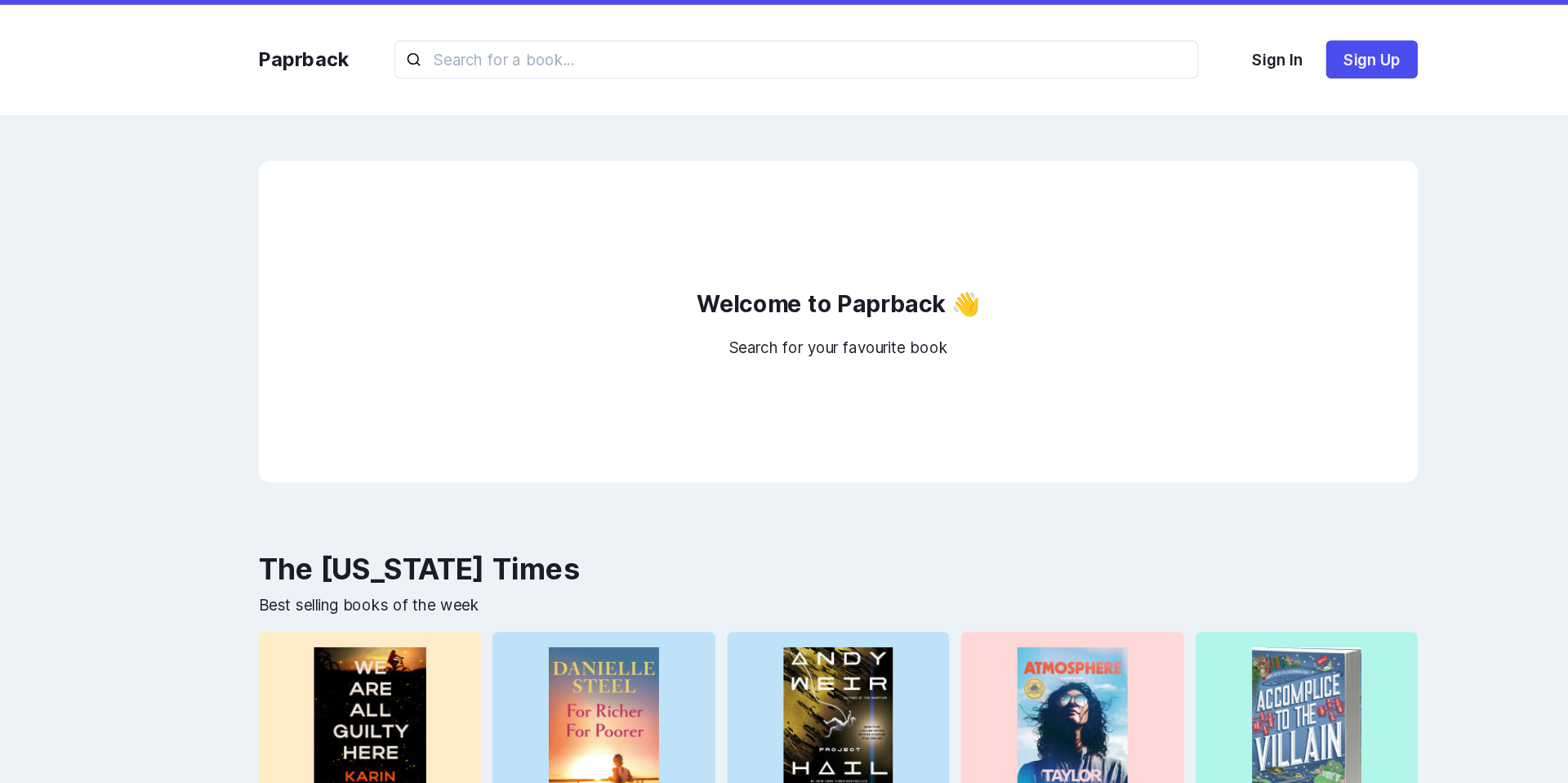
click at [1182, 85] on div "Paprback Sign In Sign Up" at bounding box center [784, 51] width 1021 height 94
click at [1136, 71] on div "Paprback Sign In Sign Up" at bounding box center [784, 51] width 1021 height 94
click at [1102, 159] on div "Welcome to Paprback 👋 Search for your favourite book" at bounding box center [784, 275] width 988 height 274
click at [1154, 111] on div "Paprback Sign In Sign Up Welcome to Paprback 👋 Search for your favourite book T…" at bounding box center [784, 615] width 1568 height 1231
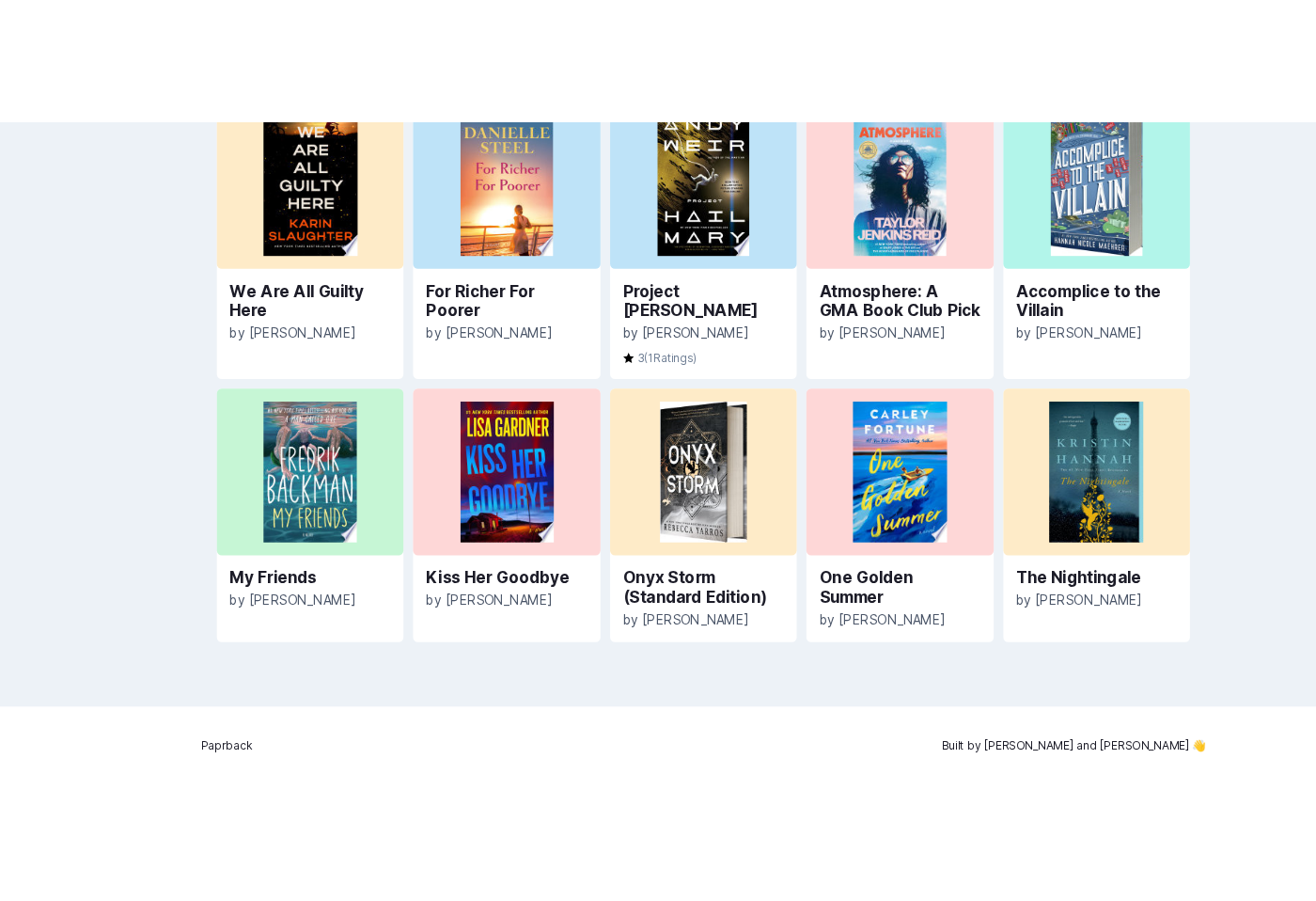
scroll to position [512, 0]
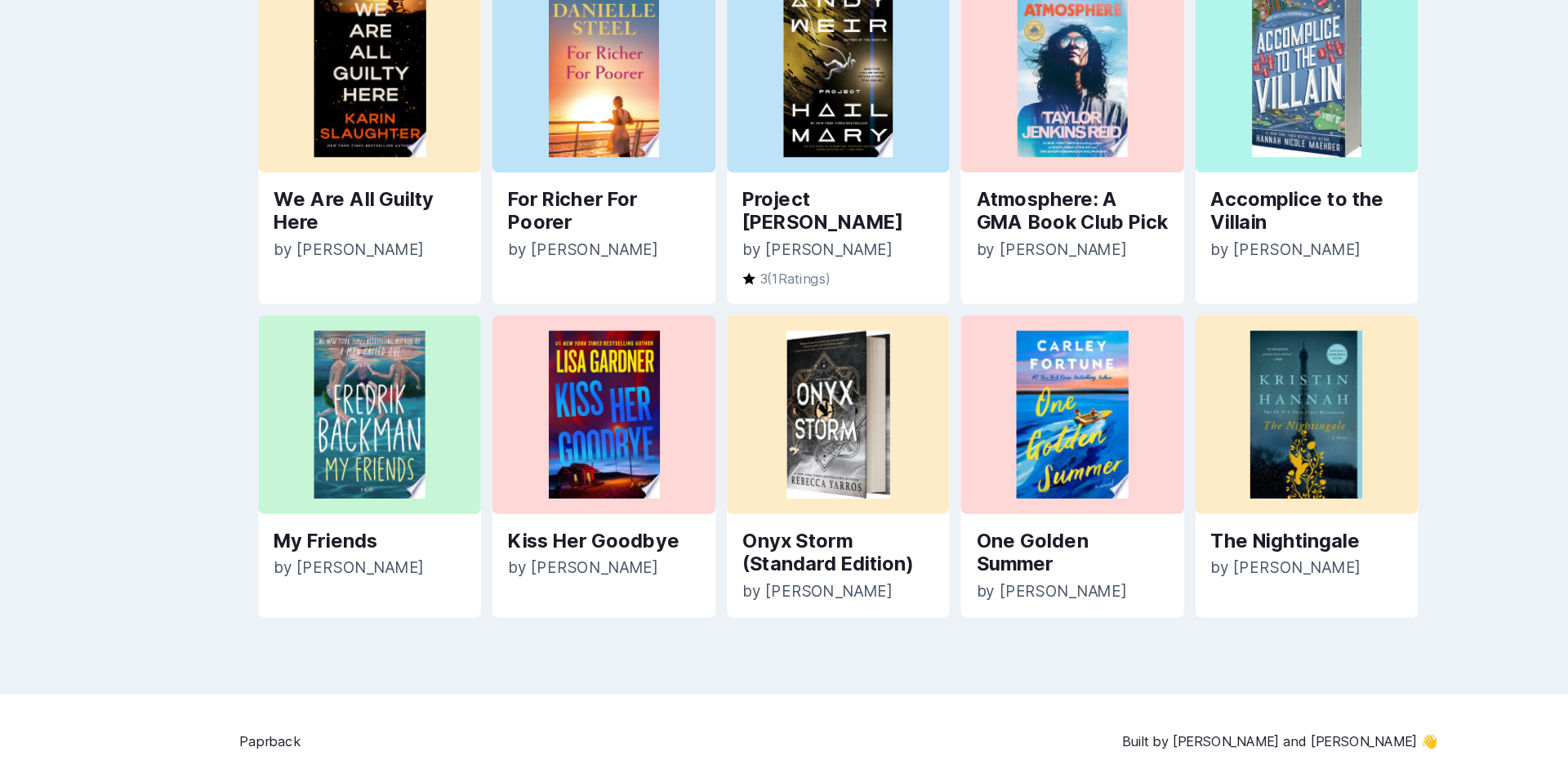
click at [237, 391] on div "Paprback Sign In Sign Up Welcome to Paprback 👋 Search for your favourite book T…" at bounding box center [784, 170] width 1568 height 1231
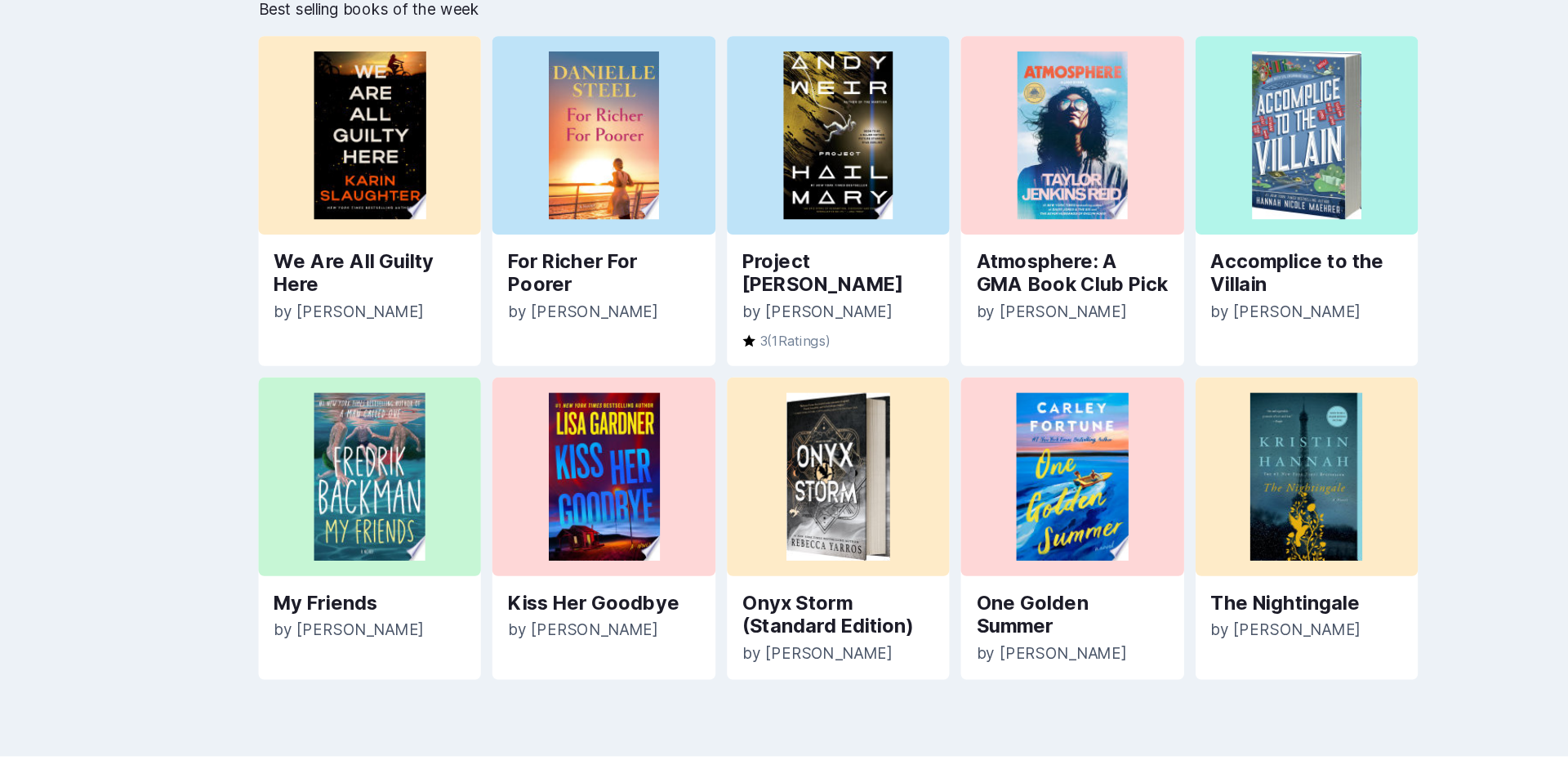
click at [237, 338] on div "Paprback Sign In Sign Up Welcome to Paprback 👋 Search for your favourite book T…" at bounding box center [784, 170] width 1568 height 1231
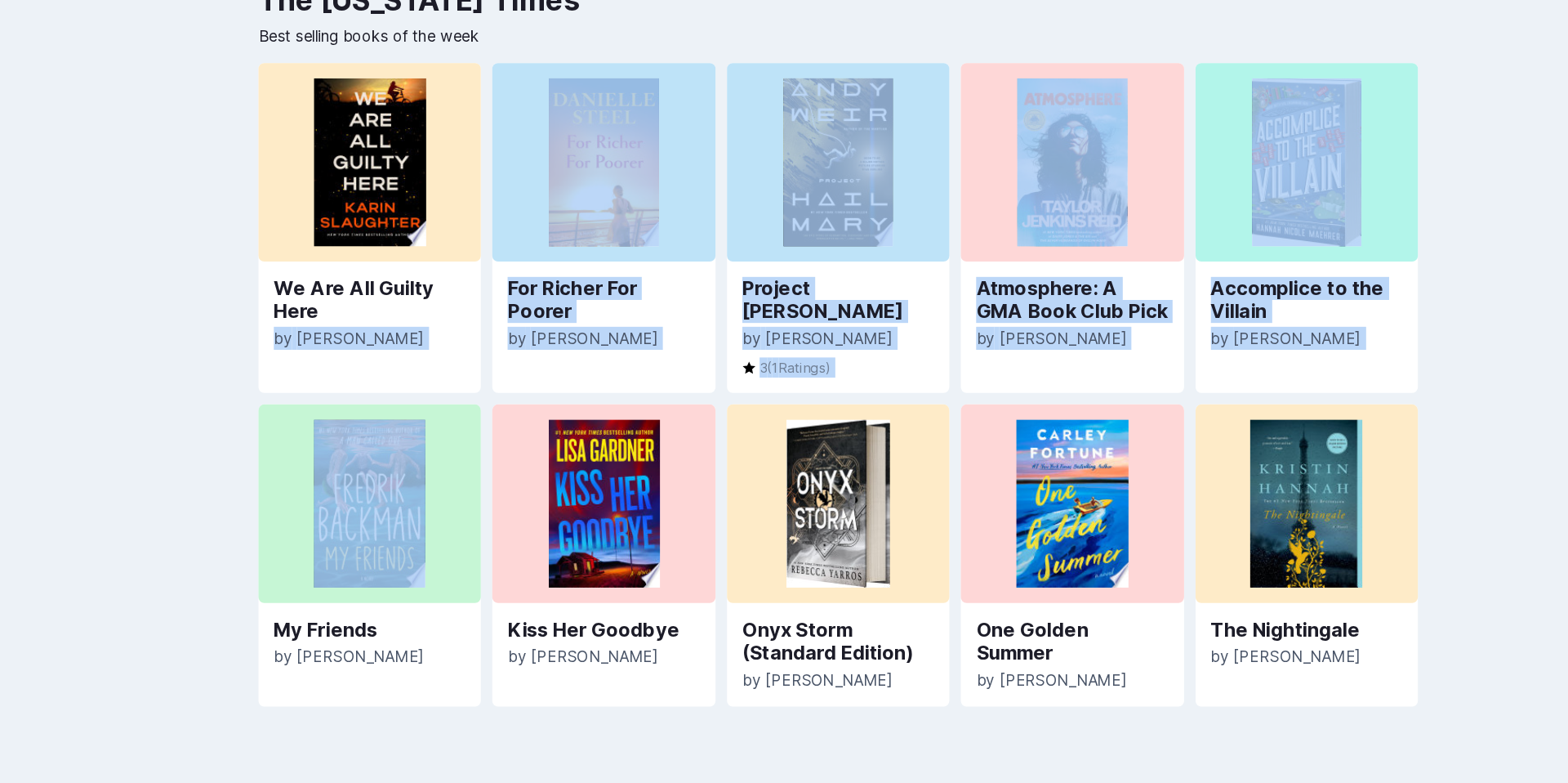
drag, startPoint x: 279, startPoint y: 332, endPoint x: 350, endPoint y: 415, distance: 109.2
click at [352, 415] on div "Welcome to Paprback 👋 Search for your favourite book The New York Times Best se…" at bounding box center [784, 166] width 1021 height 949
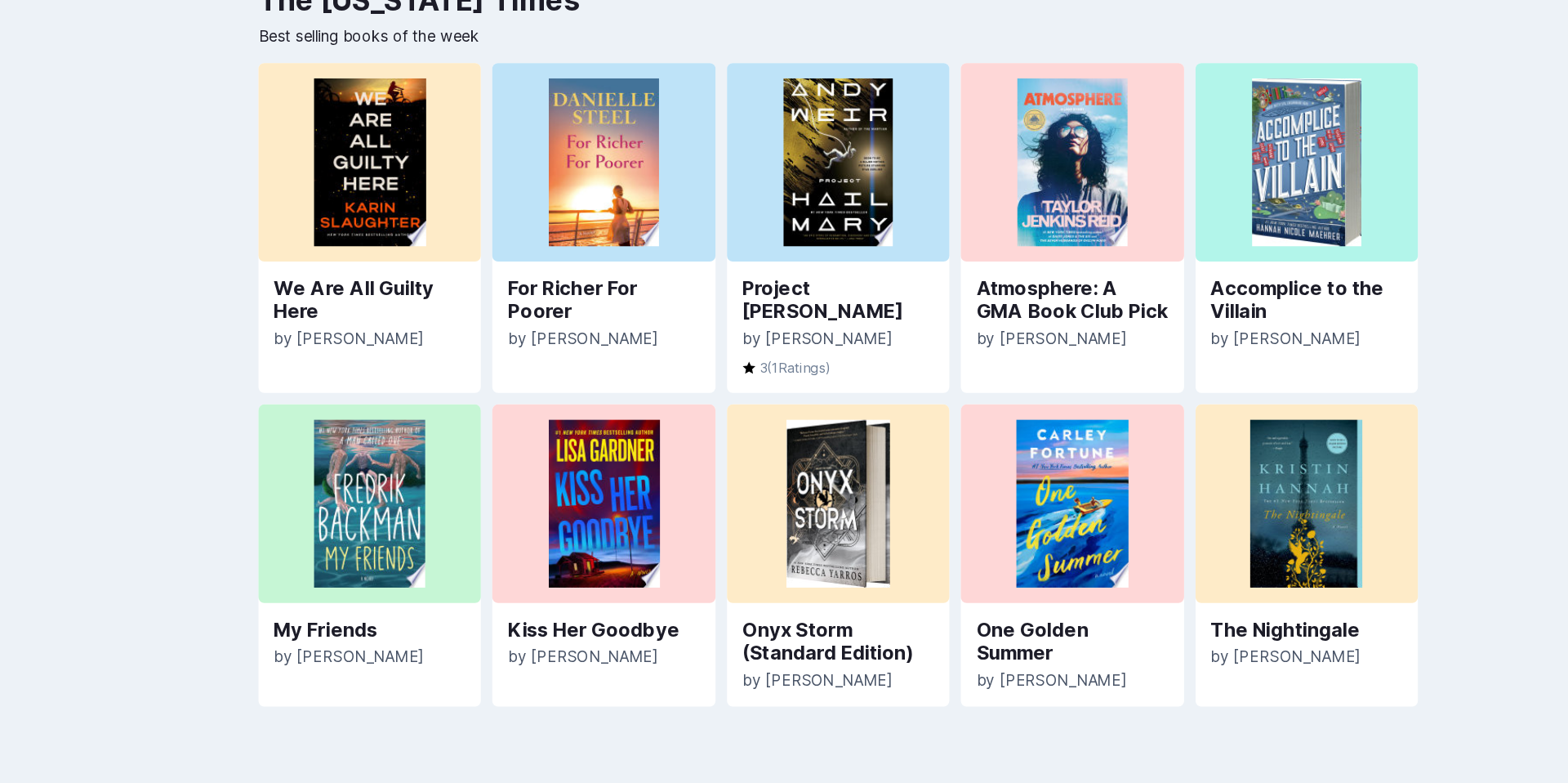
click at [265, 402] on div "Paprback Sign In Sign Up Welcome to Paprback 👋 Search for your favourite book T…" at bounding box center [784, 170] width 1568 height 1231
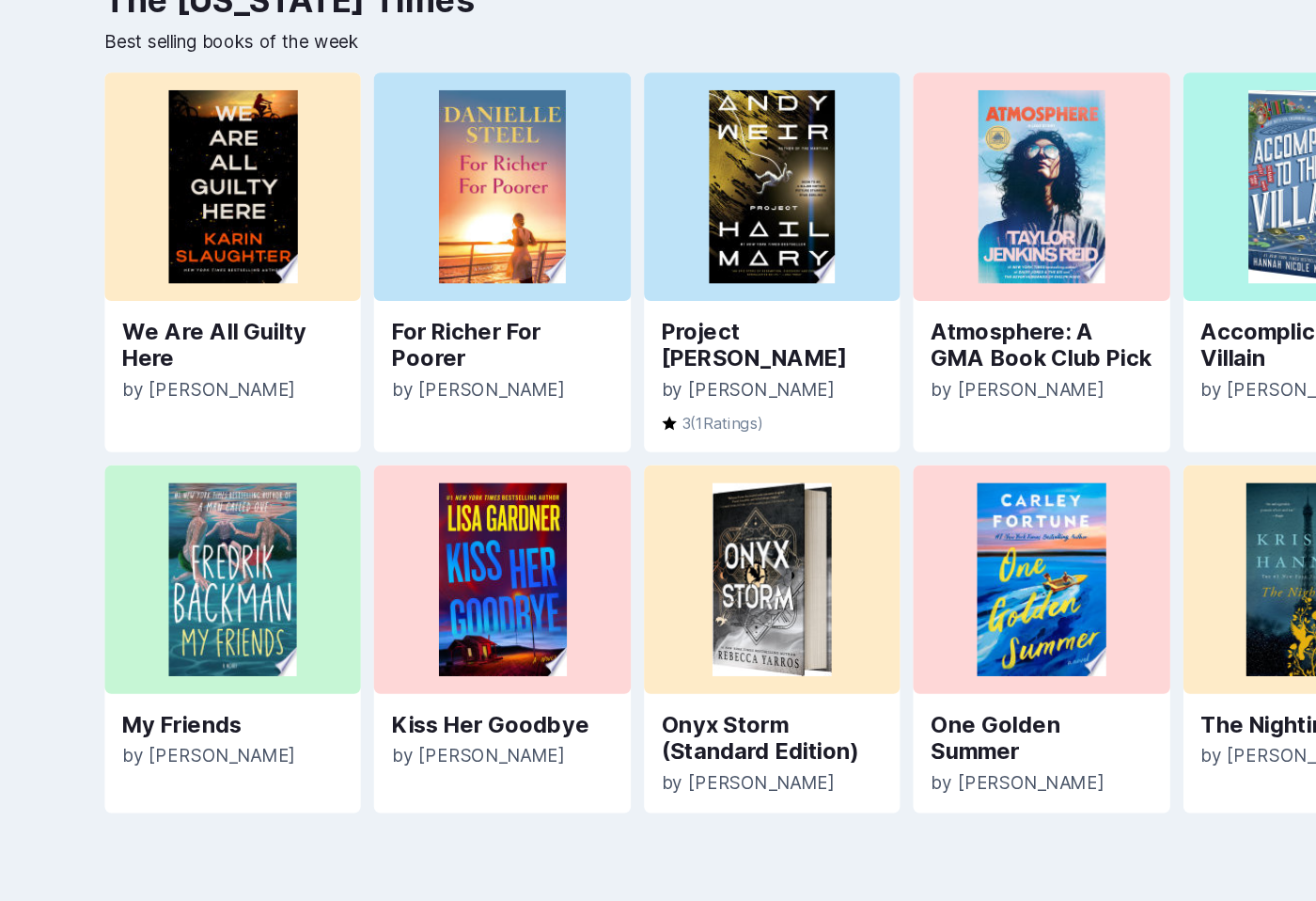
click at [42, 488] on div "Paprback Sign In Sign Up Welcome to Paprback 👋 Search for your favourite book T…" at bounding box center [658, 195] width 1316 height 1416
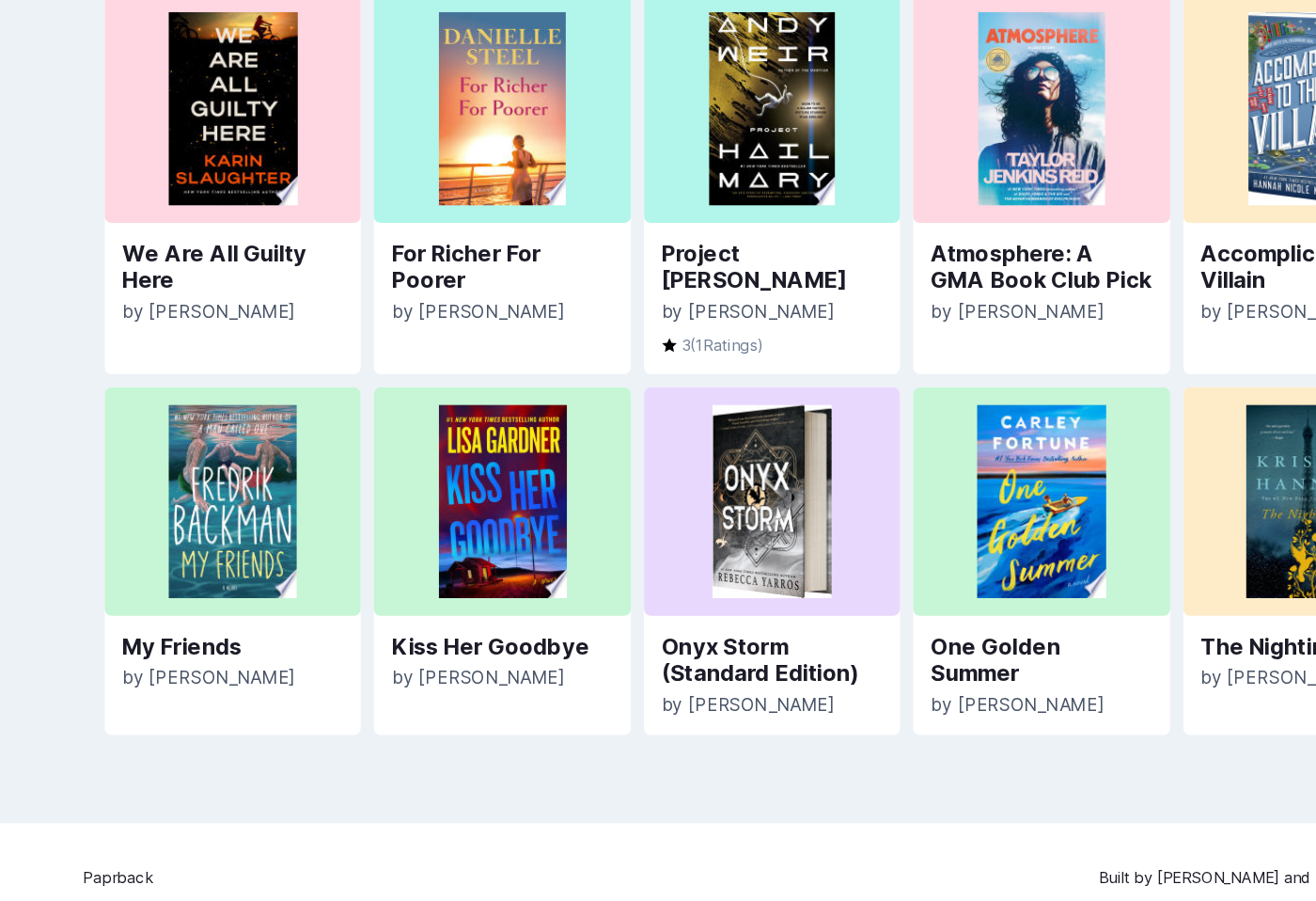
scroll to position [500, 0]
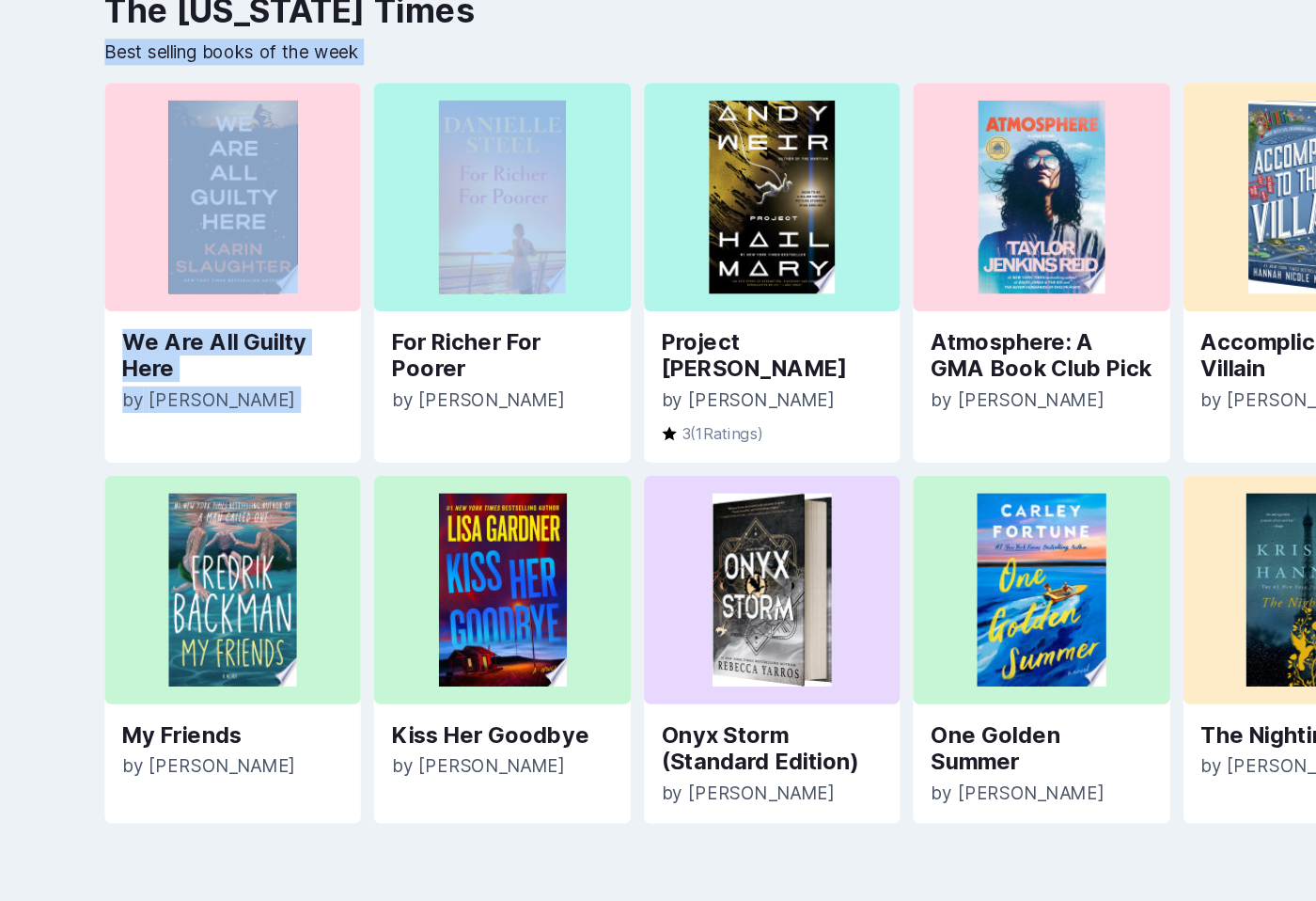
drag, startPoint x: 62, startPoint y: 86, endPoint x: 333, endPoint y: 304, distance: 347.8
click at [335, 305] on div "Paprback Sign In Sign Up Welcome to Paprback 👋 Search for your favourite book T…" at bounding box center [658, 208] width 1316 height 1416
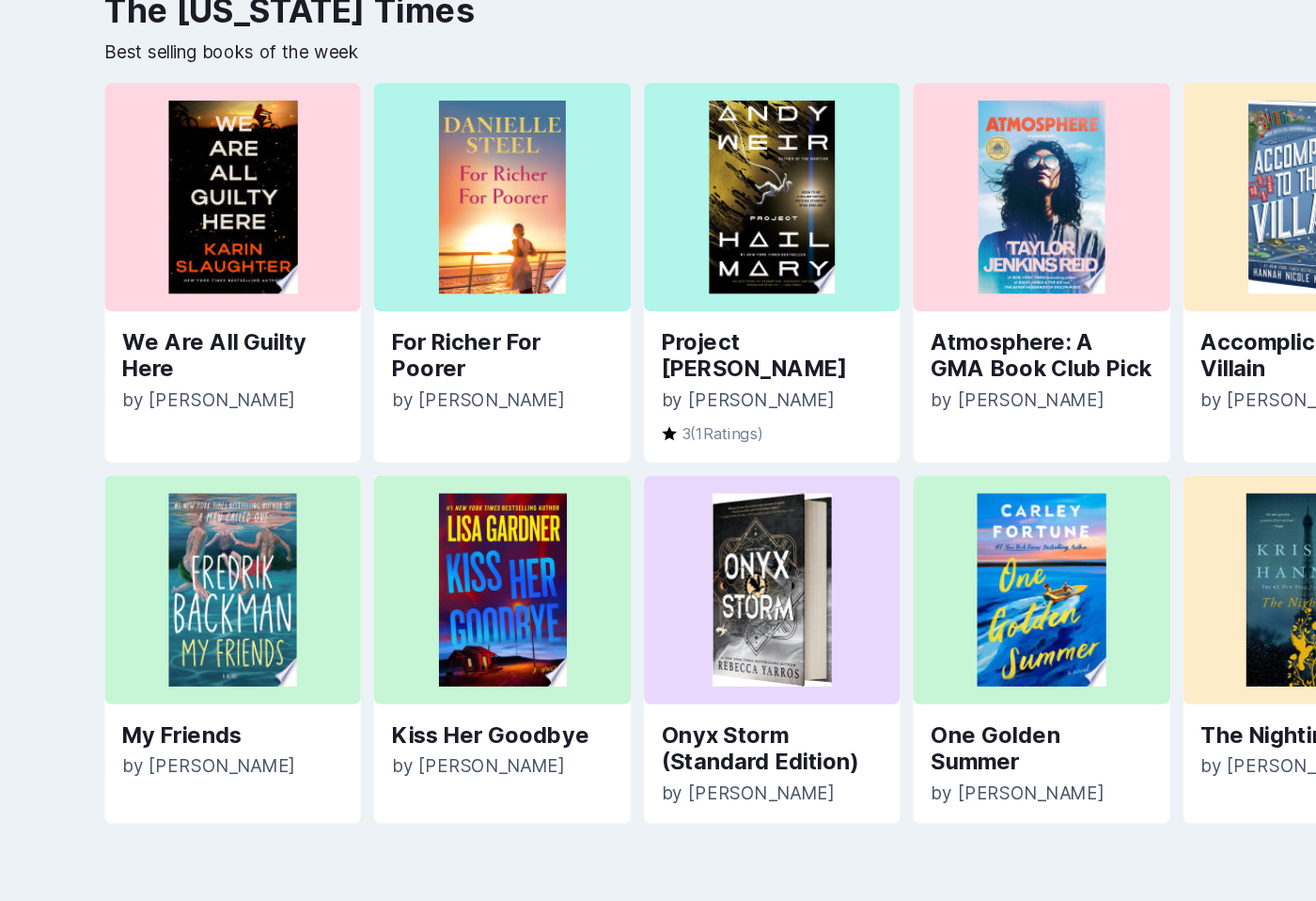
click at [313, 101] on p "Best selling books of the week" at bounding box center [658, 93] width 1137 height 22
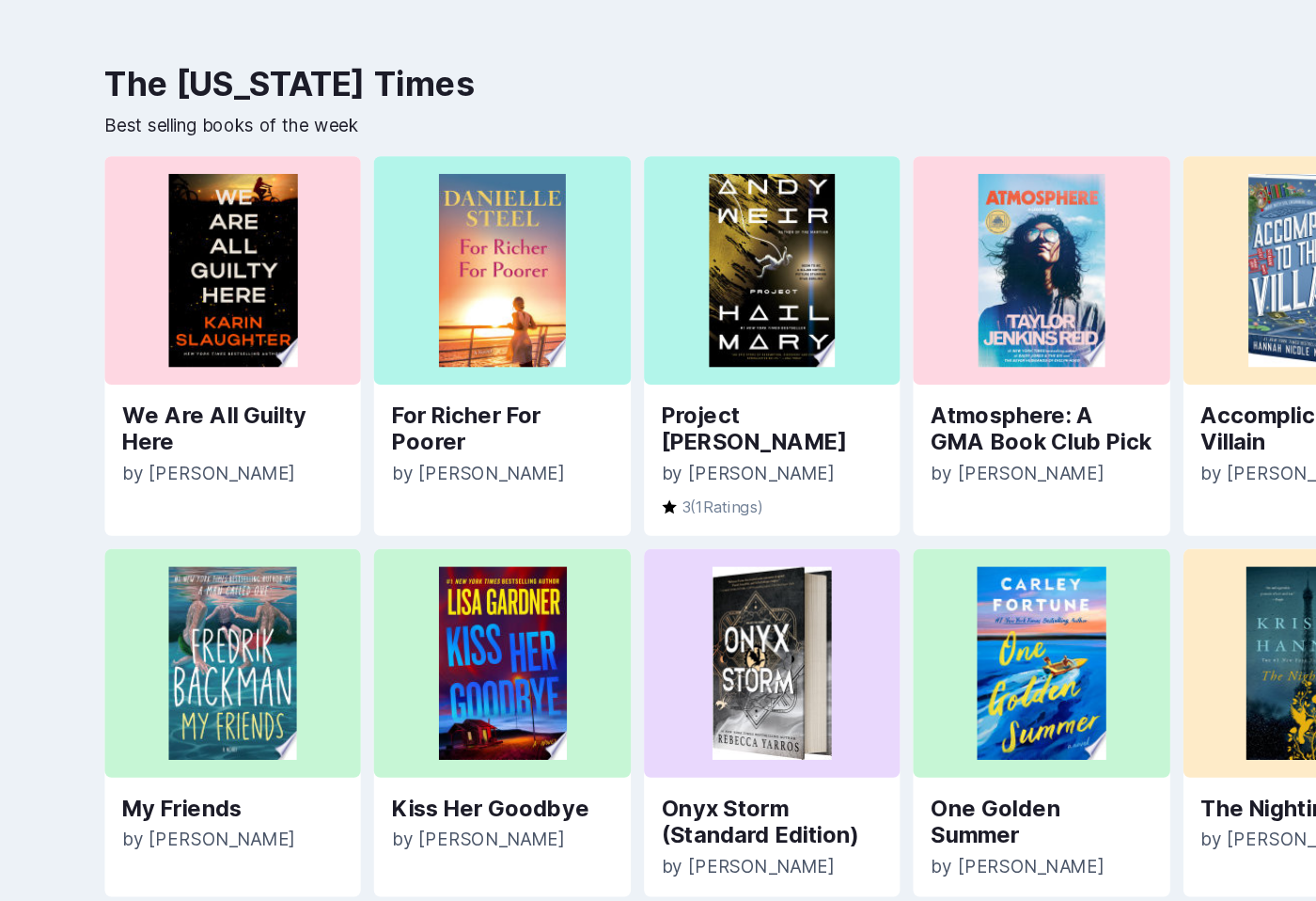
scroll to position [478, 0]
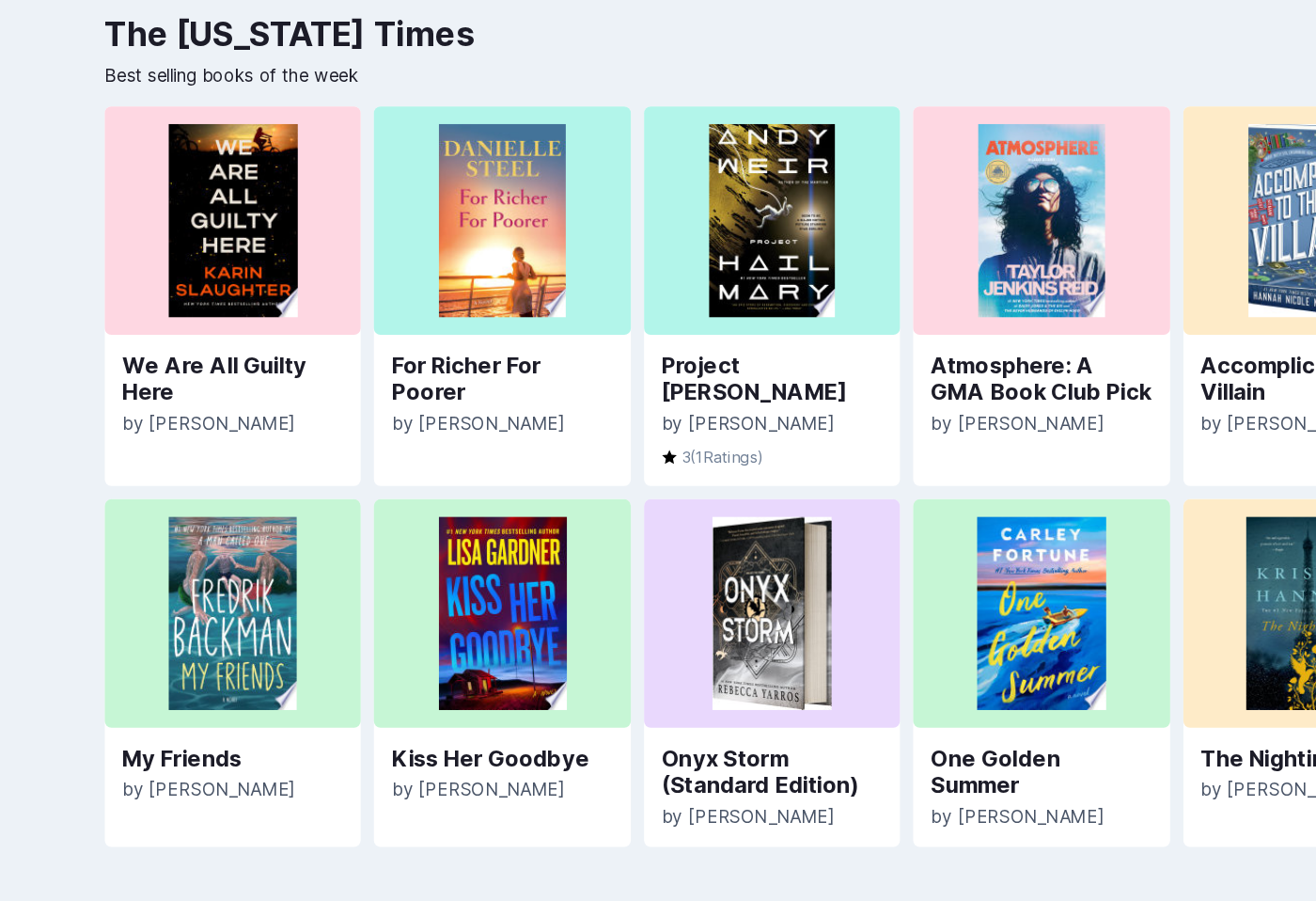
click at [569, 467] on div "We Are All Guilty Here by Karin Slaughter For Richer For Poorer by Danielle Ste…" at bounding box center [658, 456] width 1137 height 631
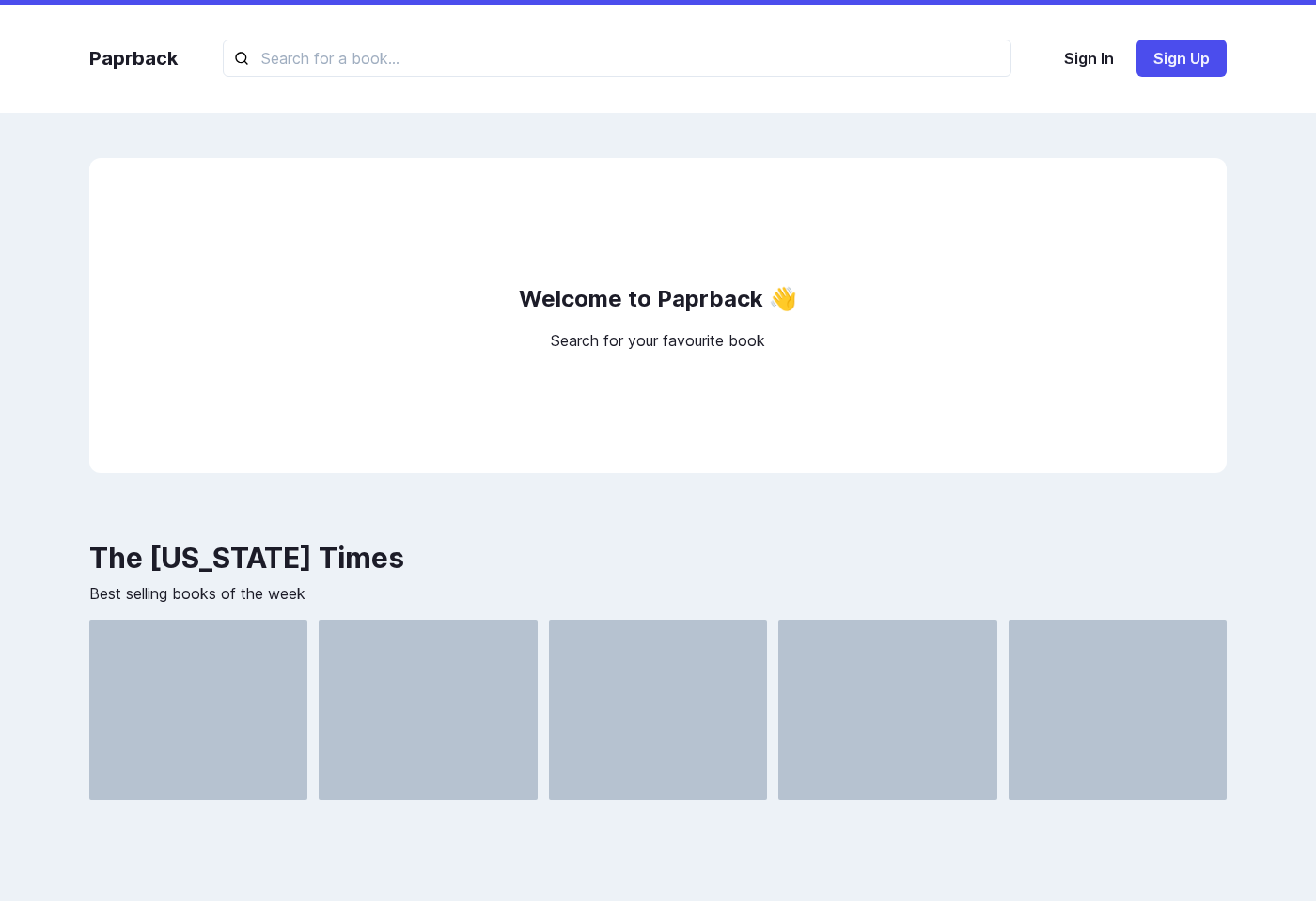
scroll to position [324, 0]
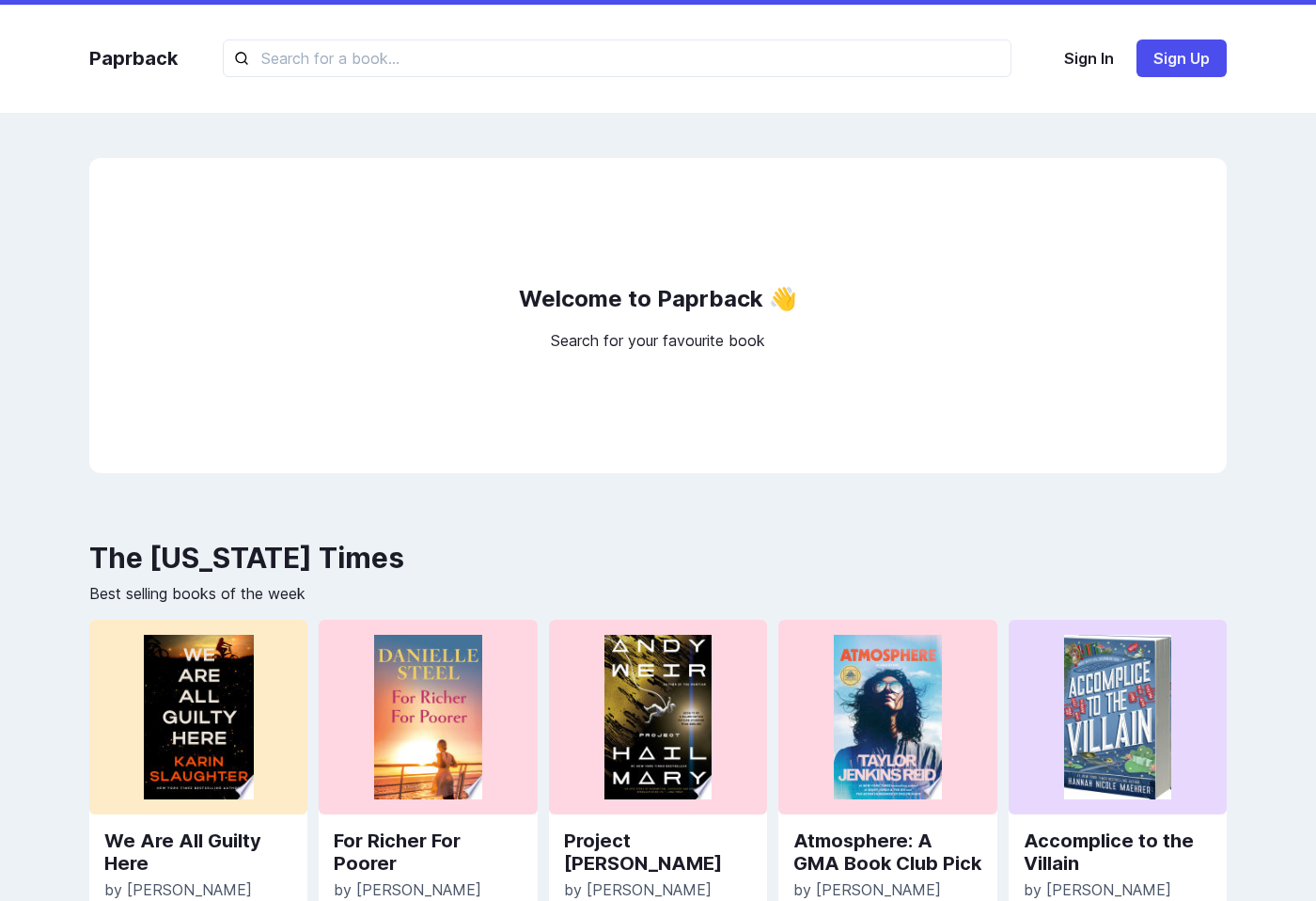
scroll to position [324, 0]
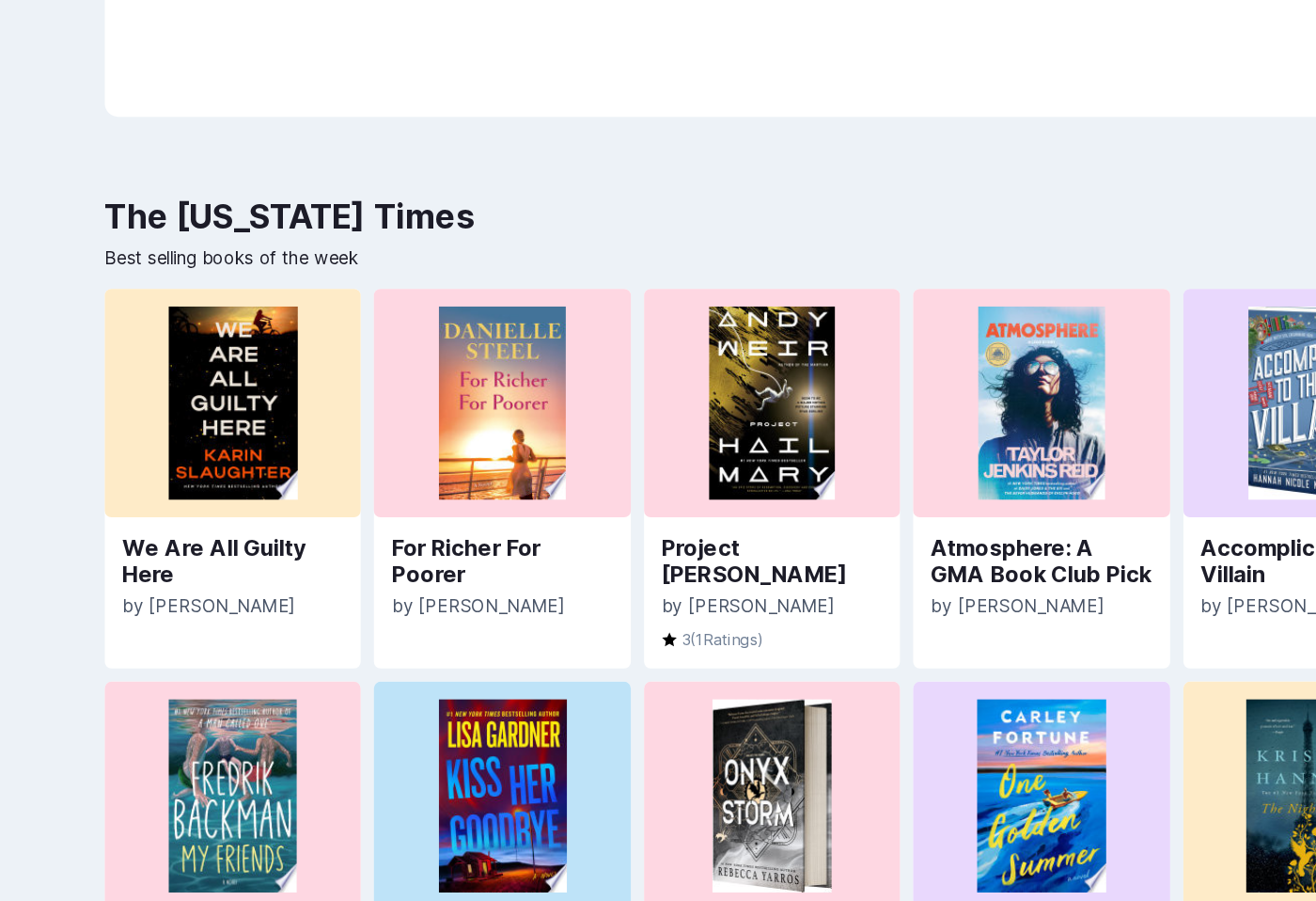
click at [862, 280] on p "Best selling books of the week" at bounding box center [658, 269] width 1137 height 22
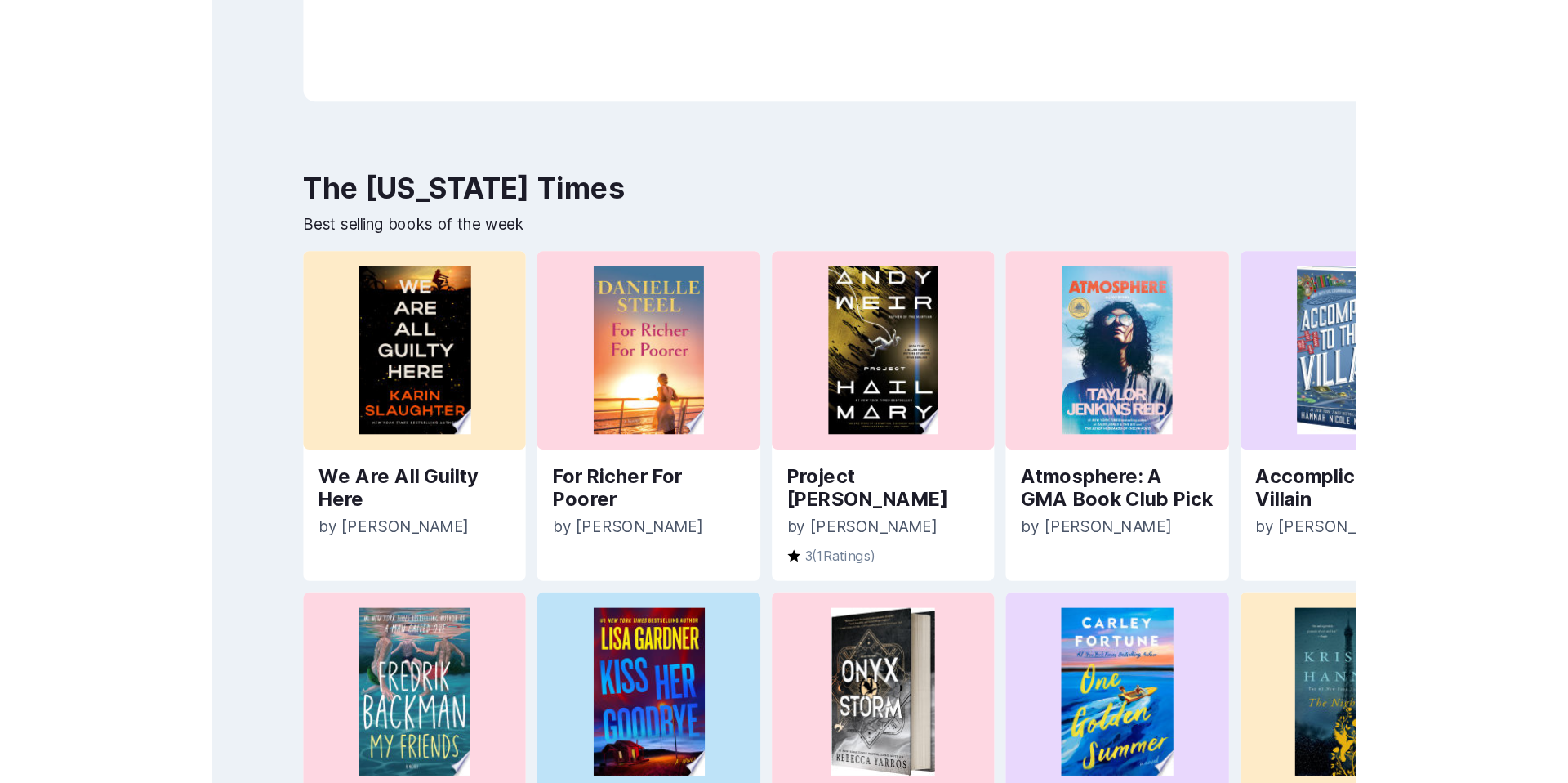
scroll to position [0, 0]
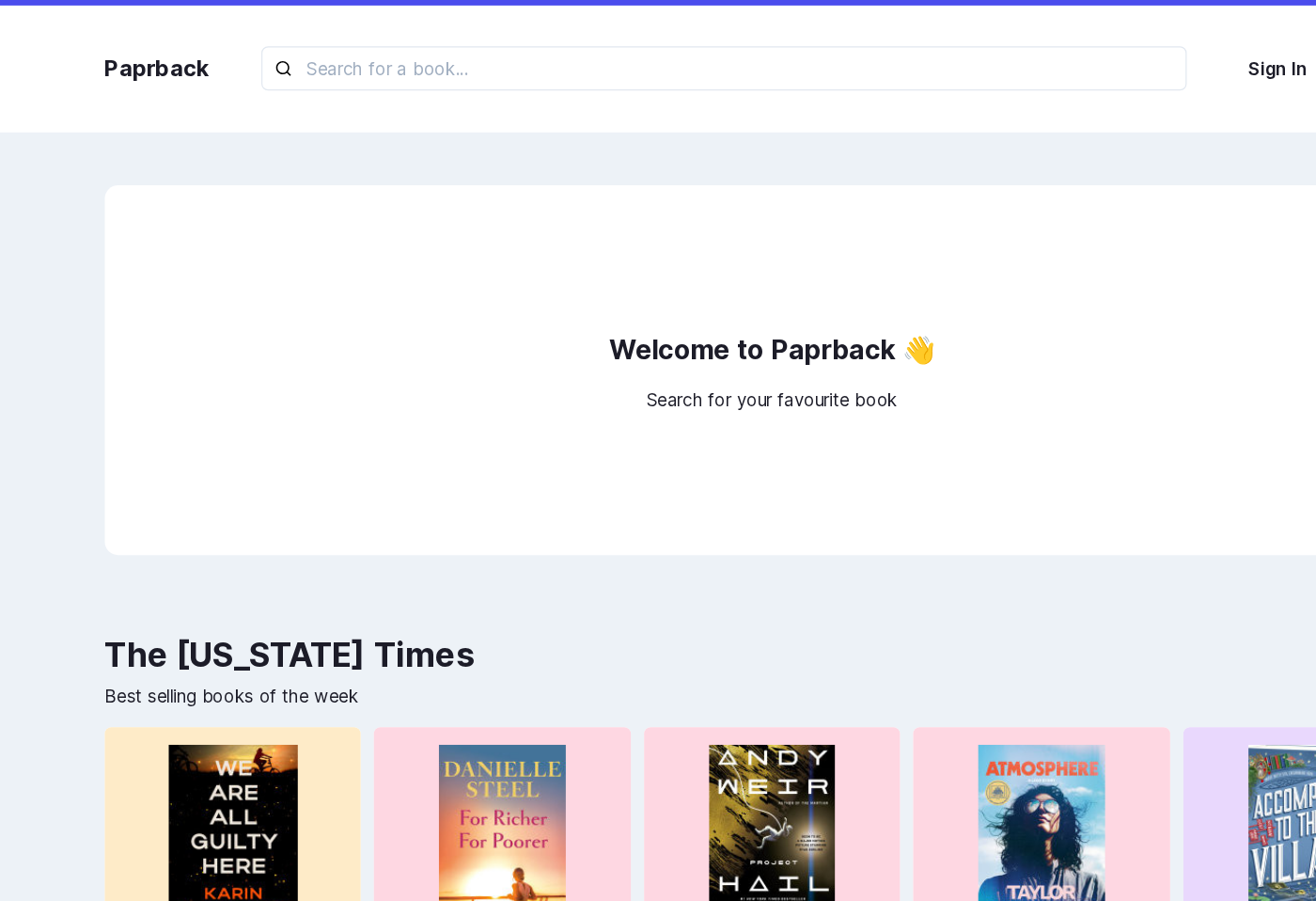
click at [623, 291] on h2 "Welcome to Paprback 👋" at bounding box center [658, 298] width 278 height 38
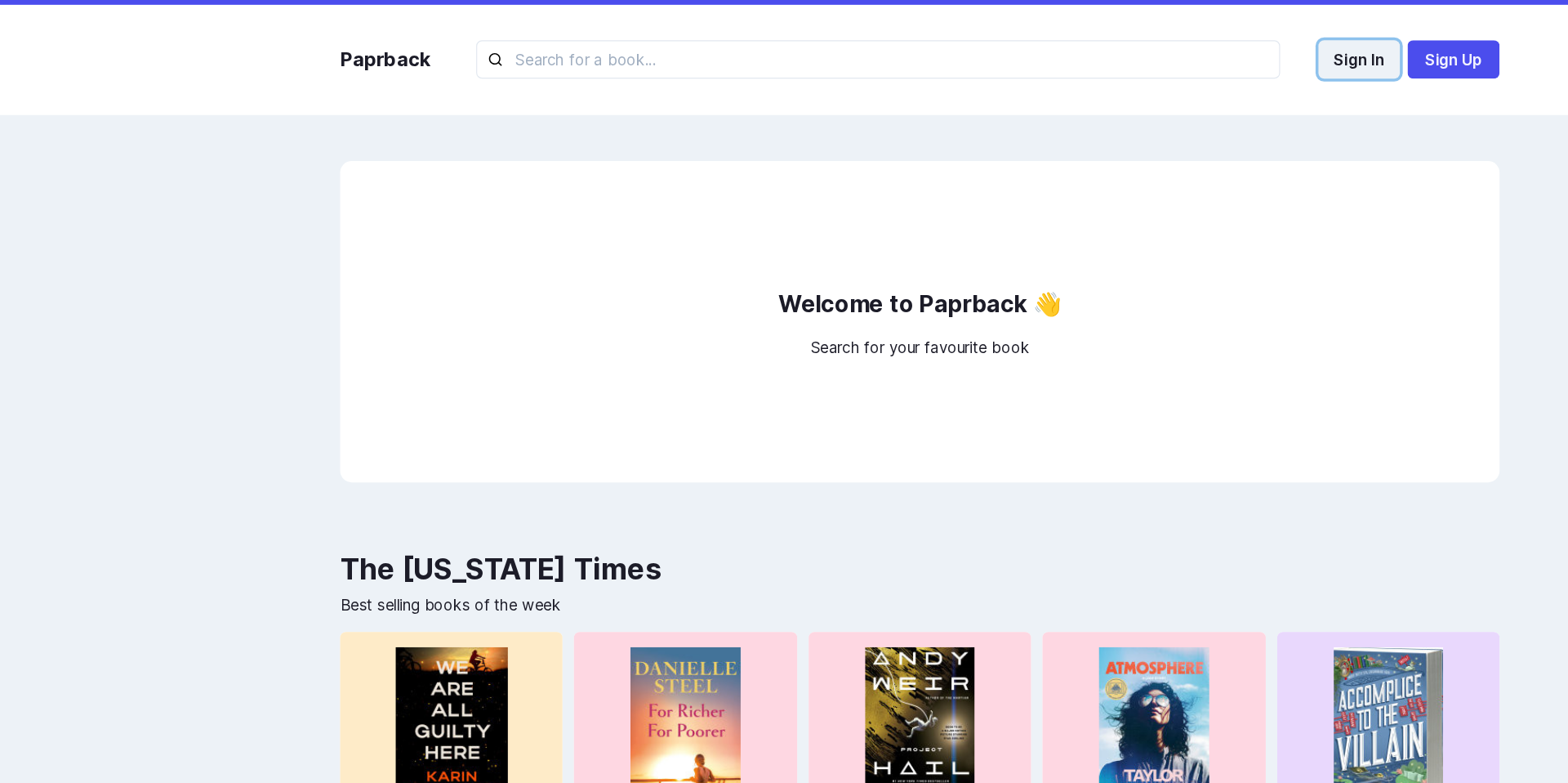
click at [1142, 63] on button "Sign In" at bounding box center [1158, 51] width 69 height 33
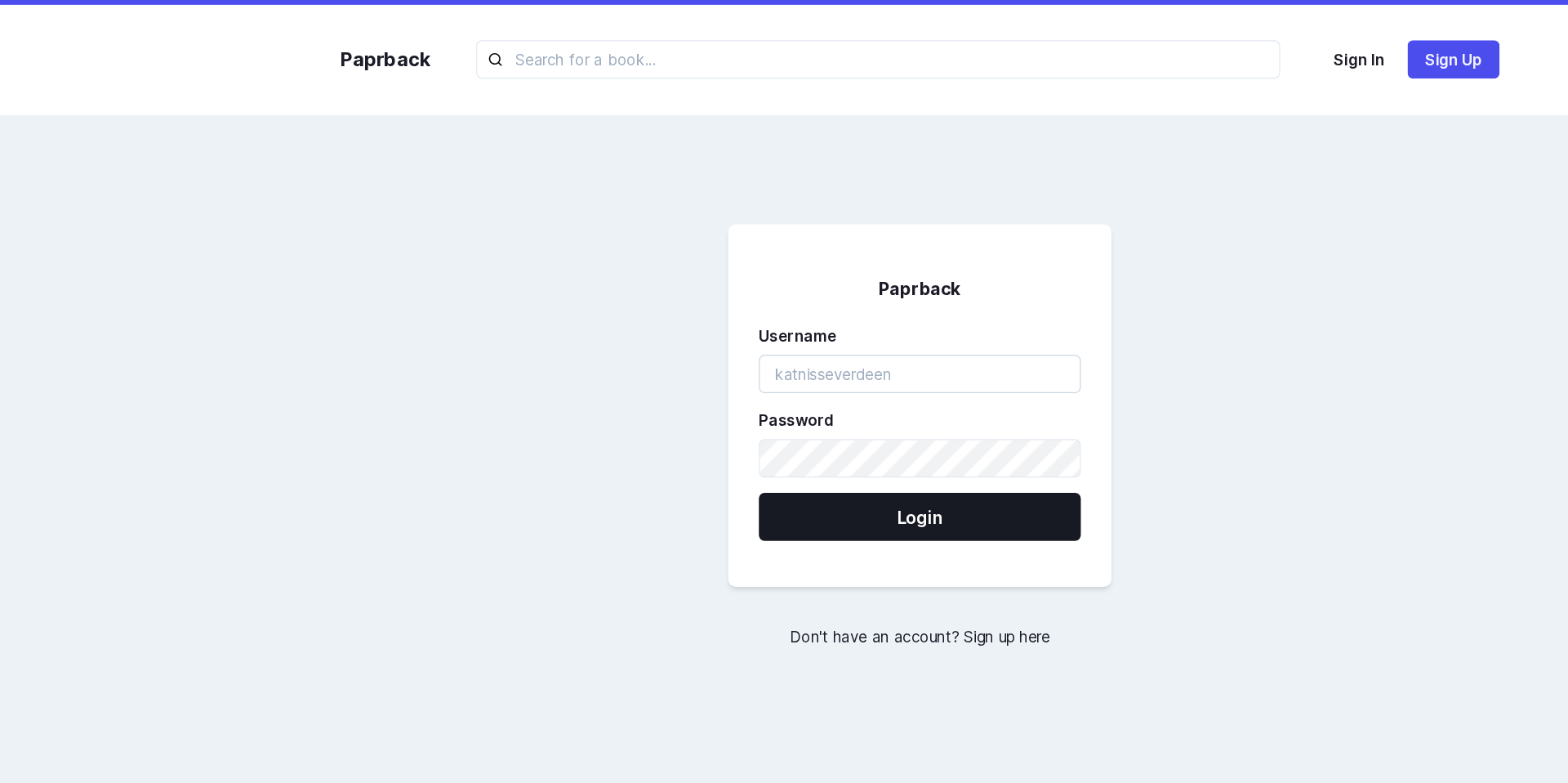
click at [818, 311] on input "username" at bounding box center [784, 318] width 274 height 33
type input "yazan@gmail.com"
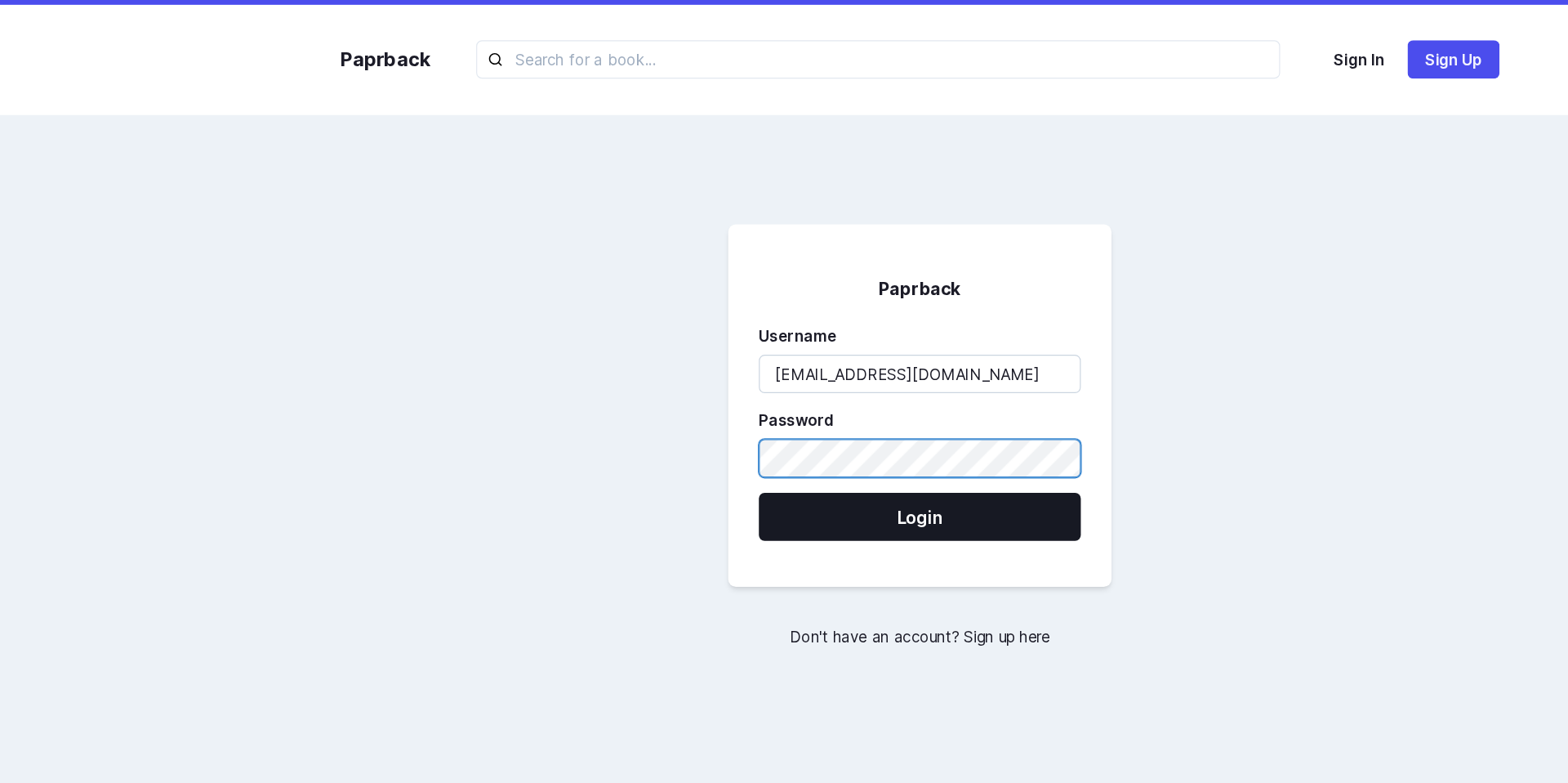
click at [647, 420] on button "Login" at bounding box center [784, 440] width 274 height 41
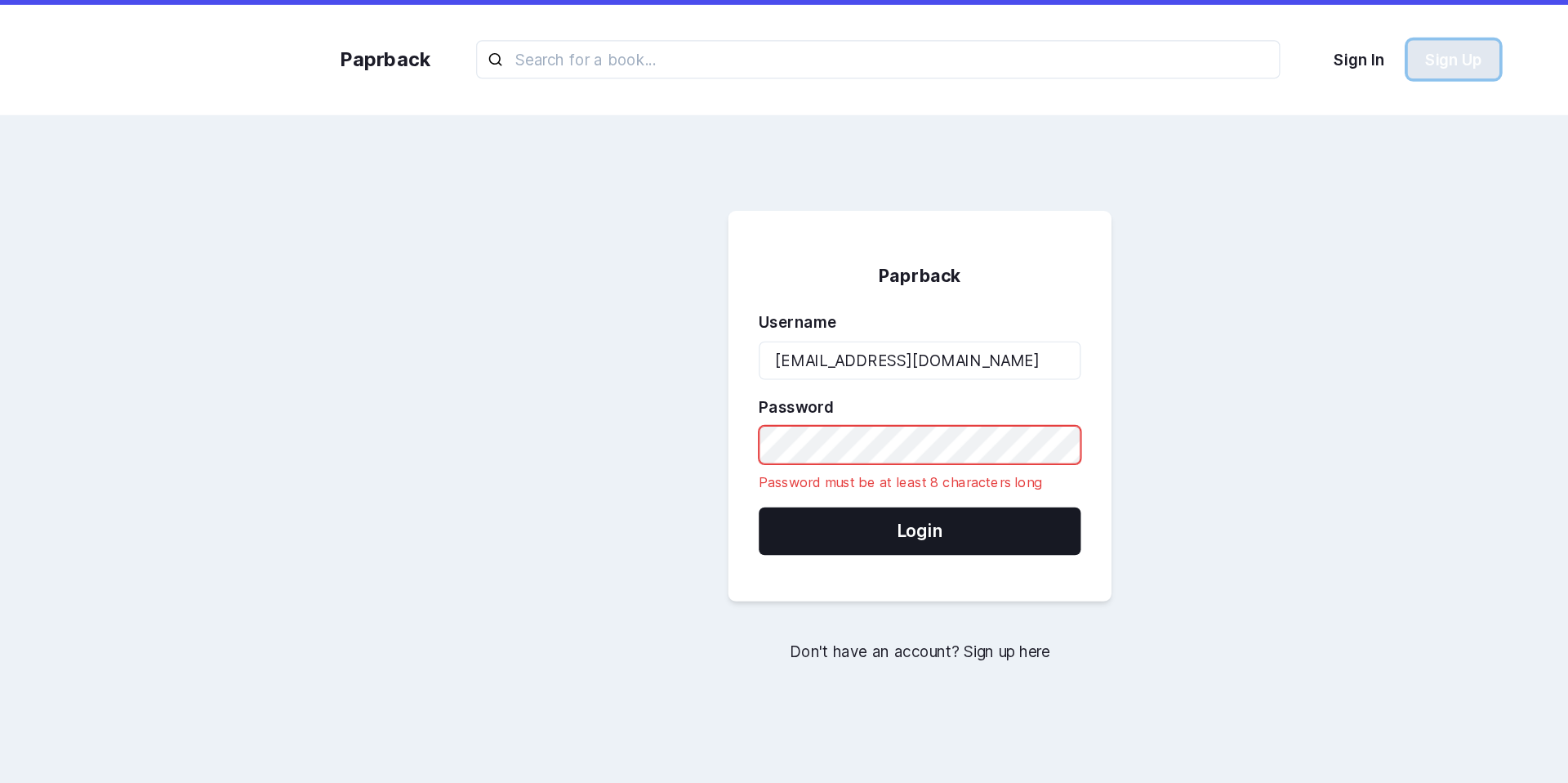
click at [1142, 42] on button "Sign Up" at bounding box center [1239, 51] width 79 height 33
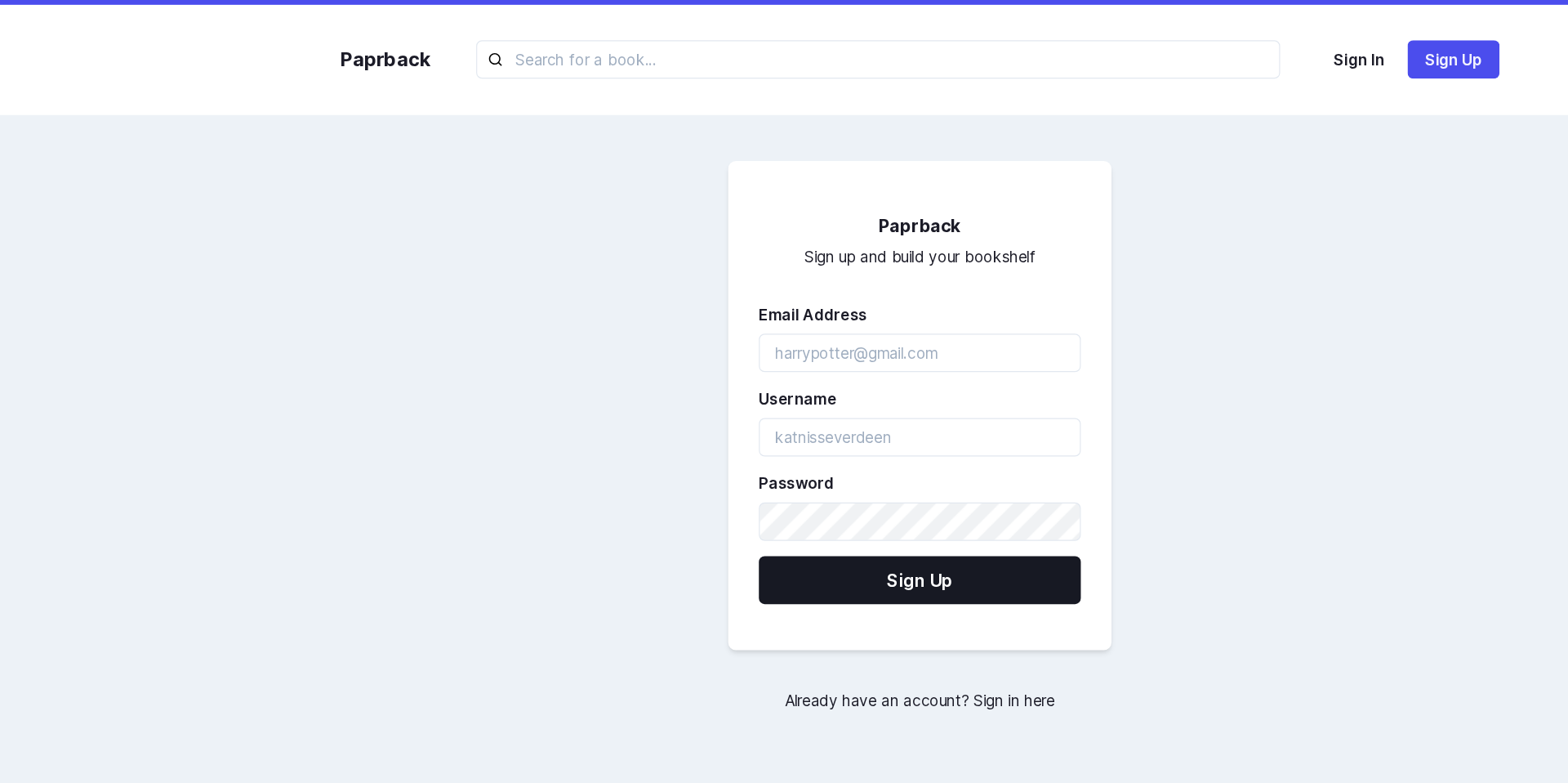
click at [794, 331] on label "Username" at bounding box center [779, 340] width 264 height 19
click at [810, 313] on input "emailAddress" at bounding box center [784, 301] width 274 height 33
type input "yazan@gmail.com"
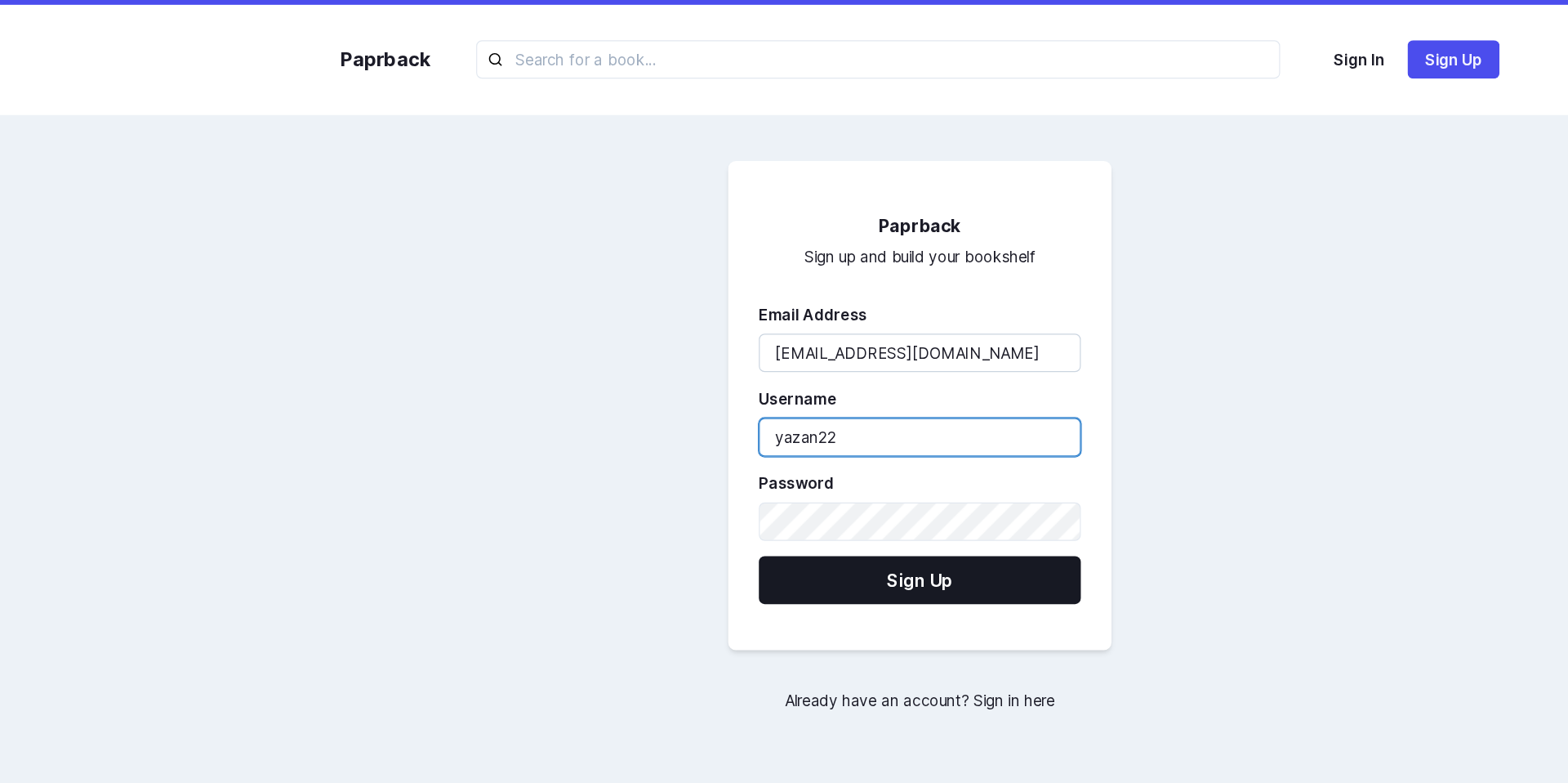
type input "yazan22"
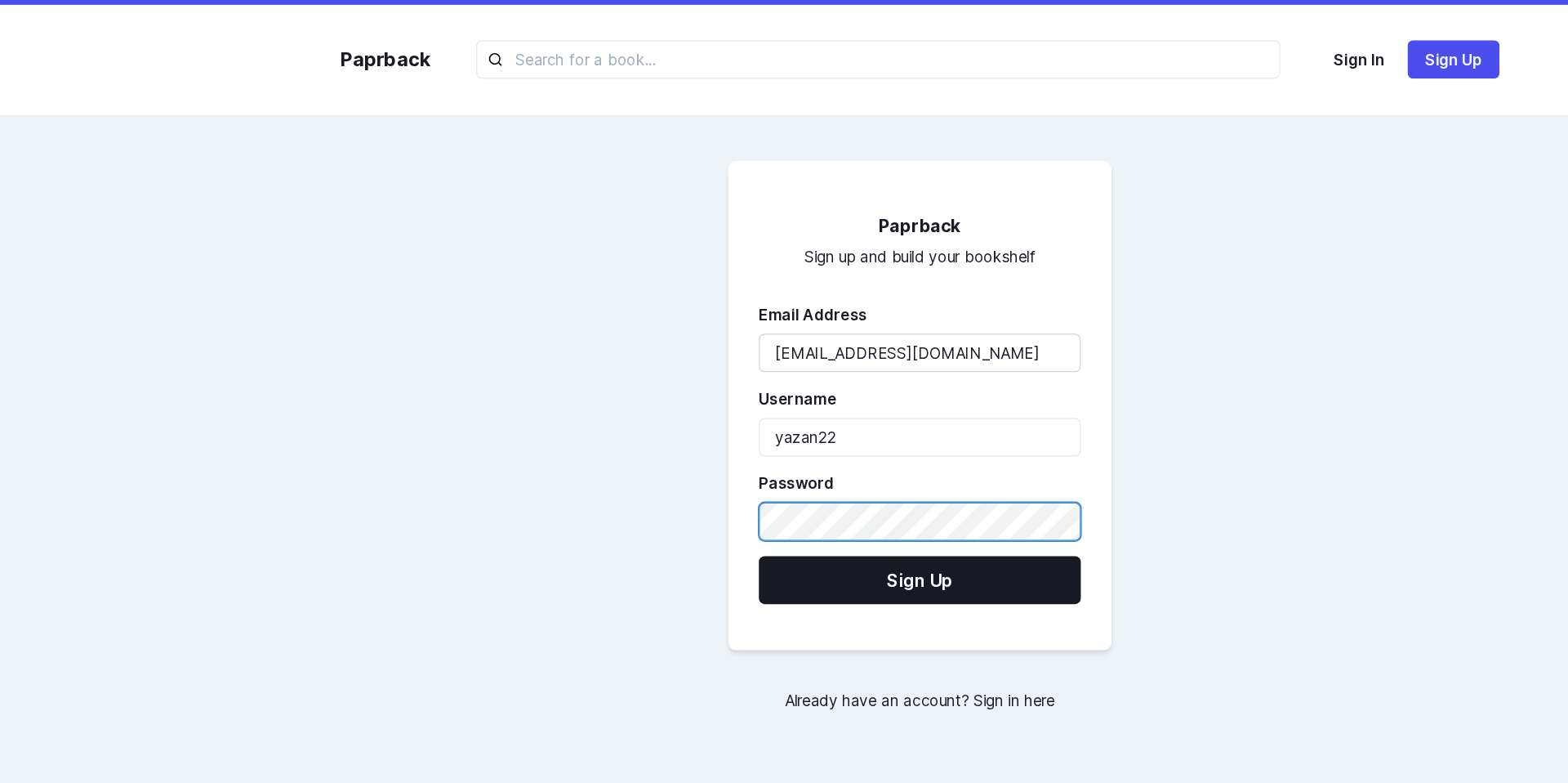
click at [647, 474] on button "Sign Up" at bounding box center [784, 494] width 274 height 41
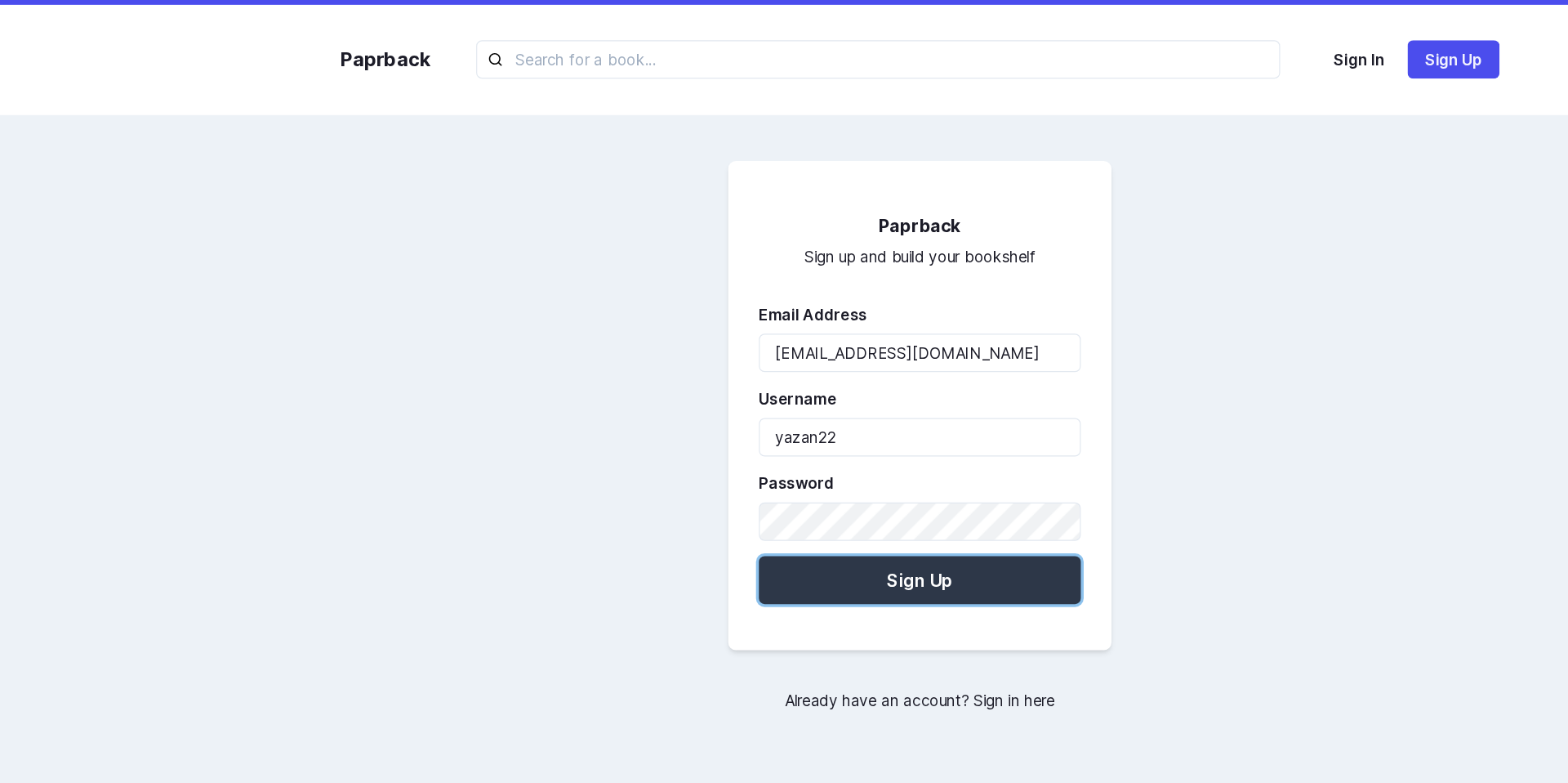
click at [767, 491] on button "Sign Up" at bounding box center [784, 494] width 274 height 41
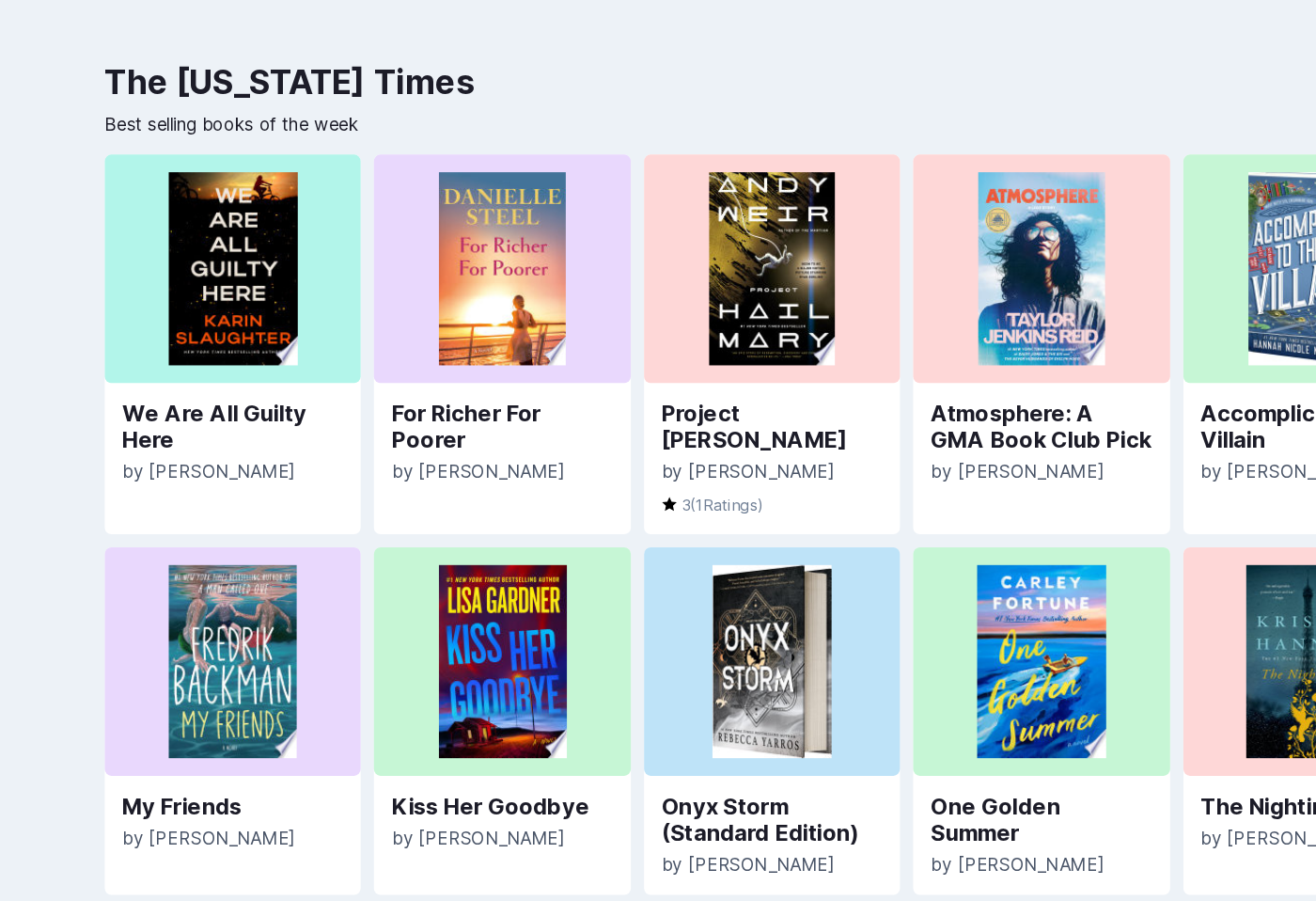
scroll to position [358, 0]
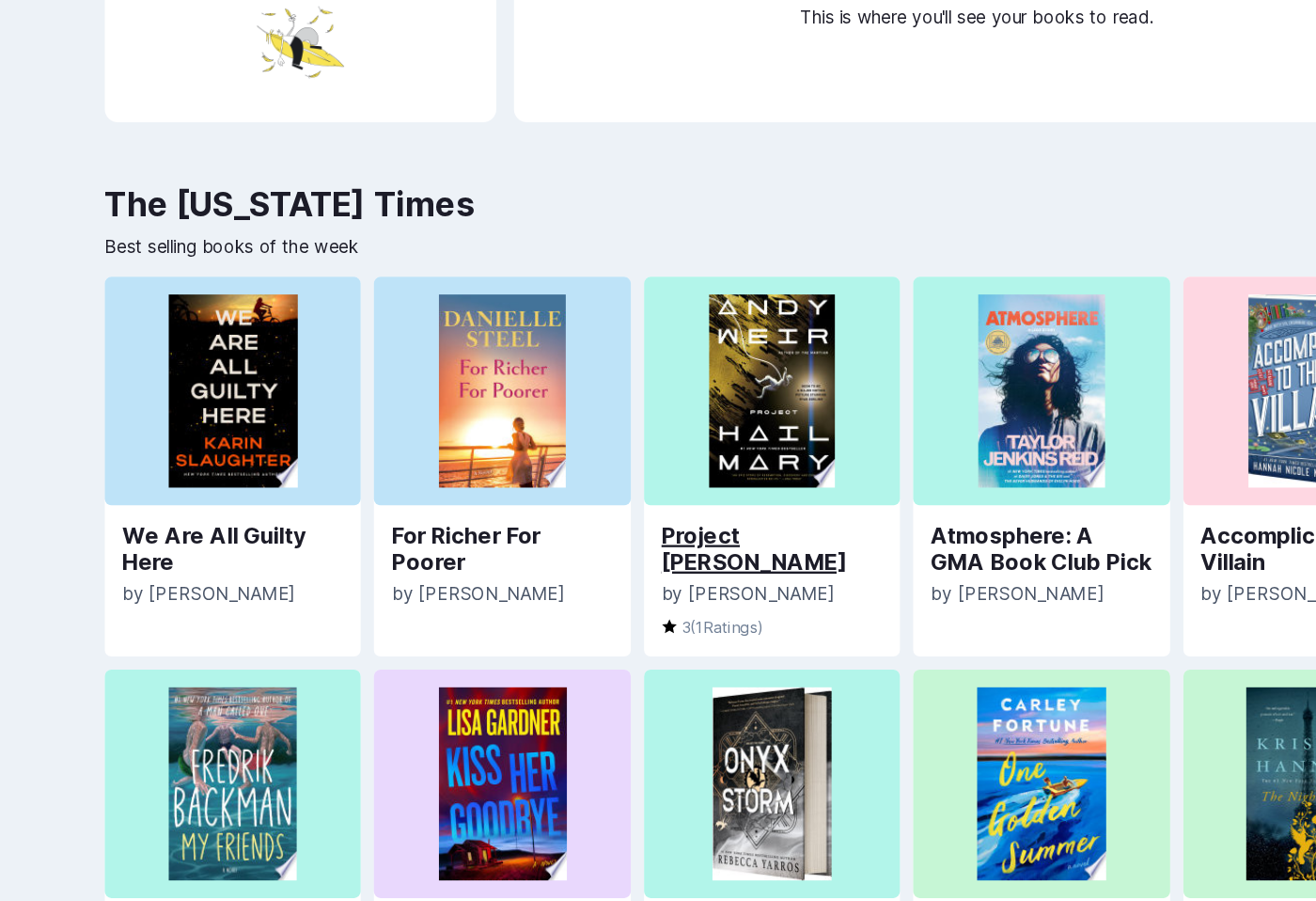
scroll to position [264, 0]
